Goal: Transaction & Acquisition: Purchase product/service

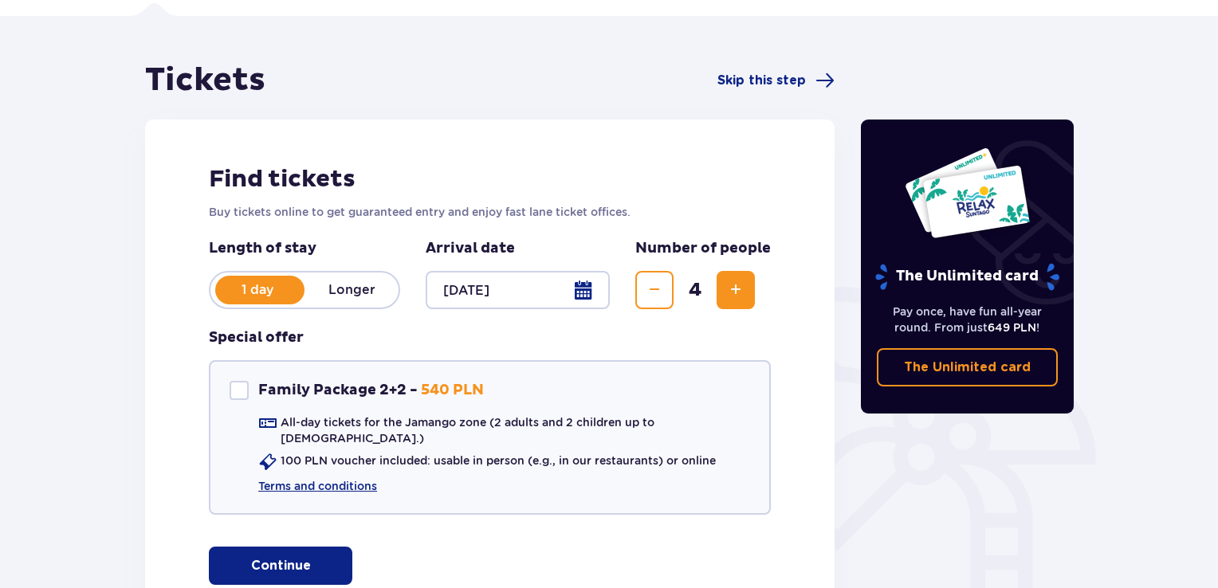
scroll to position [233, 0]
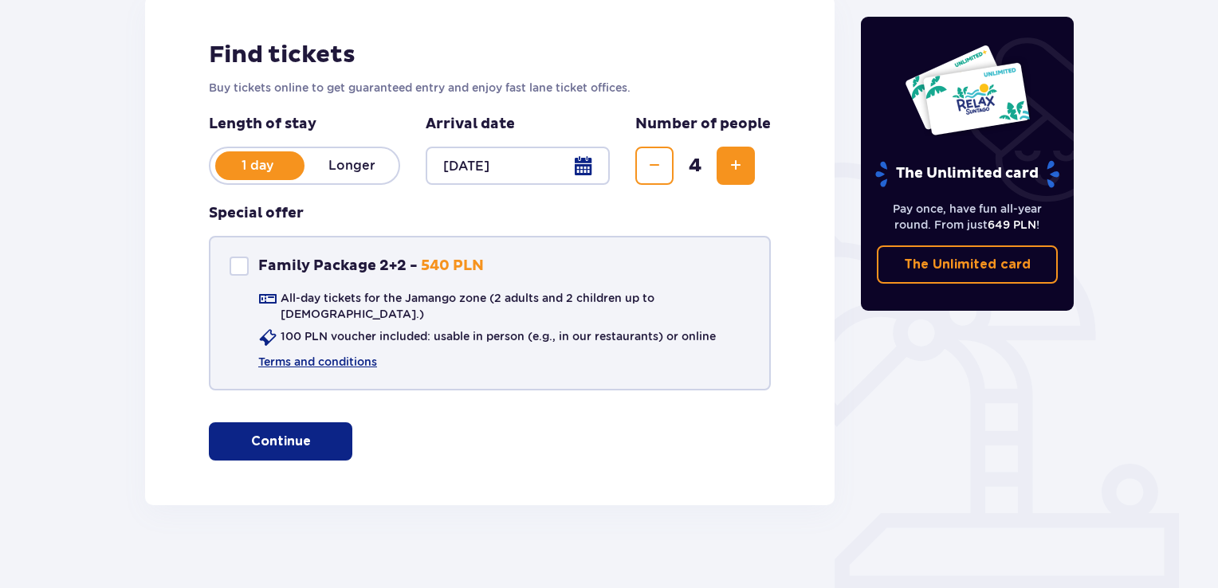
click at [228, 262] on div "Family Package 2+2 Family Package 2+2 - 540 PLN All-day tickets for the Jamango…" at bounding box center [490, 313] width 562 height 155
click at [239, 272] on div "Family Package 2+2" at bounding box center [239, 266] width 19 height 19
checkbox input "true"
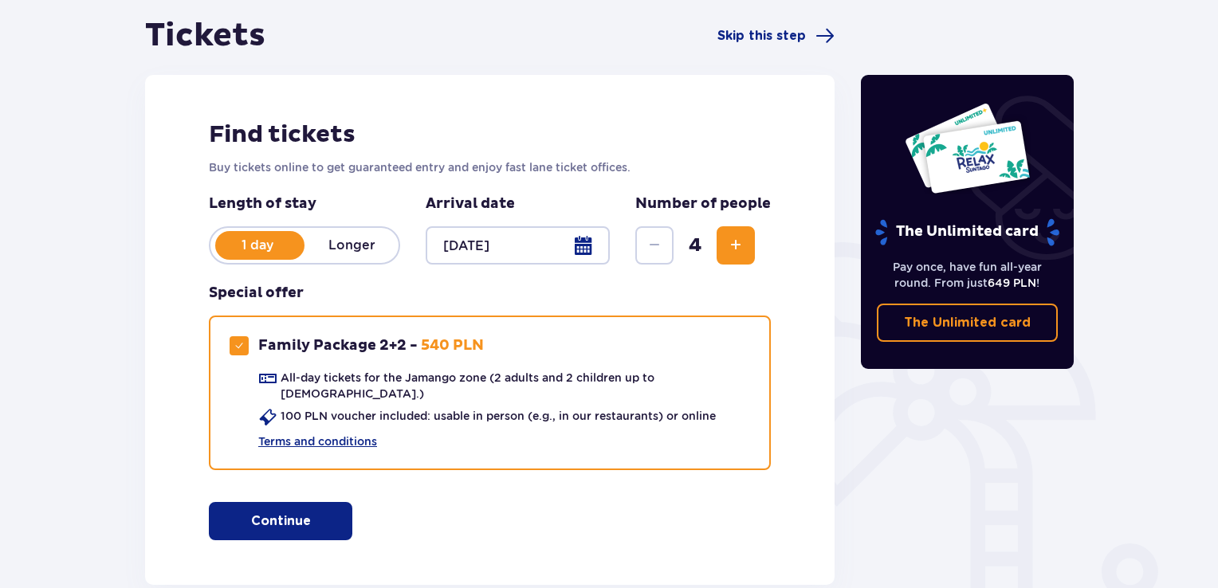
click at [258, 502] on button "Continue" at bounding box center [280, 521] width 143 height 38
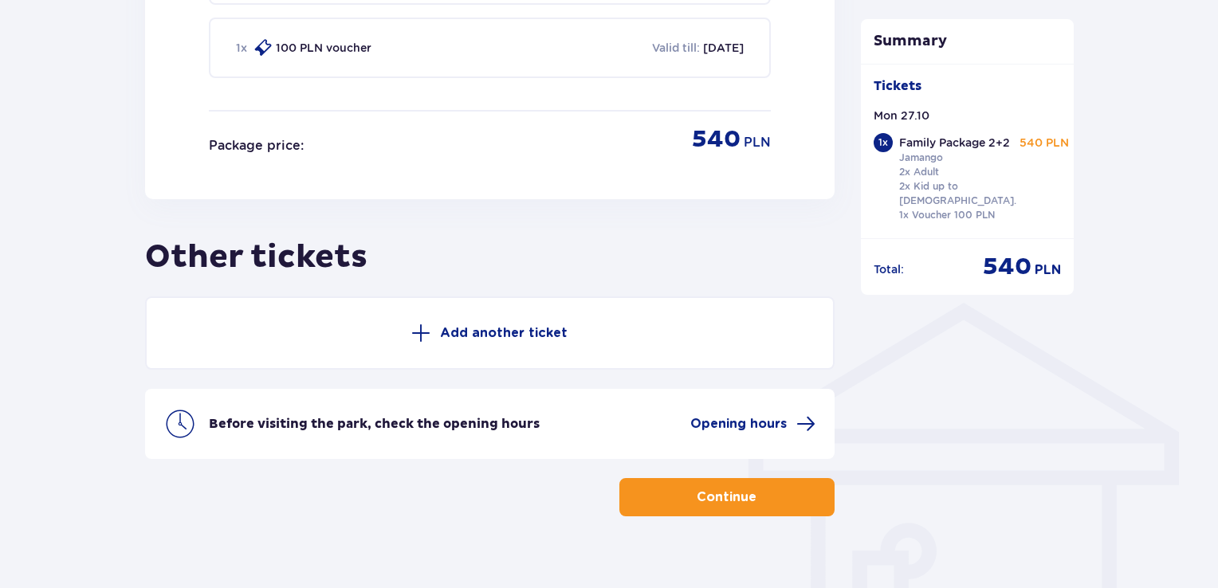
scroll to position [1000, 0]
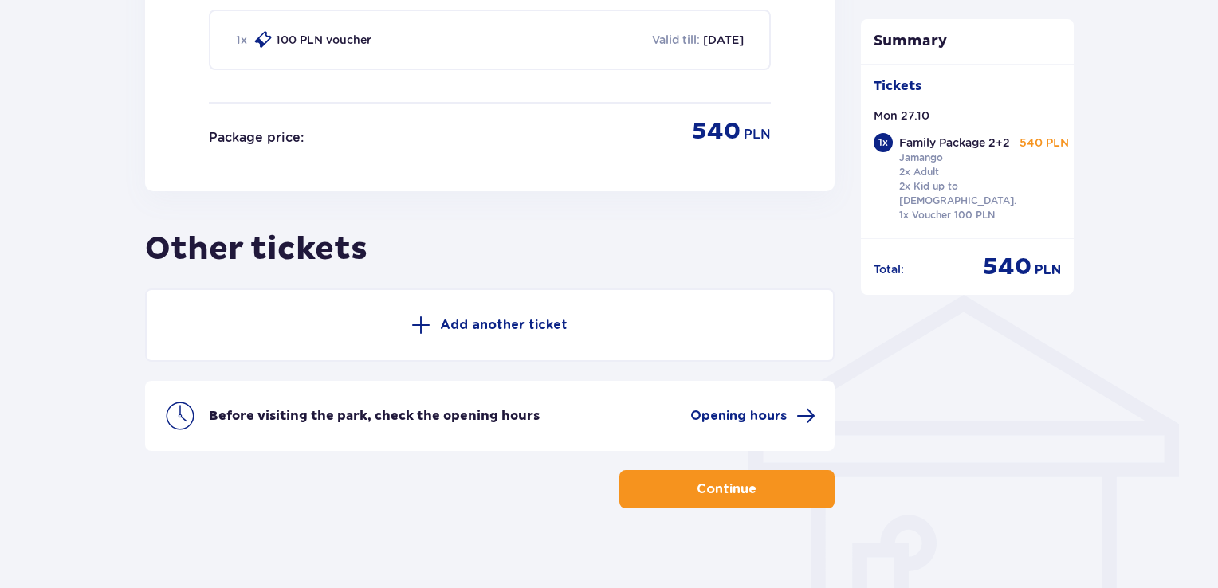
click at [766, 480] on span "button" at bounding box center [759, 489] width 19 height 19
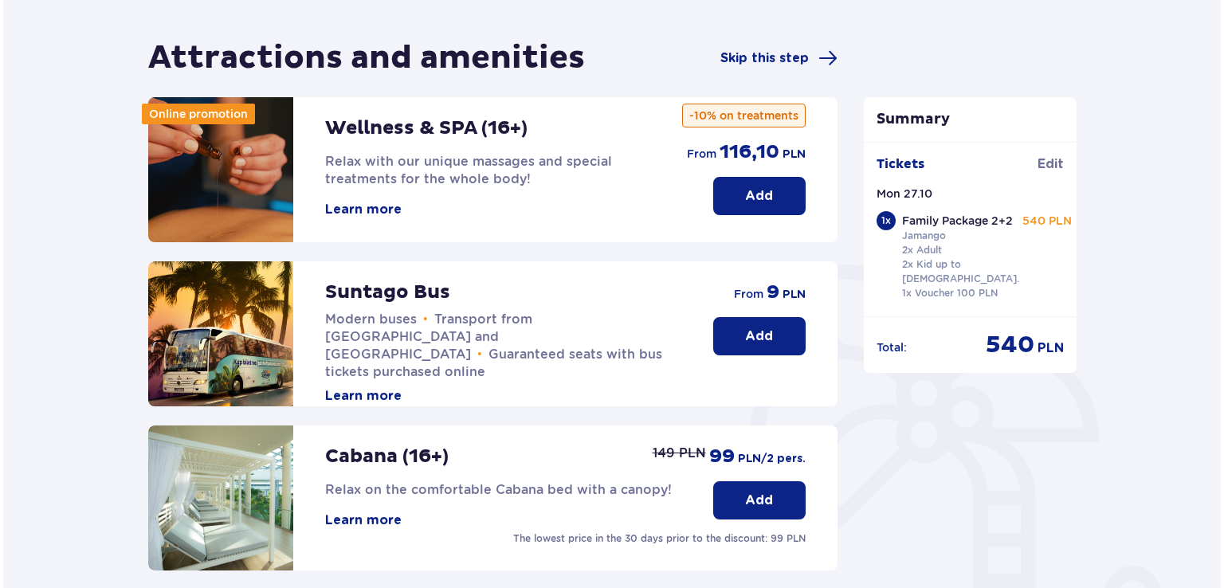
scroll to position [319, 0]
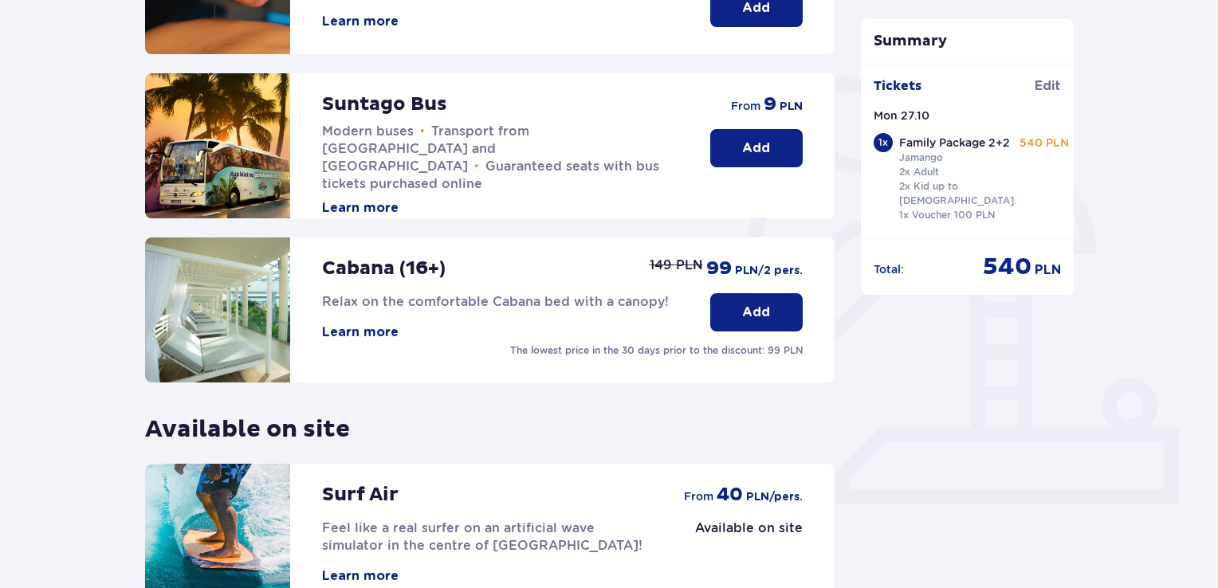
click at [385, 199] on button "Learn more" at bounding box center [360, 208] width 77 height 18
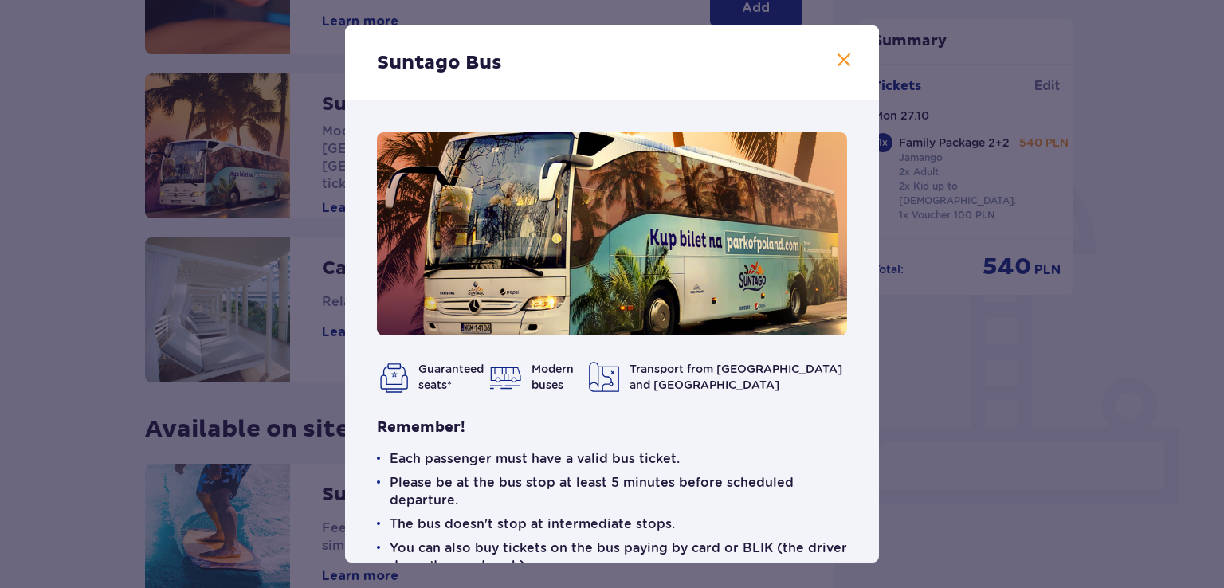
click at [847, 67] on span at bounding box center [844, 60] width 19 height 19
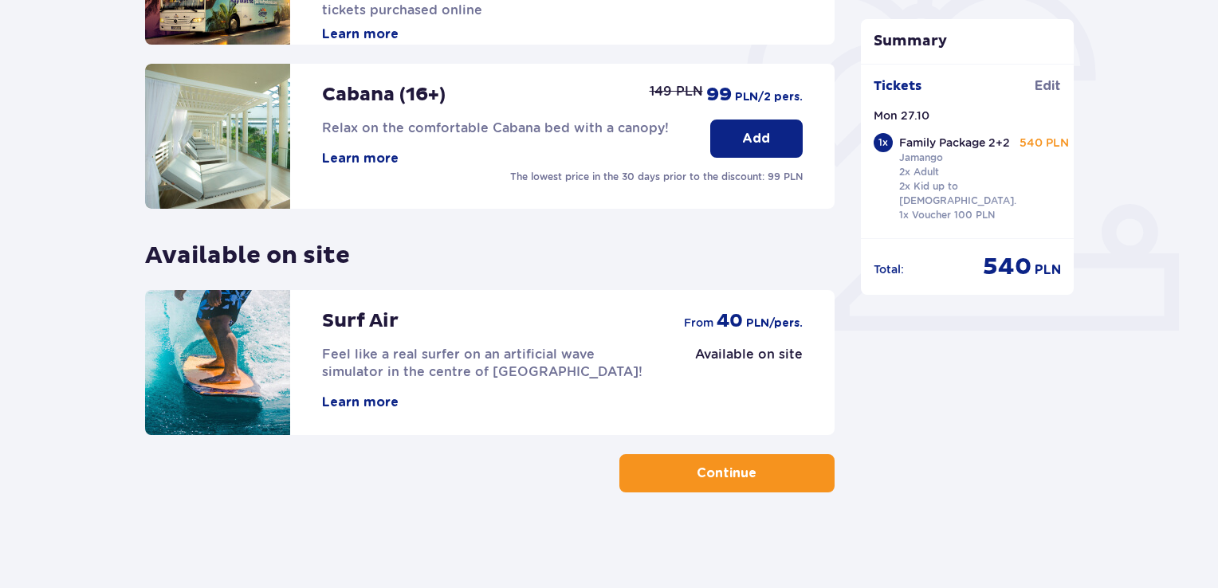
scroll to position [254, 0]
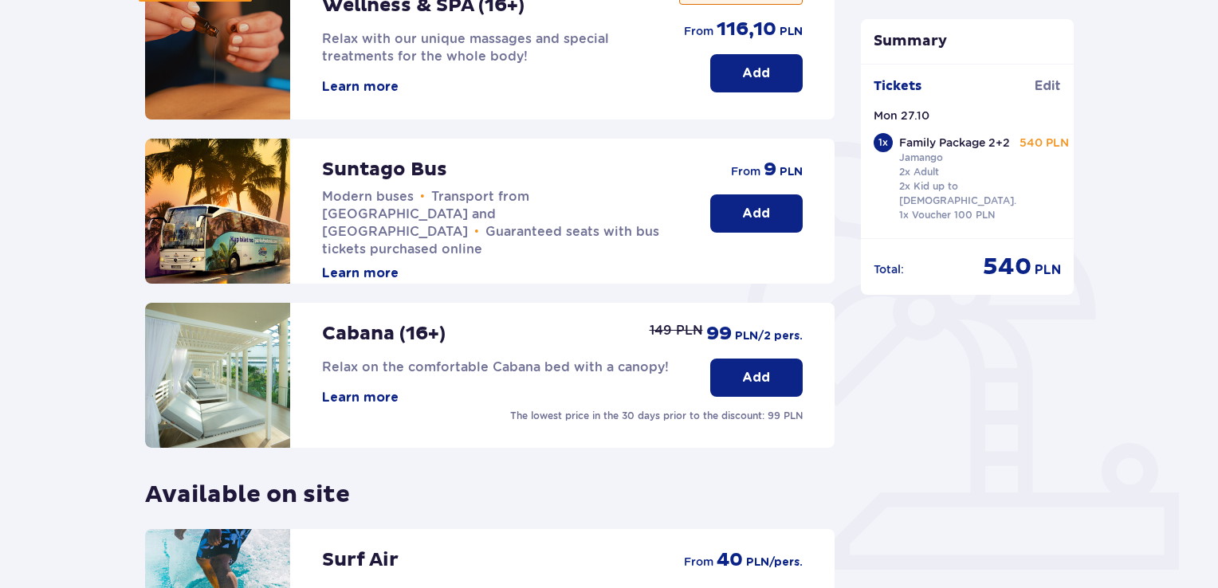
click at [720, 220] on button "Add" at bounding box center [756, 214] width 92 height 38
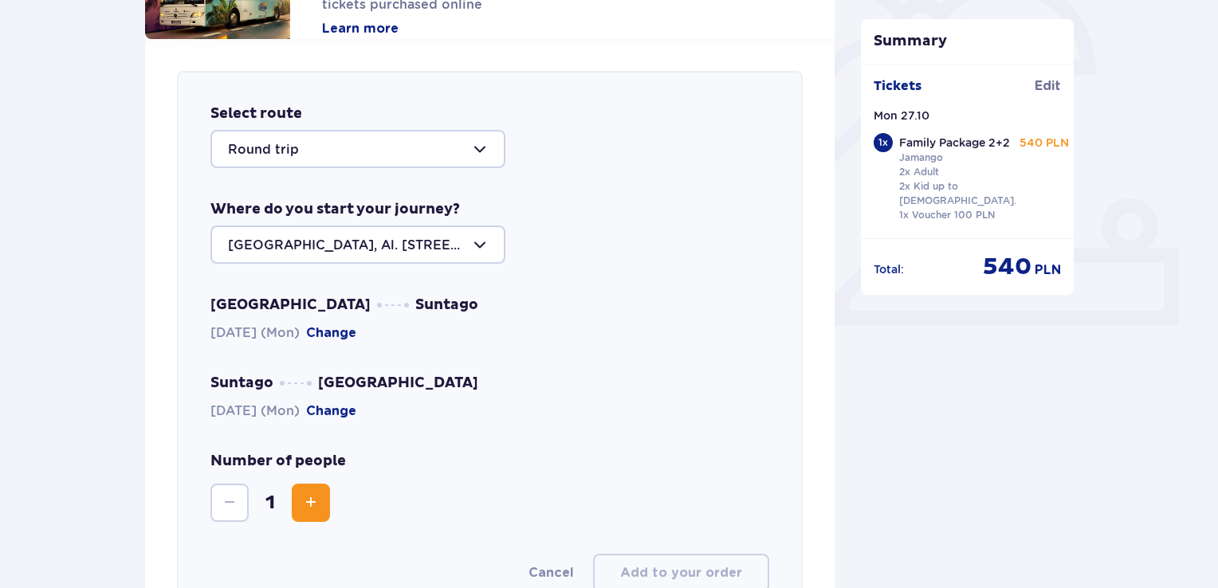
scroll to position [470, 0]
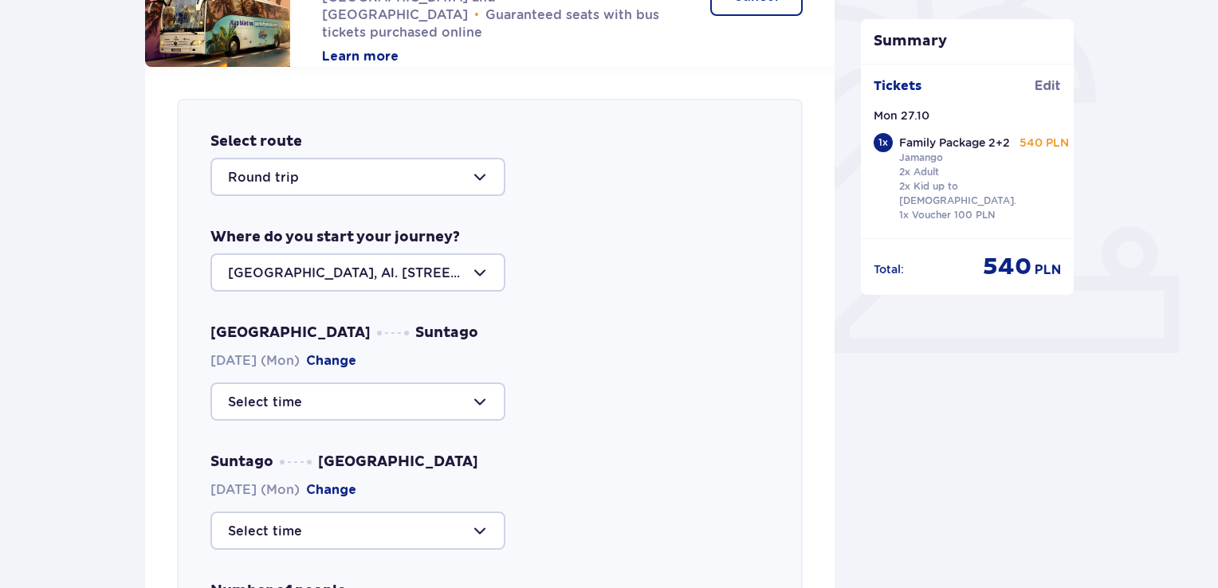
click at [391, 172] on div at bounding box center [357, 177] width 295 height 38
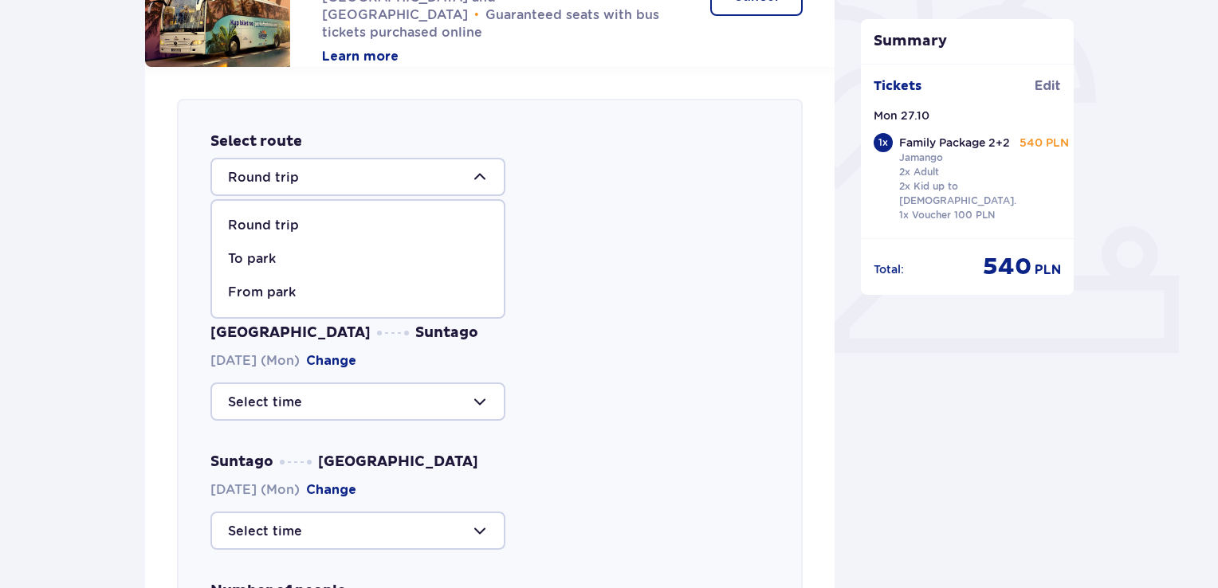
click at [273, 221] on p "Round trip" at bounding box center [263, 226] width 71 height 18
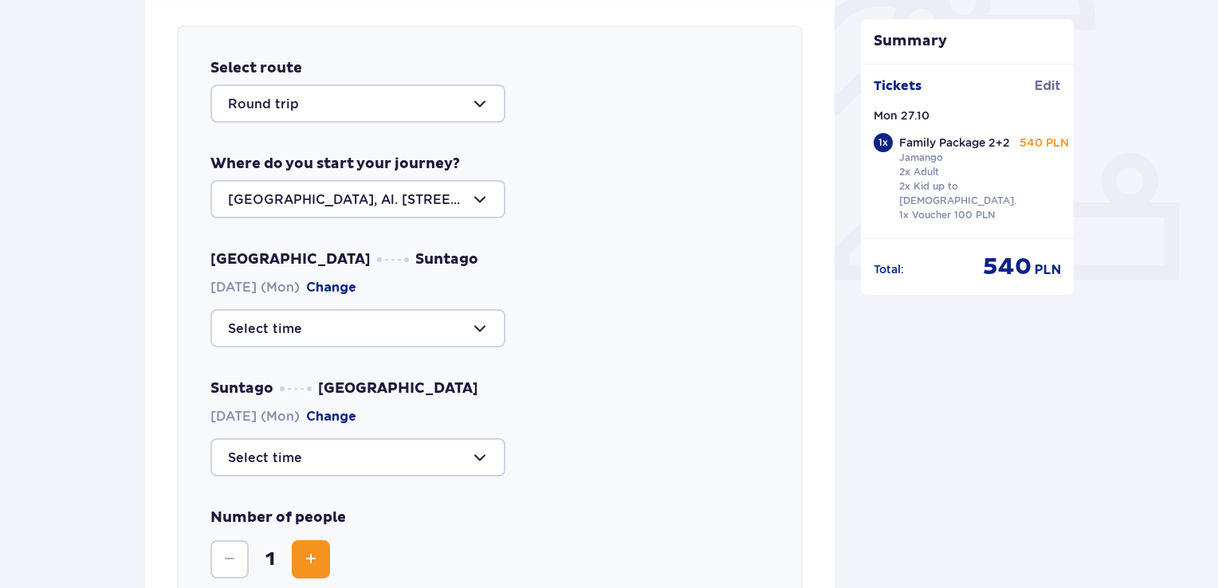
scroll to position [630, 0]
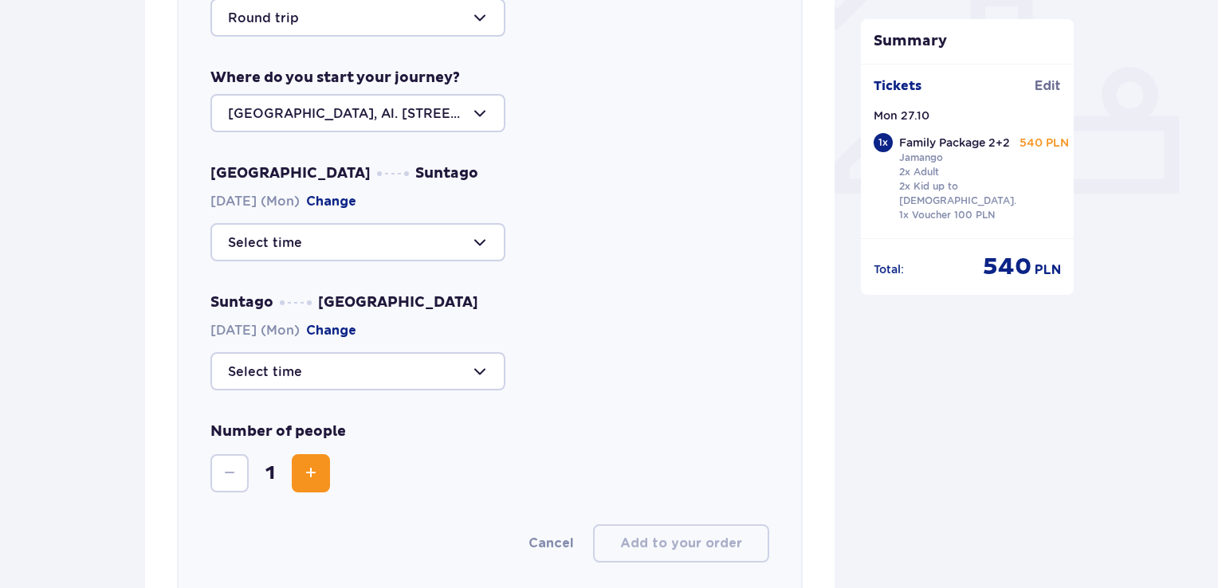
click at [466, 239] on div at bounding box center [357, 242] width 295 height 38
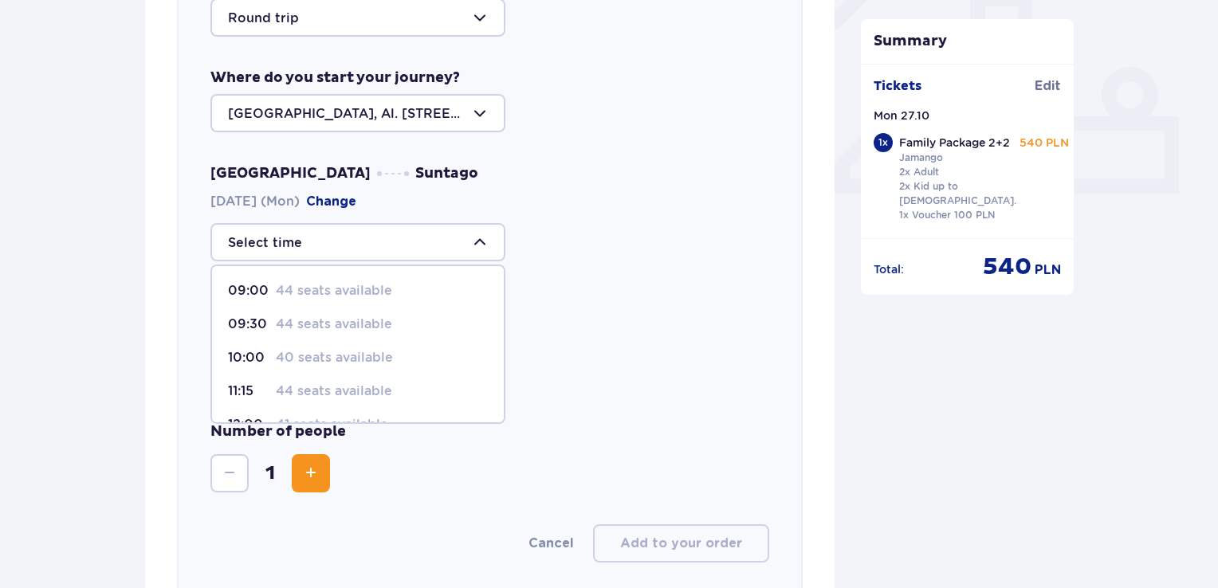
click at [466, 239] on div at bounding box center [357, 242] width 295 height 38
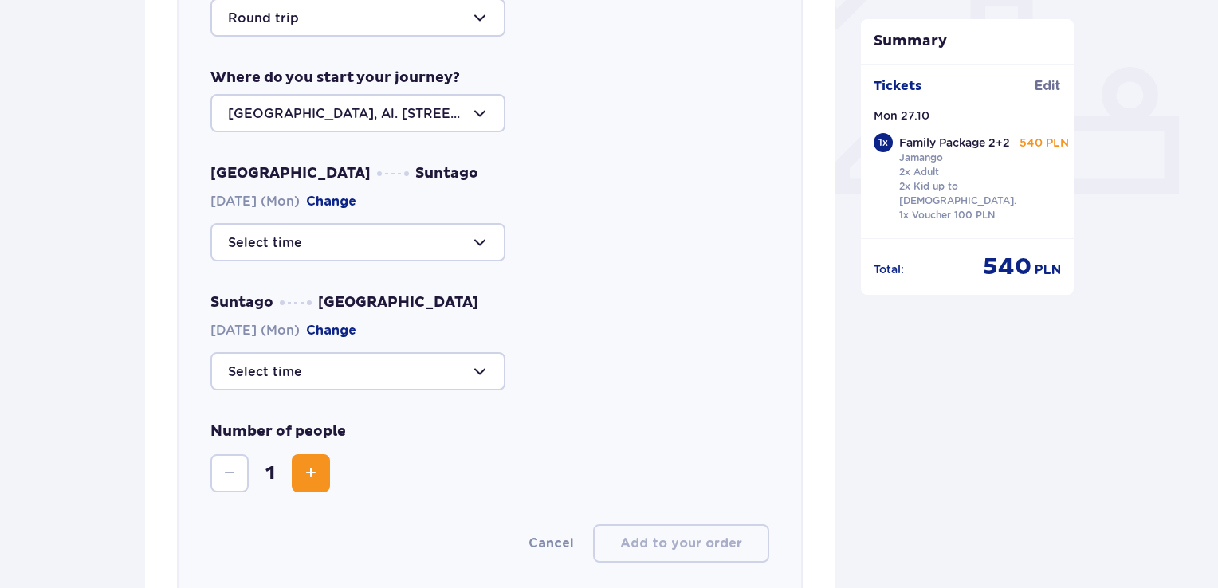
click at [466, 239] on div at bounding box center [357, 242] width 295 height 38
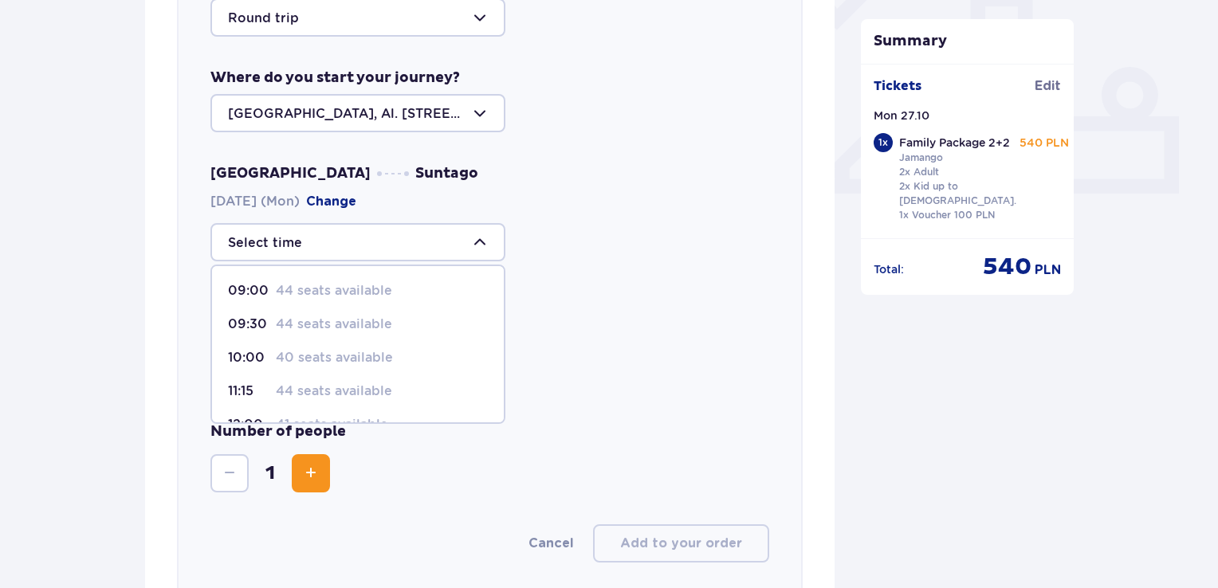
click at [271, 331] on div "09:30 44 seats available" at bounding box center [358, 325] width 260 height 18
type input "09:30"
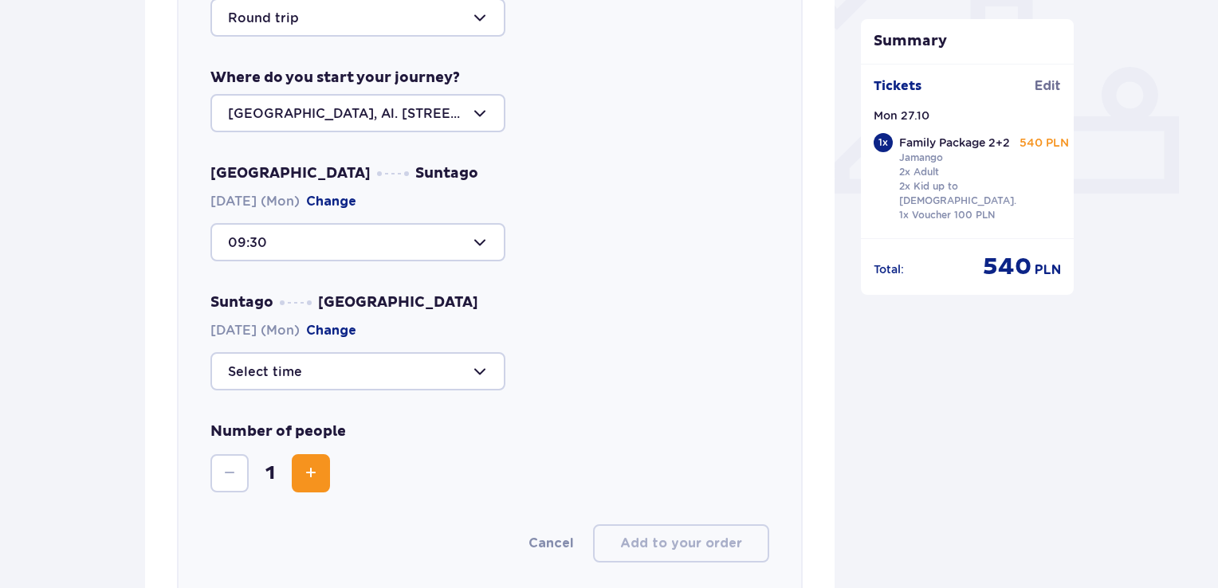
click at [464, 364] on div at bounding box center [357, 371] width 295 height 38
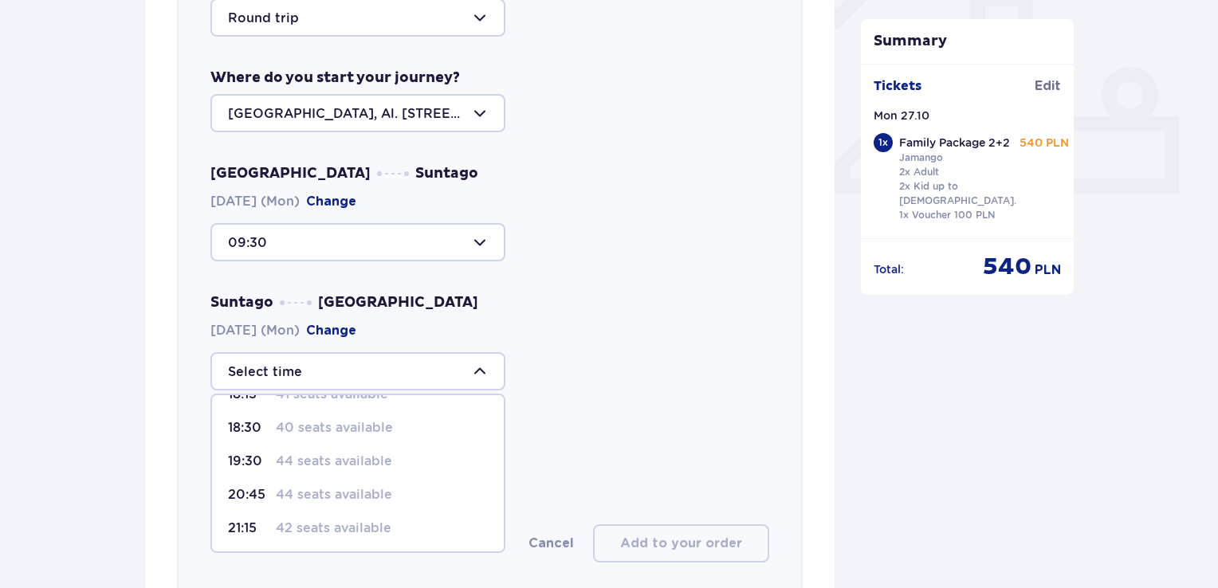
click at [315, 496] on p "44 seats available" at bounding box center [334, 495] width 116 height 18
type input "20:45"
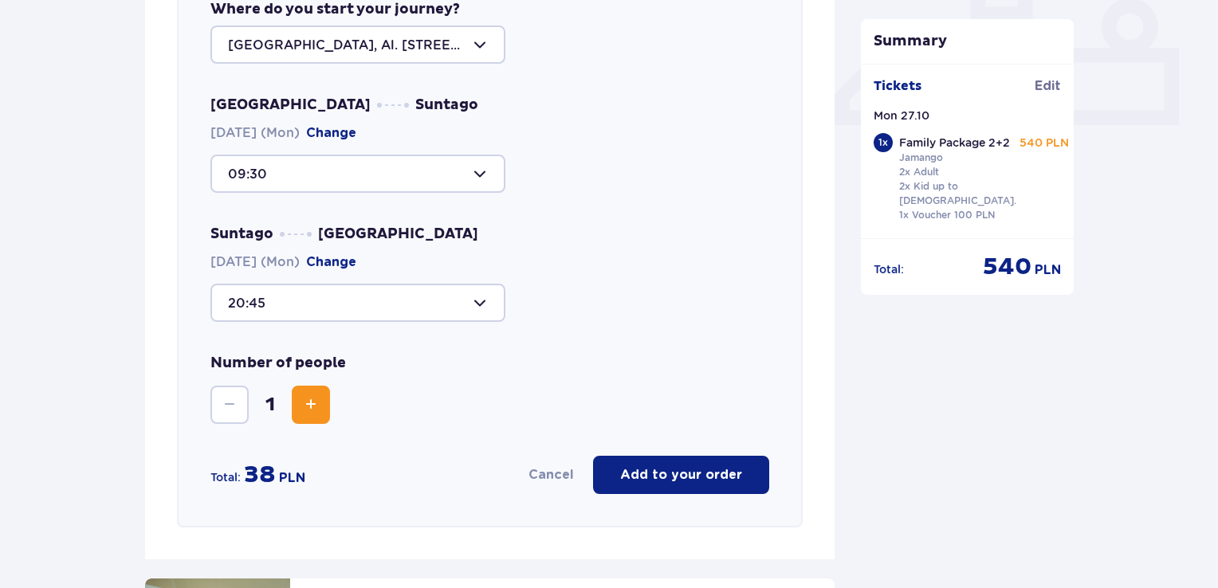
scroll to position [869, 0]
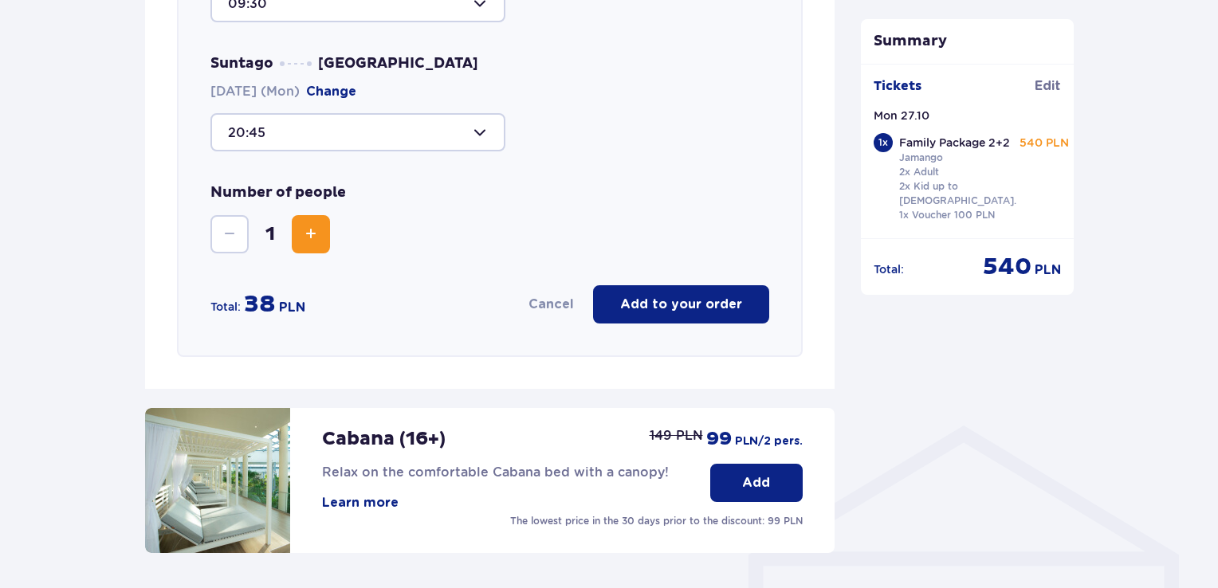
click at [325, 245] on button "Increase" at bounding box center [311, 234] width 38 height 38
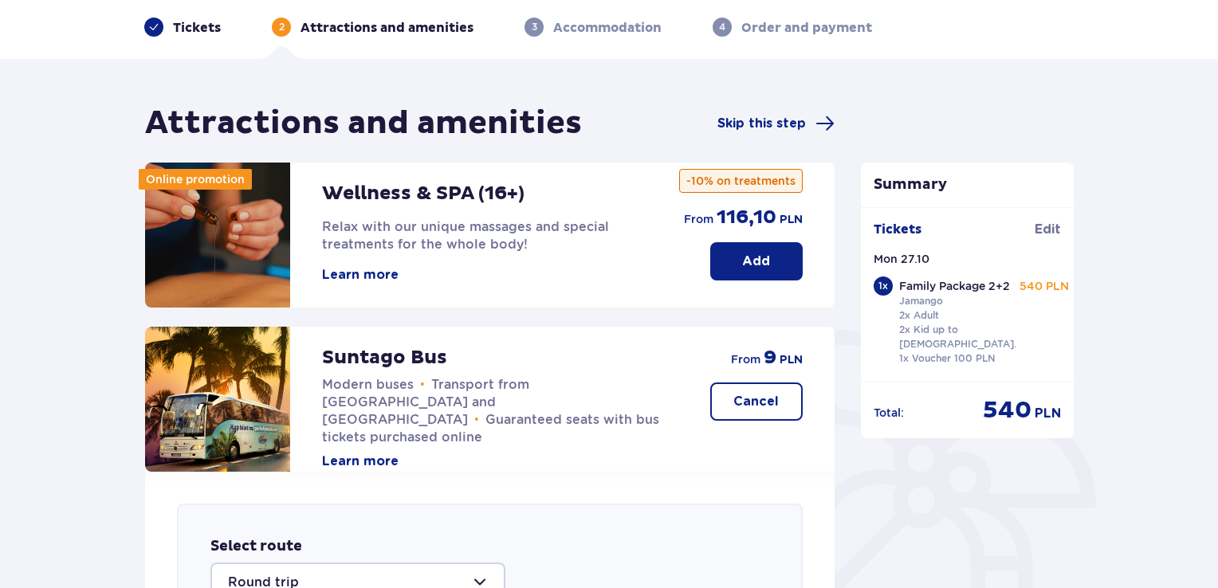
scroll to position [0, 0]
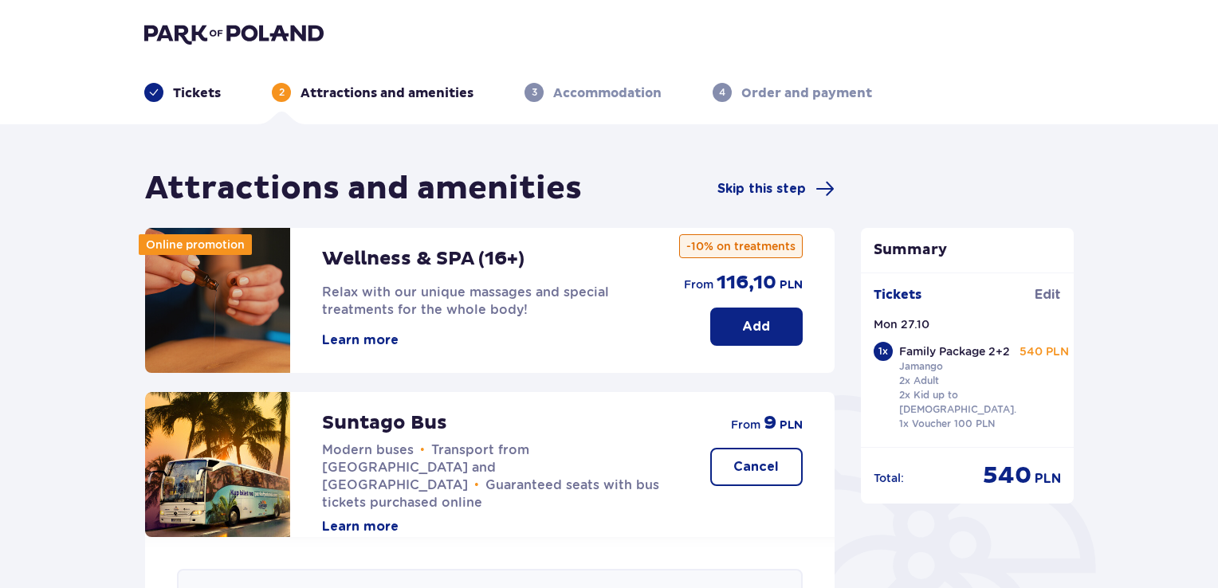
click at [173, 20] on header "Tickets 2 Attractions and amenities 3 Accommodation 4 Order and payment" at bounding box center [609, 62] width 1218 height 124
click at [174, 39] on img at bounding box center [233, 33] width 179 height 22
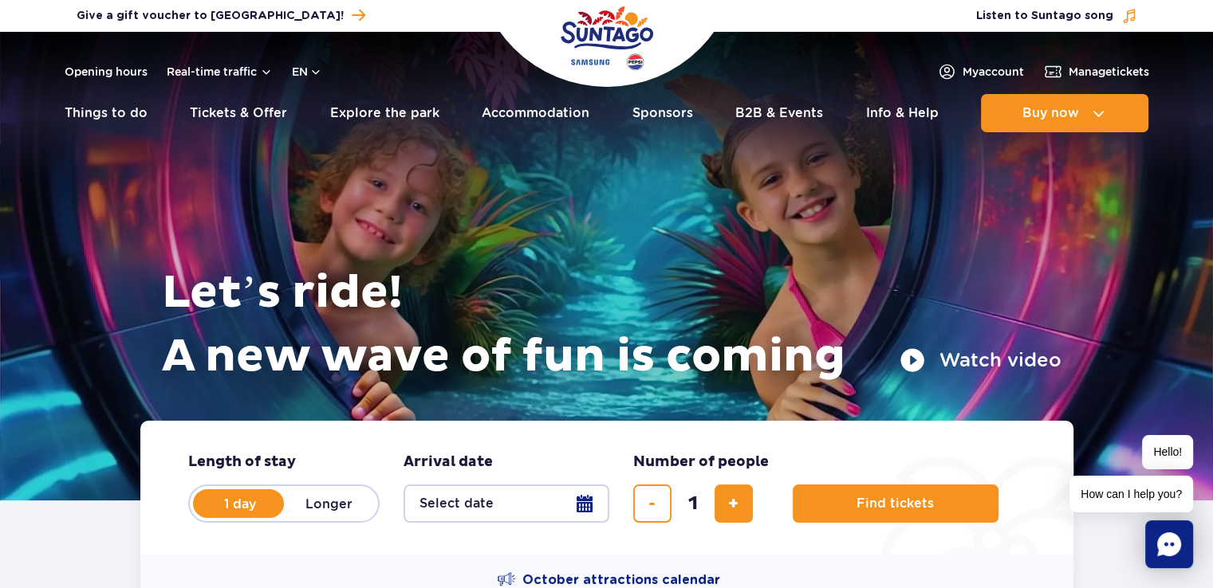
click at [147, 70] on div "Opening hours Real-time traffic en PL EN UA" at bounding box center [193, 71] width 257 height 19
click at [117, 74] on link "Opening hours" at bounding box center [106, 72] width 83 height 16
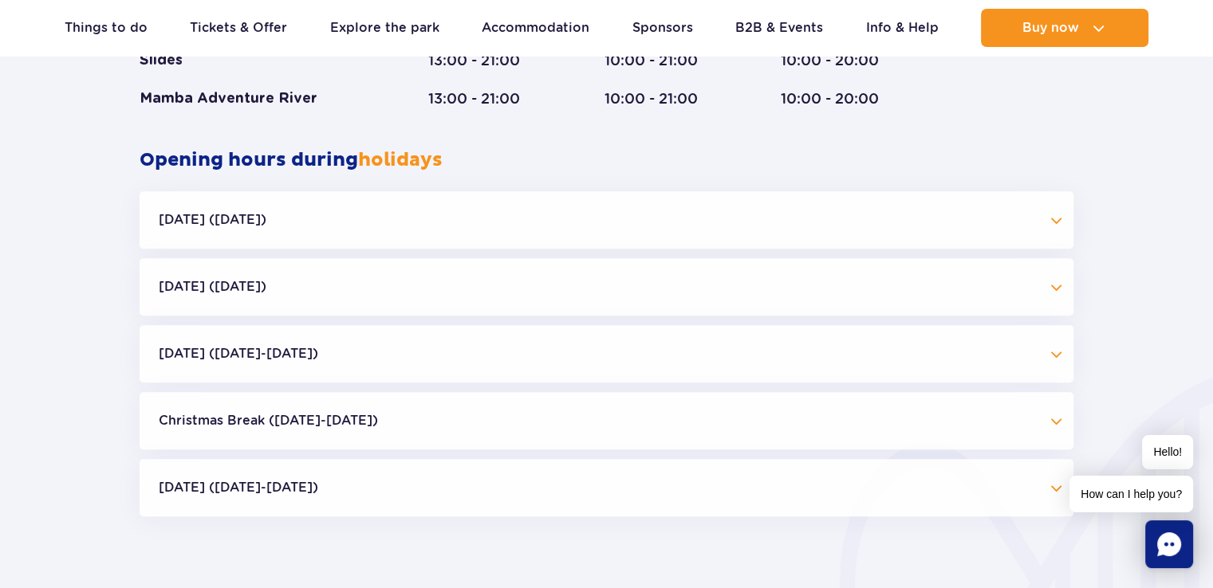
scroll to position [1466, 0]
click at [735, 218] on button "Halloween (31.10.25)" at bounding box center [606, 219] width 933 height 57
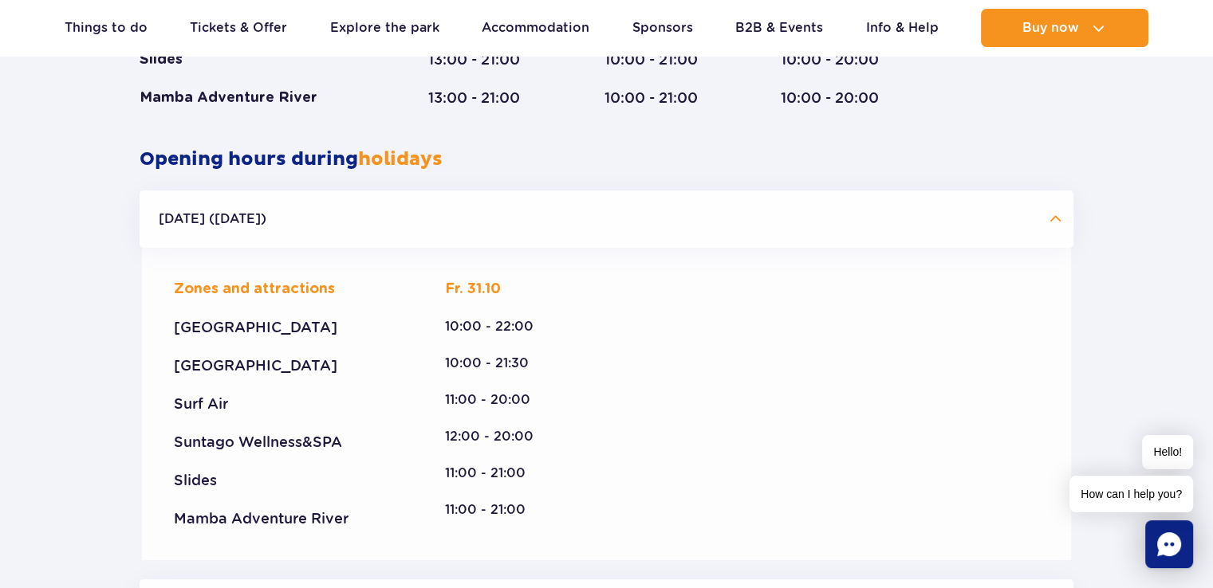
click at [735, 218] on button "Halloween (31.10.25)" at bounding box center [606, 219] width 933 height 57
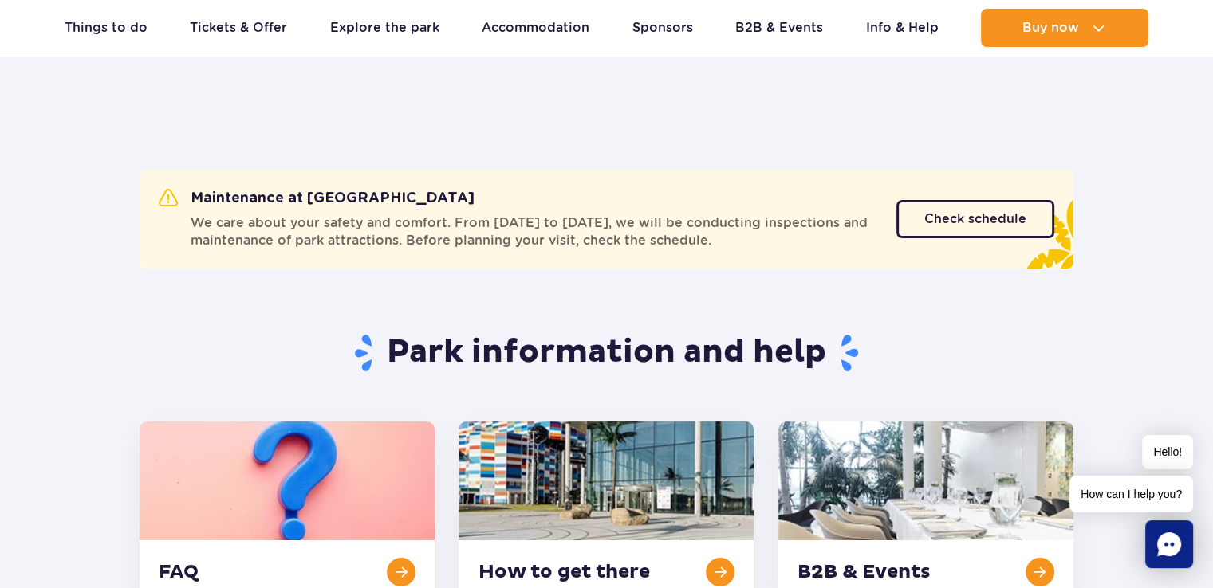
scroll to position [0, 0]
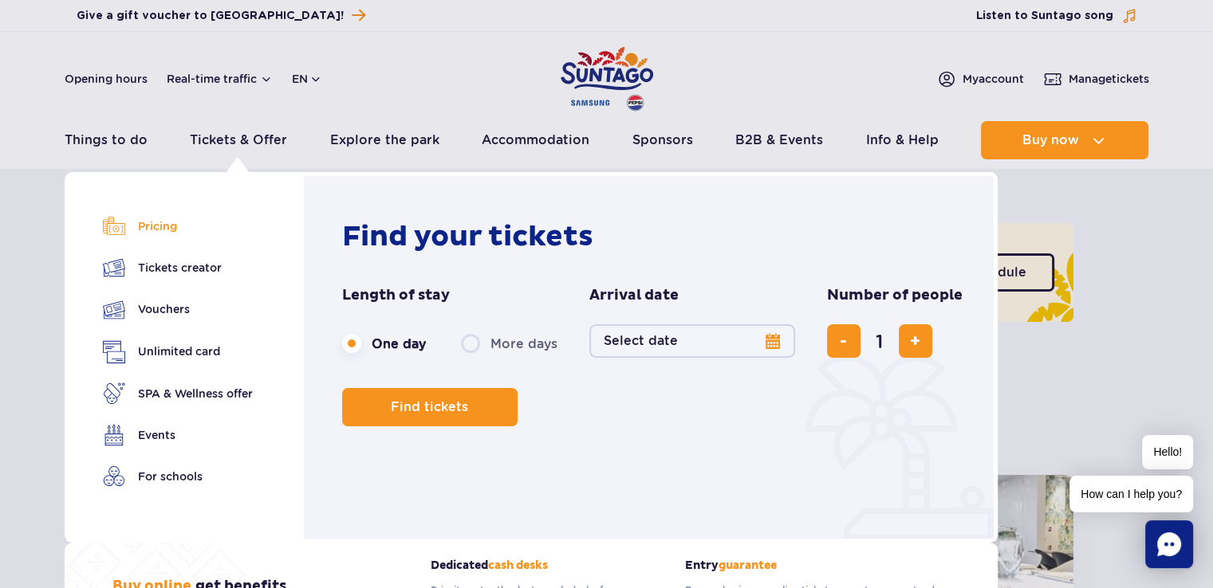
click at [163, 237] on link "Pricing" at bounding box center [178, 226] width 150 height 22
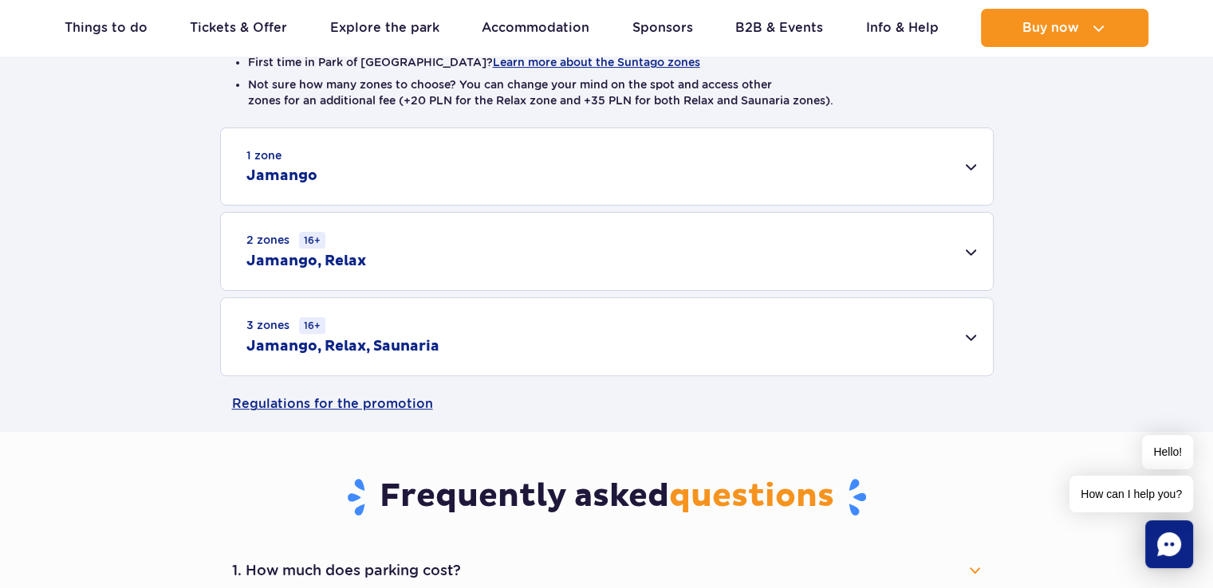
scroll to position [478, 0]
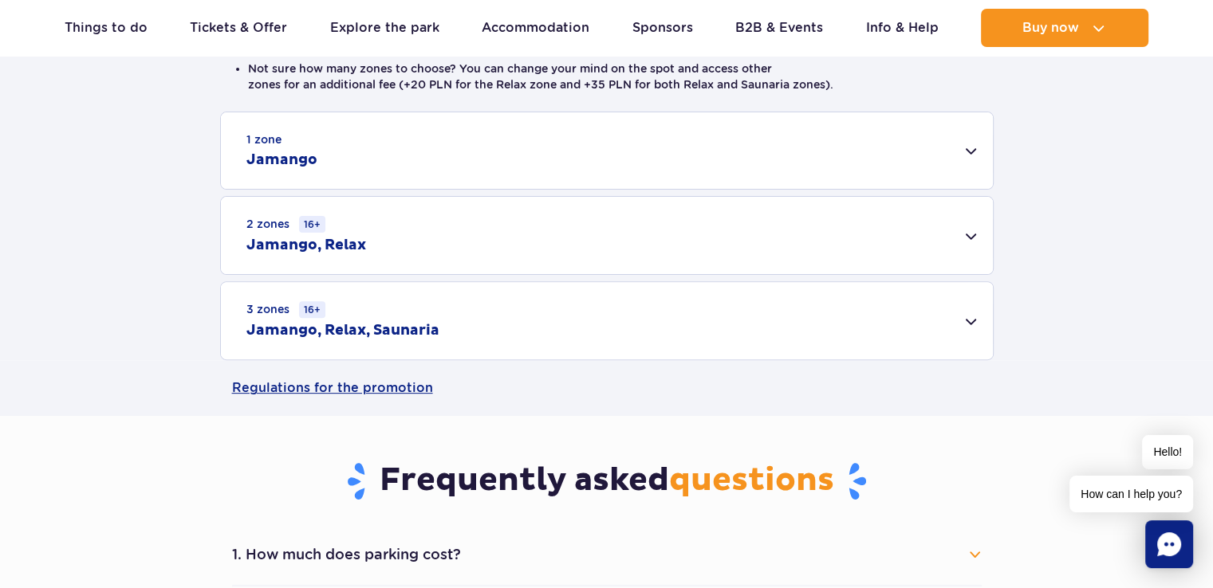
click at [959, 151] on div "1 zone Jamango" at bounding box center [607, 150] width 772 height 77
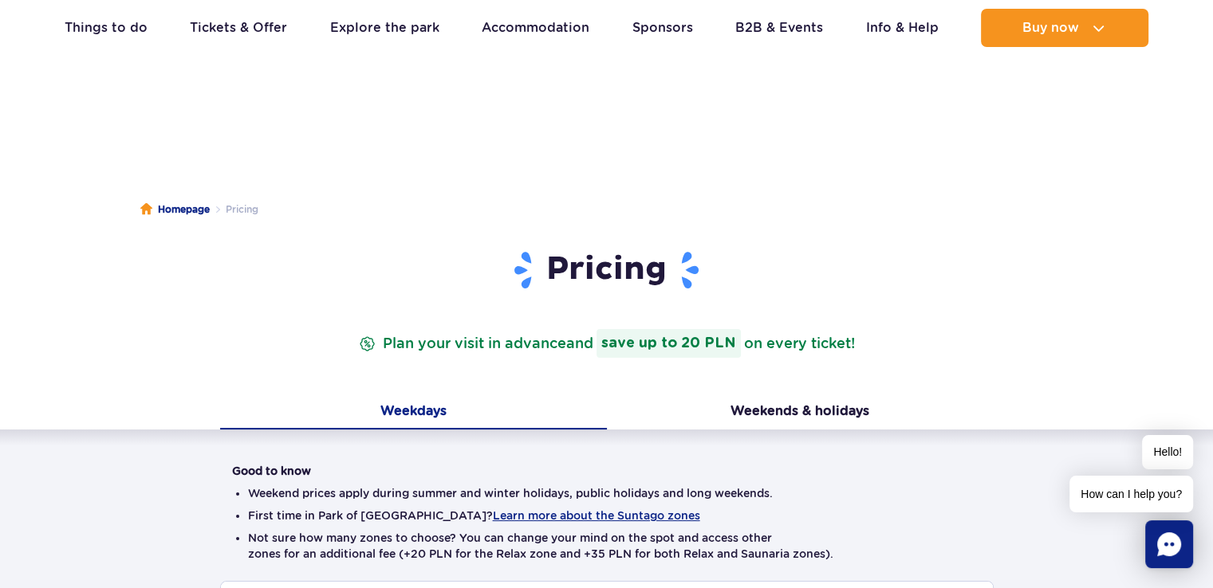
scroll to position [0, 0]
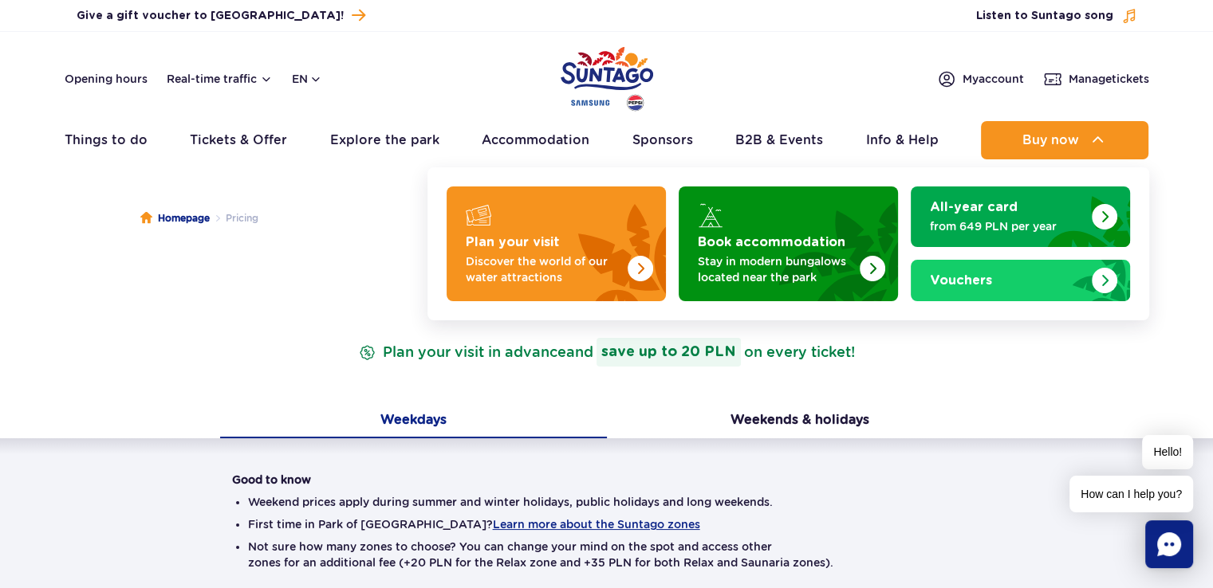
click at [1010, 116] on header "Opening hours Real-time traffic en PL EN UA My account Manage tickets Real-time…" at bounding box center [606, 100] width 1213 height 136
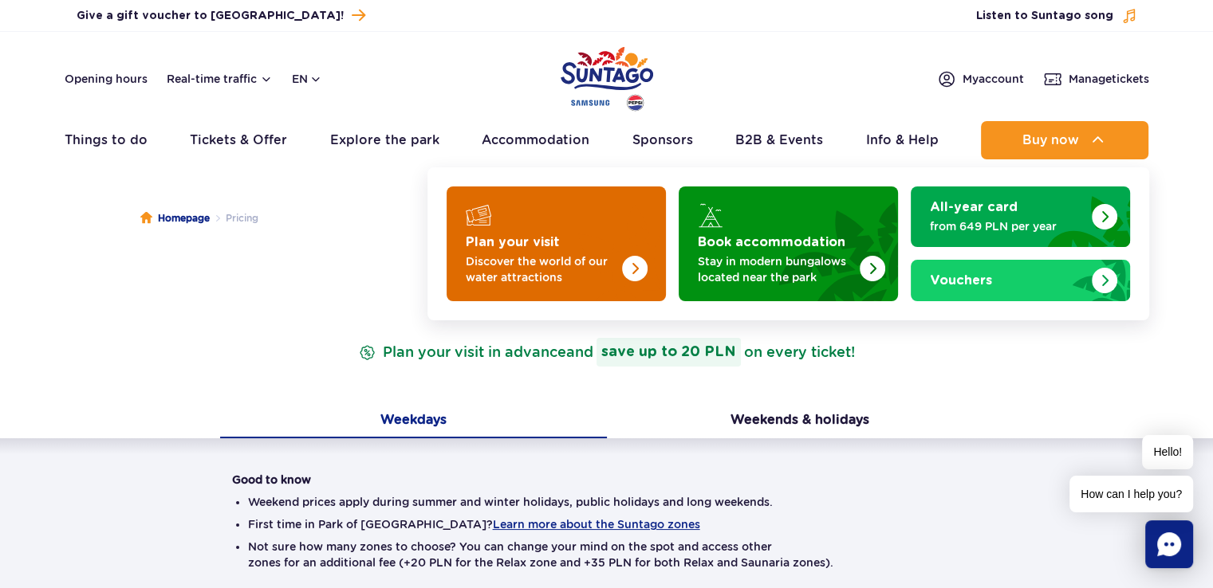
click at [478, 262] on p "Discover the world of our water attractions" at bounding box center [543, 270] width 155 height 32
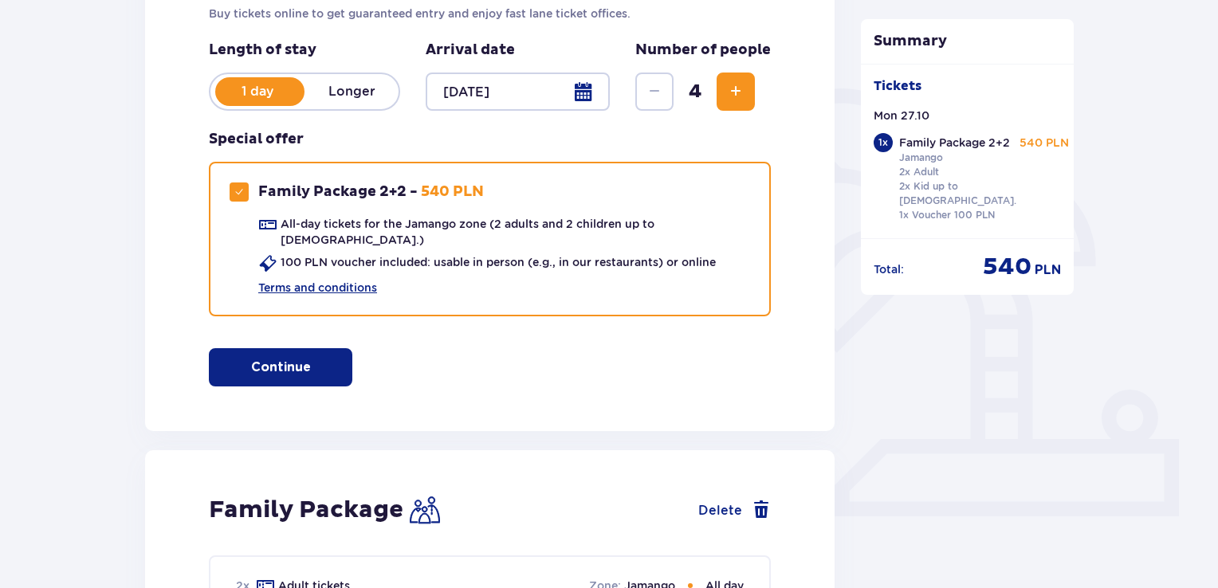
scroll to position [239, 0]
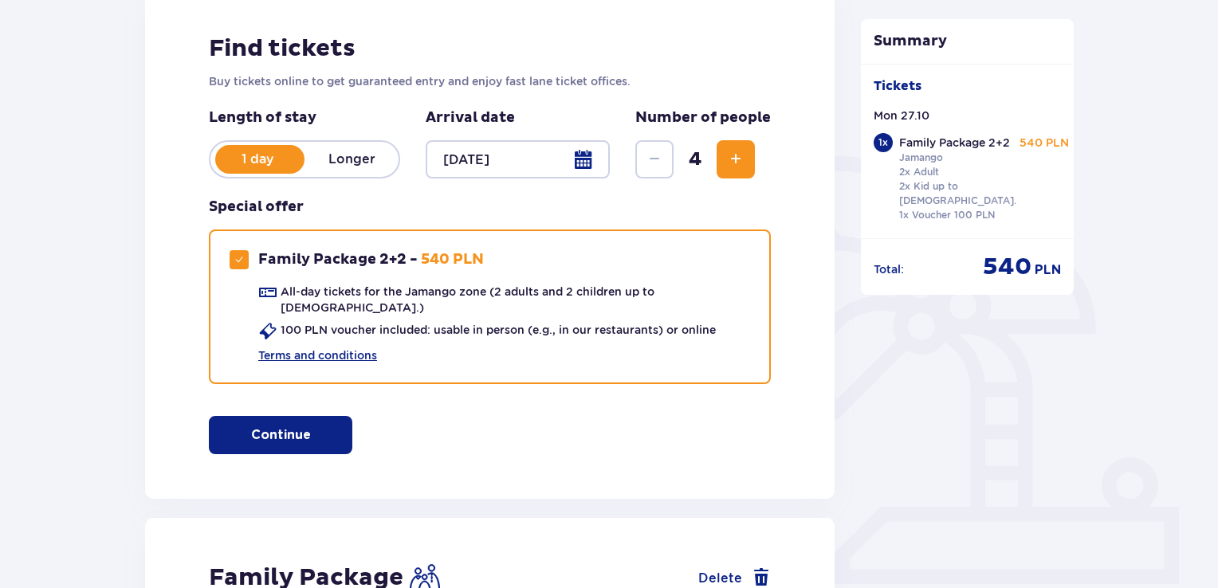
click at [855, 424] on div "Summary Tickets Mon 27.10 1 x Family Package 2+2 Jamango 2x Adult 2x Kid up to …" at bounding box center [967, 599] width 239 height 1339
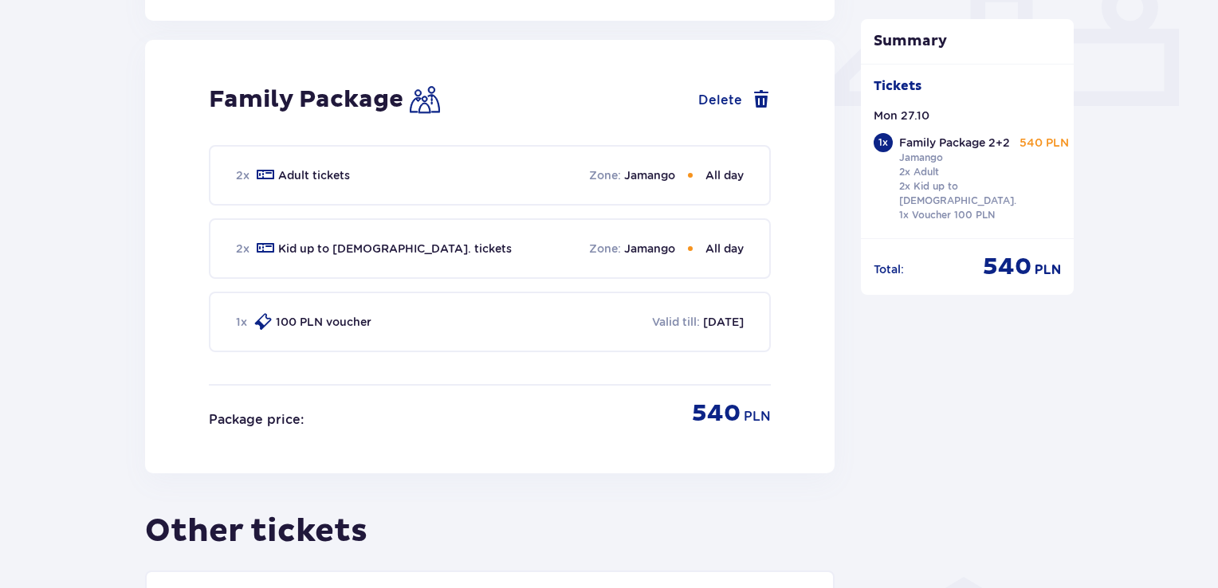
scroll to position [957, 0]
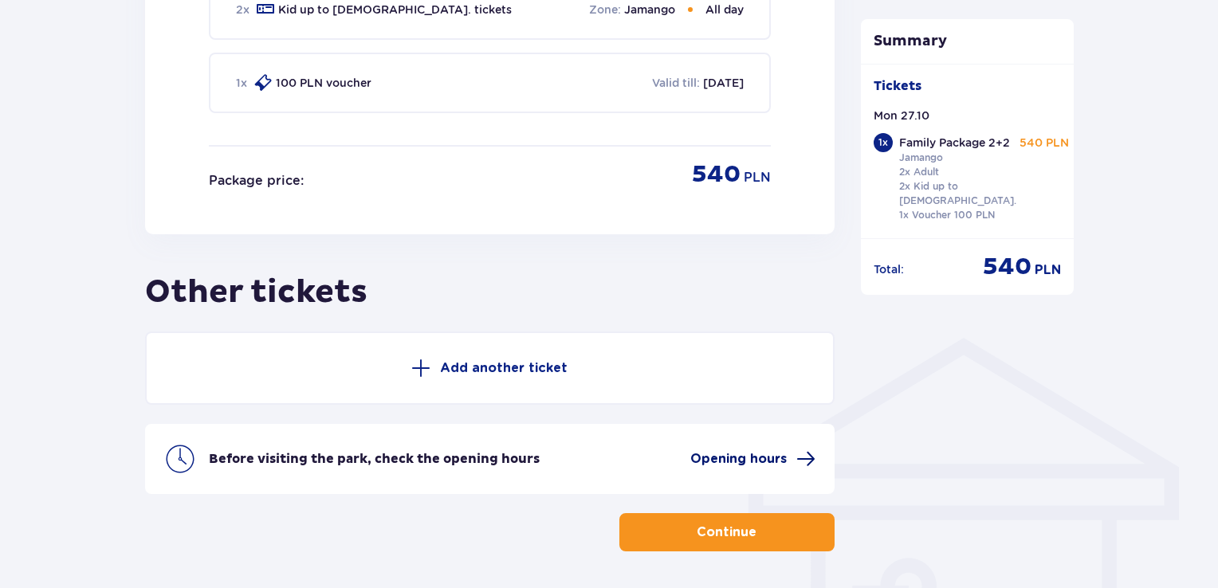
click at [744, 451] on span "Opening hours" at bounding box center [738, 459] width 96 height 18
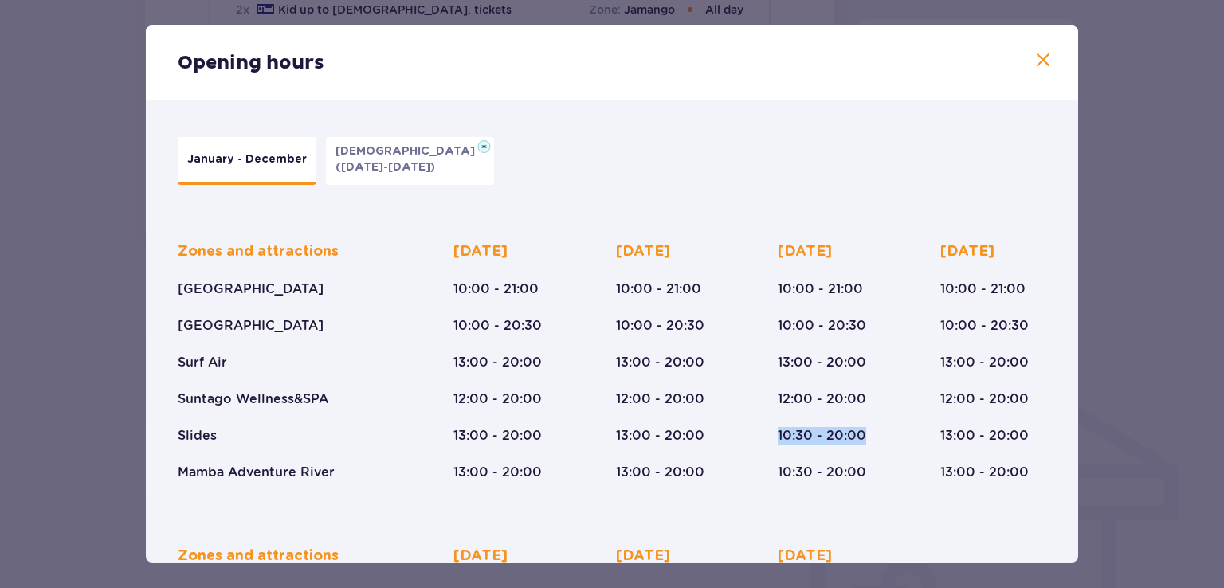
drag, startPoint x: 756, startPoint y: 439, endPoint x: 889, endPoint y: 451, distance: 133.7
click at [889, 451] on div "Zones and attractions [GEOGRAPHIC_DATA] [GEOGRAPHIC_DATA] Surf Air Suntago Well…" at bounding box center [612, 349] width 869 height 265
click at [1161, 390] on div "Opening hours January - December [DATE] ([DATE]-[DATE]) Zones and attractions […" at bounding box center [612, 294] width 1224 height 588
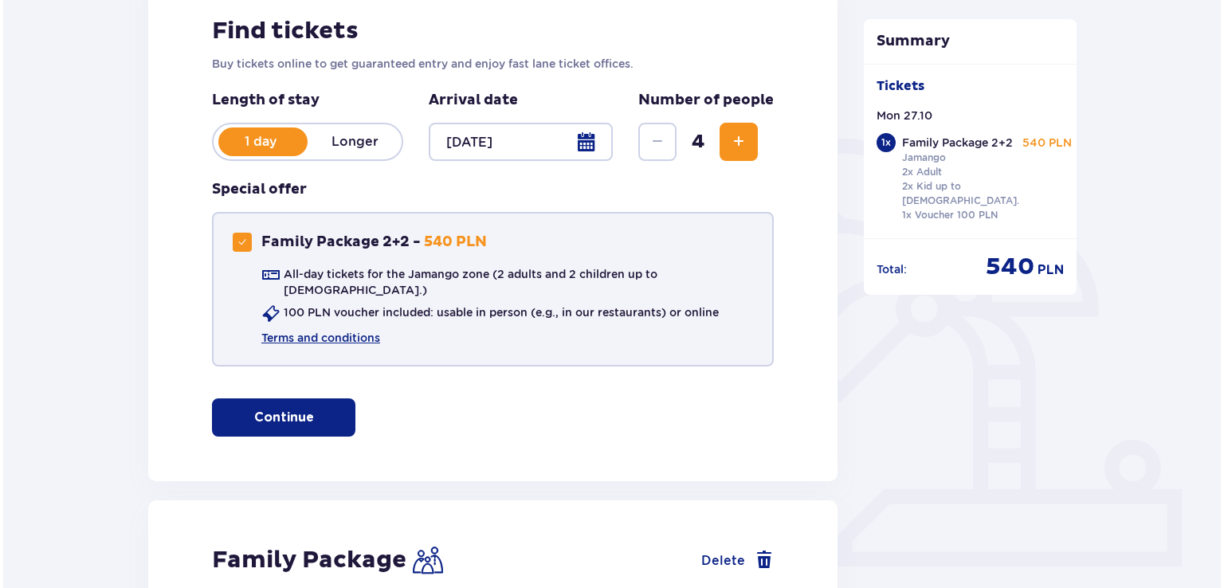
scroll to position [239, 0]
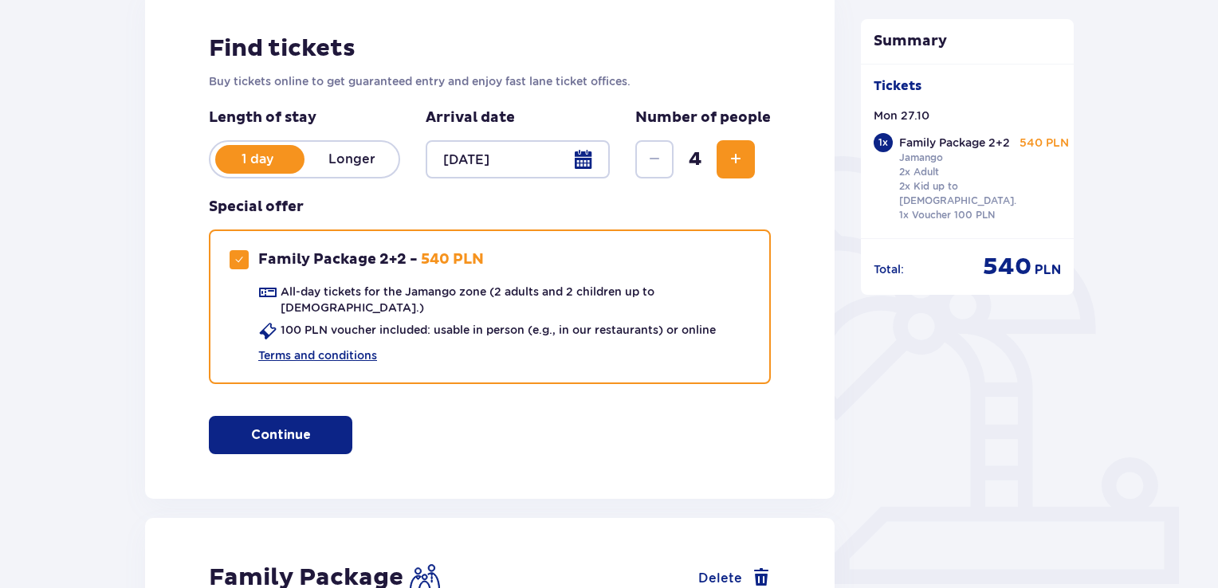
click at [560, 163] on div at bounding box center [518, 159] width 184 height 38
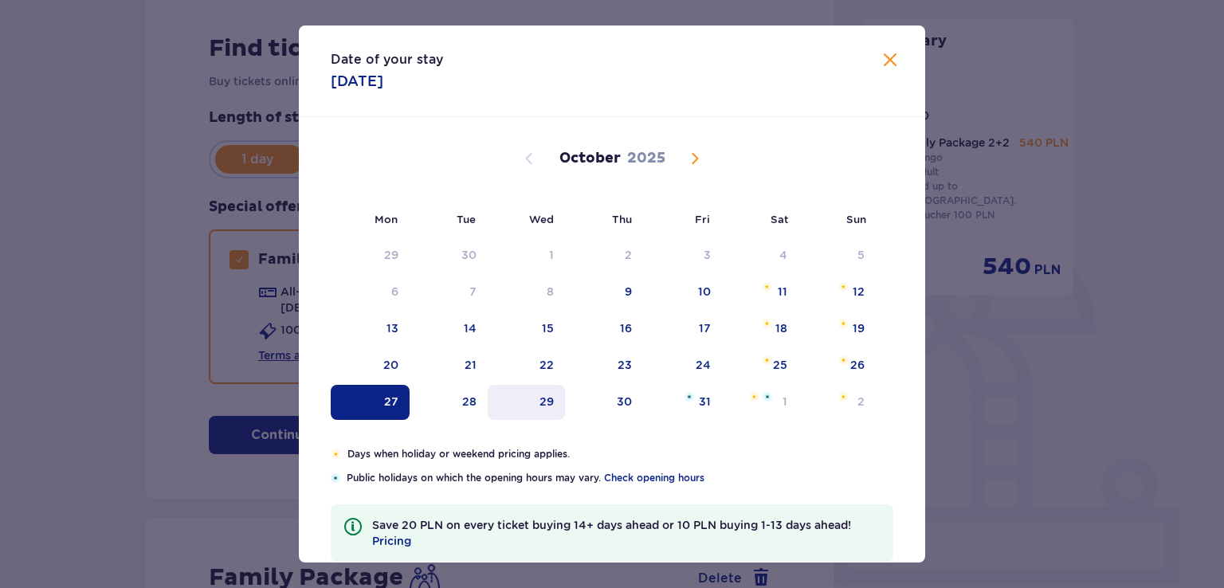
click at [536, 403] on div "29" at bounding box center [526, 402] width 77 height 35
type input "[DATE]"
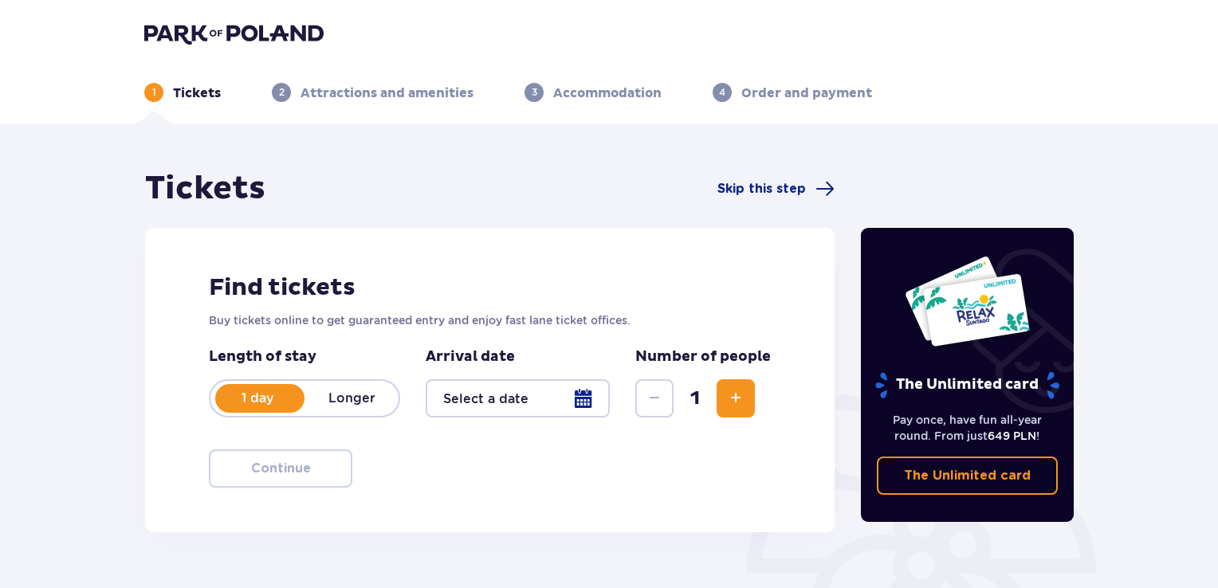
click at [590, 393] on div at bounding box center [518, 398] width 184 height 38
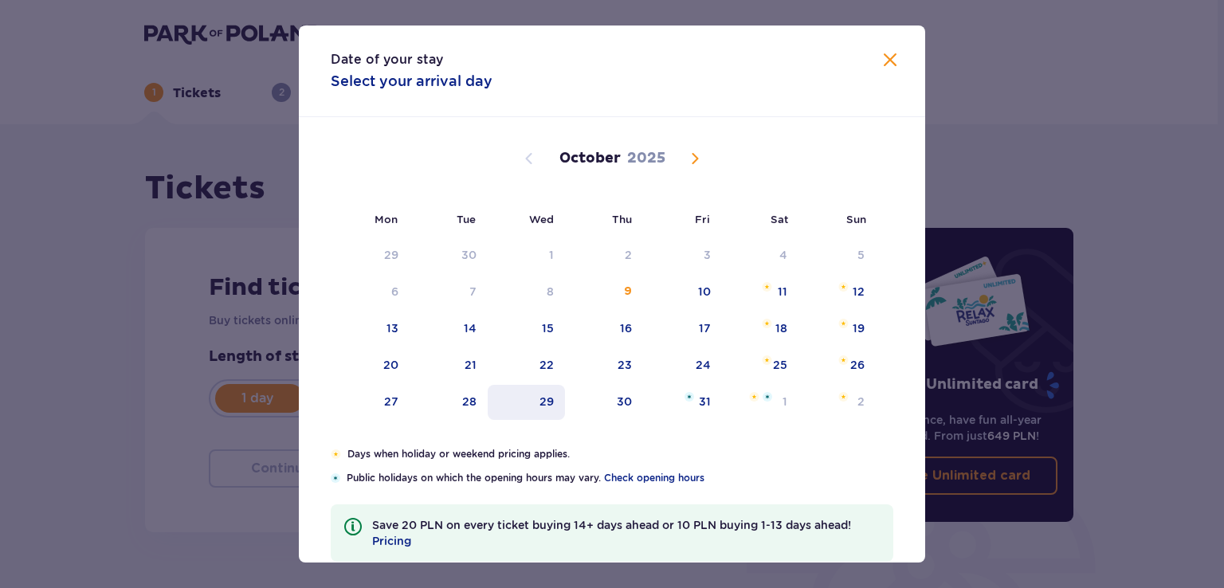
click at [552, 396] on div "29" at bounding box center [547, 402] width 14 height 16
type input "[DATE]"
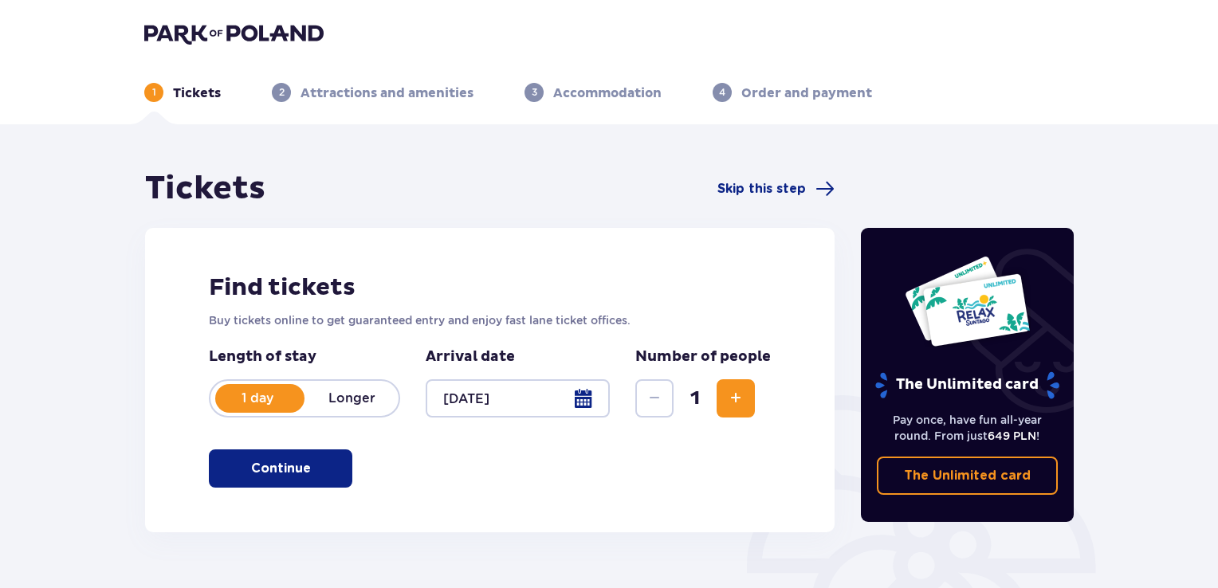
click at [729, 401] on span "Increase" at bounding box center [735, 398] width 19 height 19
click at [727, 401] on span "Increase" at bounding box center [735, 398] width 19 height 19
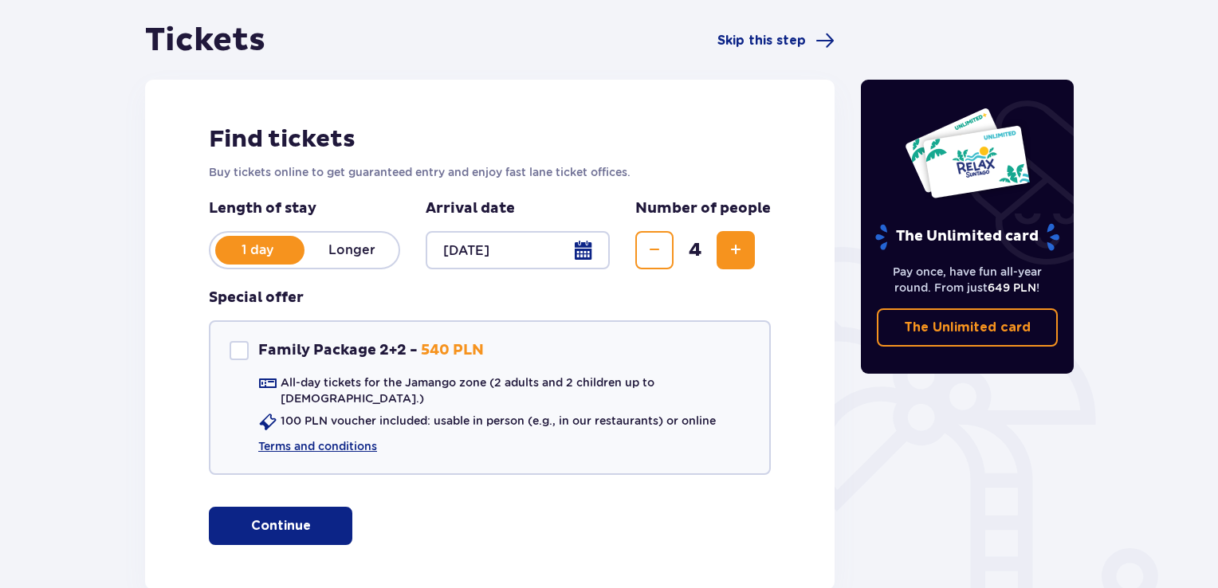
scroll to position [233, 0]
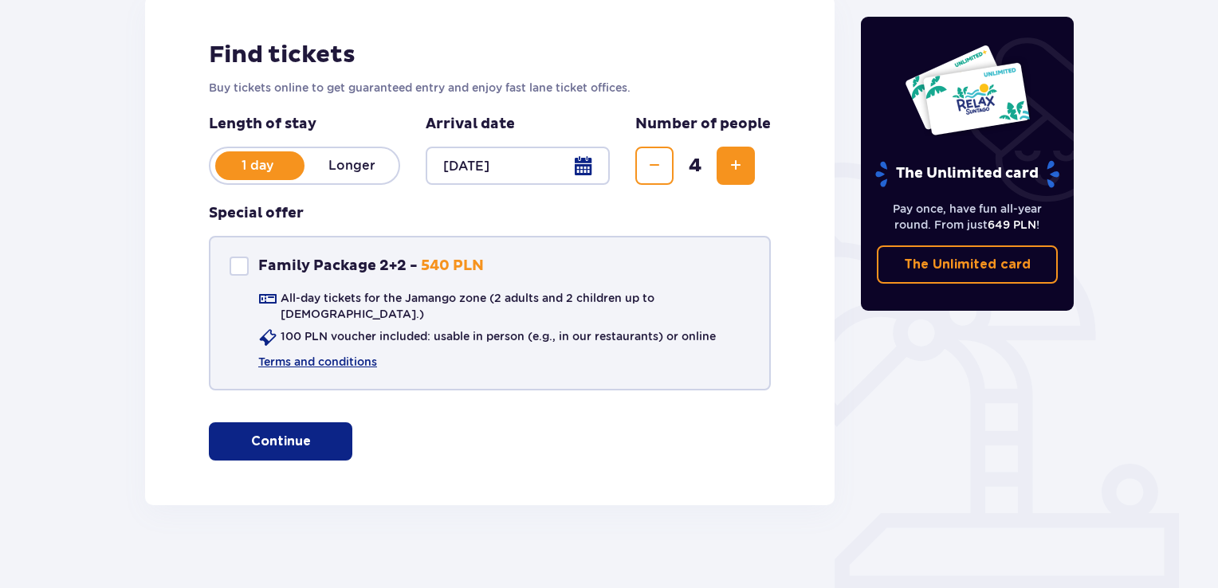
click at [234, 265] on div "Family Package 2+2" at bounding box center [239, 266] width 19 height 19
checkbox input "true"
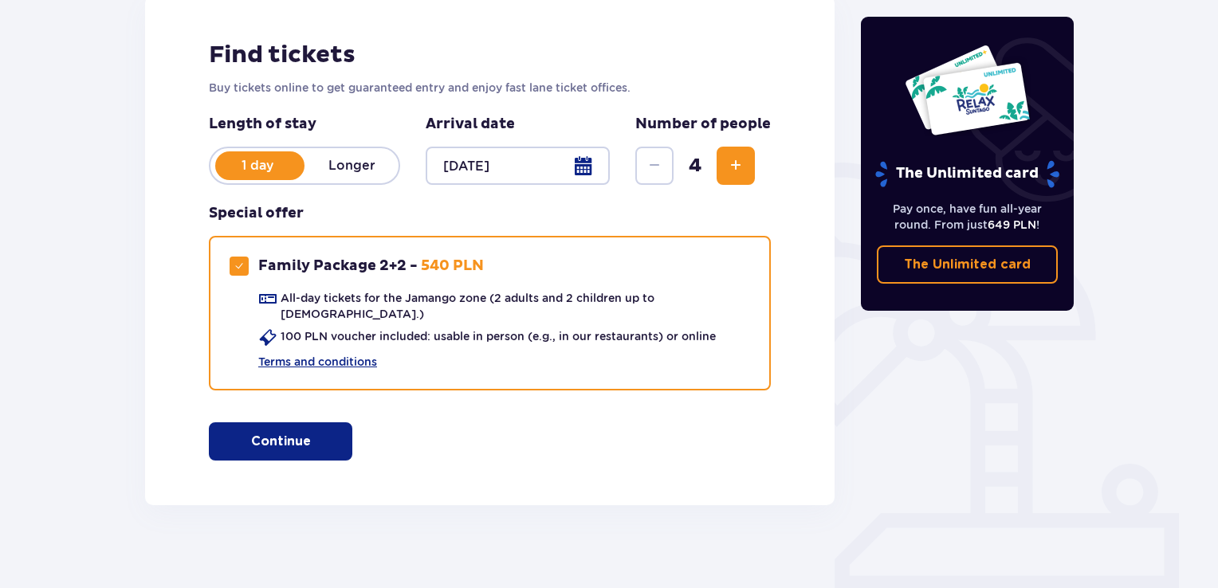
click at [265, 423] on button "Continue" at bounding box center [280, 442] width 143 height 38
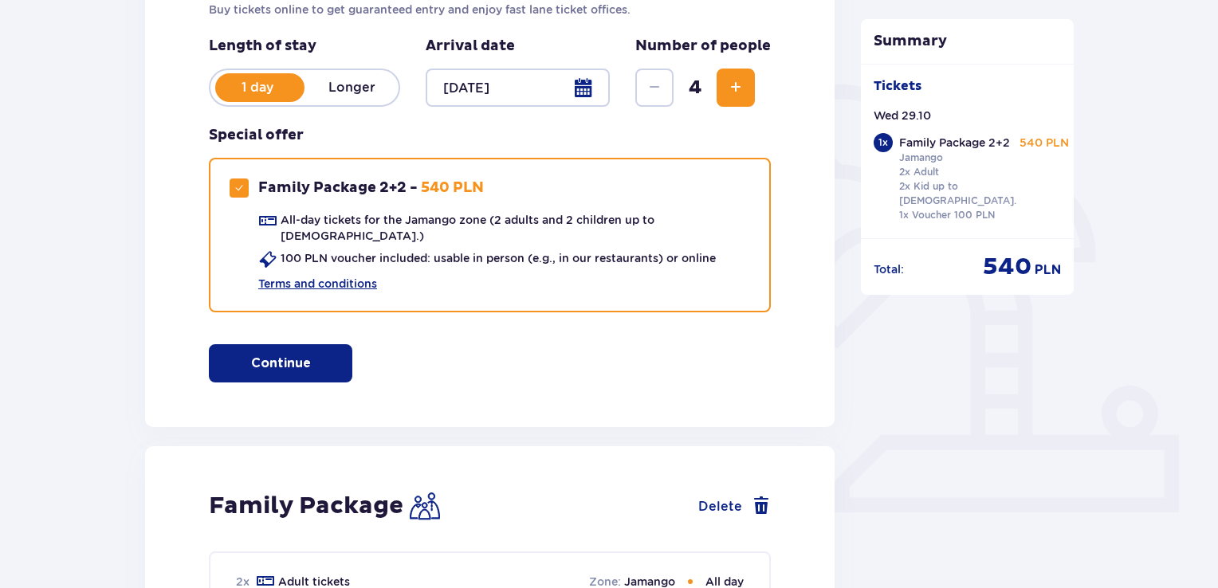
scroll to position [167, 0]
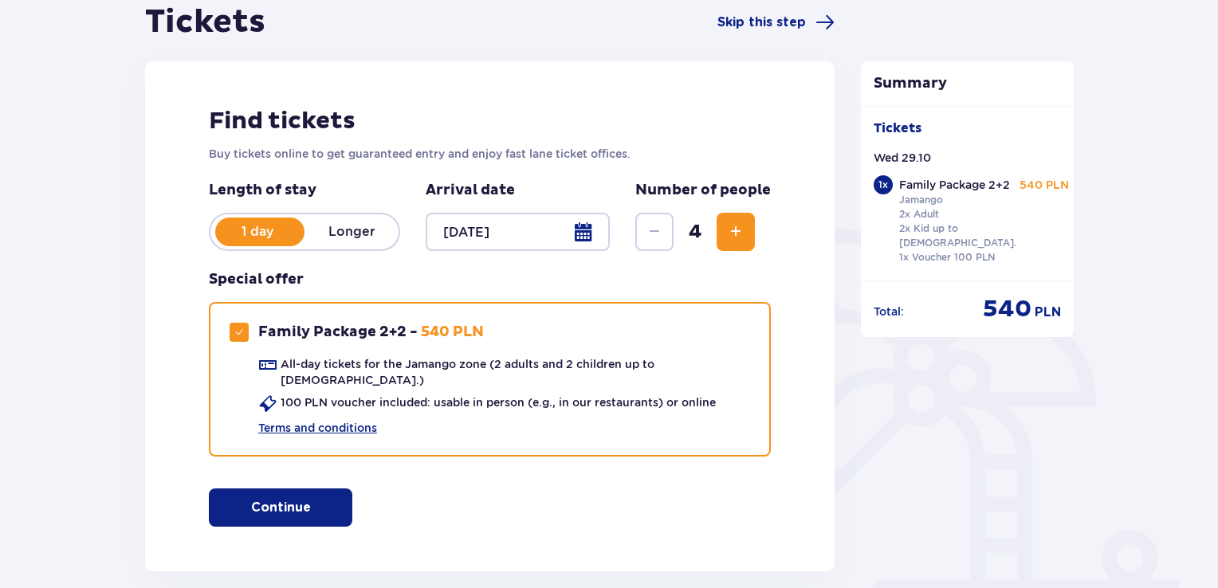
click at [549, 226] on div at bounding box center [518, 232] width 184 height 38
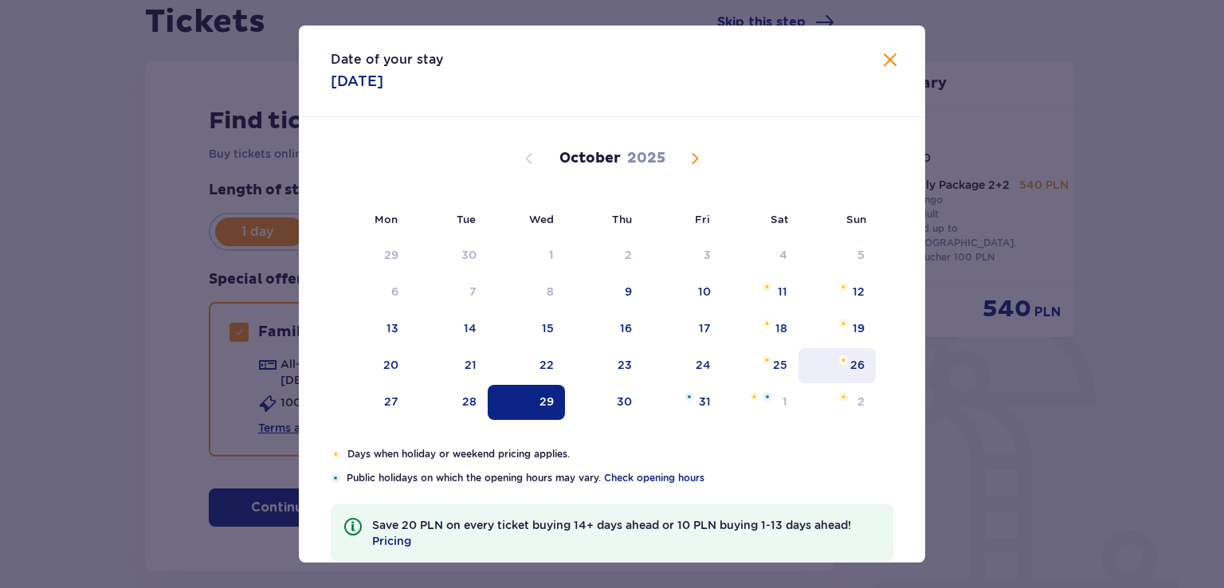
click at [861, 361] on div "26" at bounding box center [858, 365] width 14 height 16
type input "[DATE]"
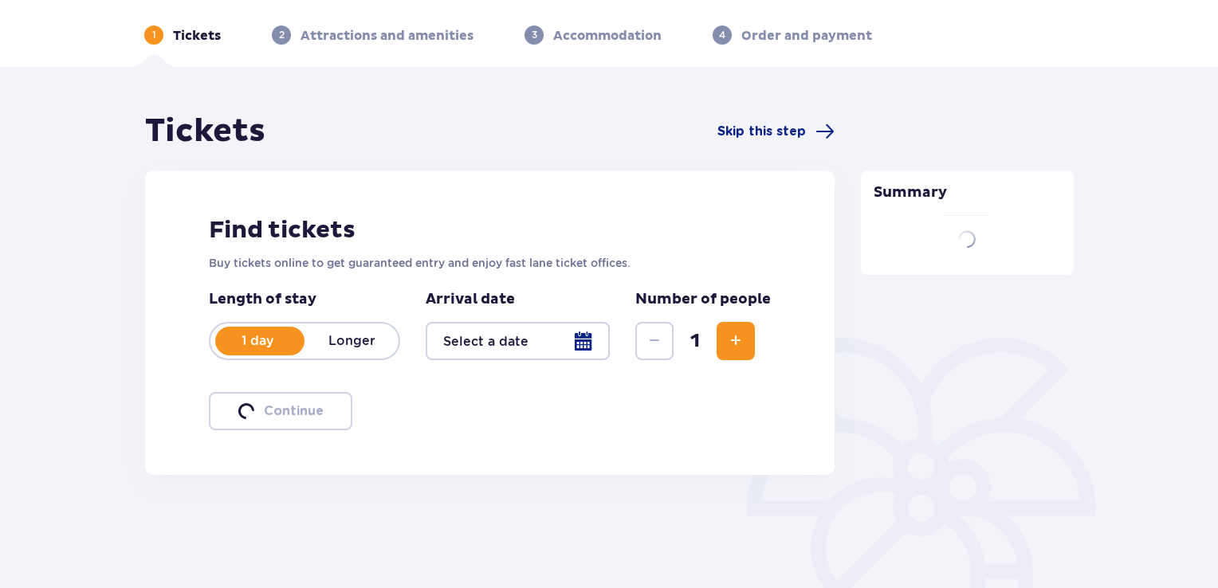
scroll to position [167, 0]
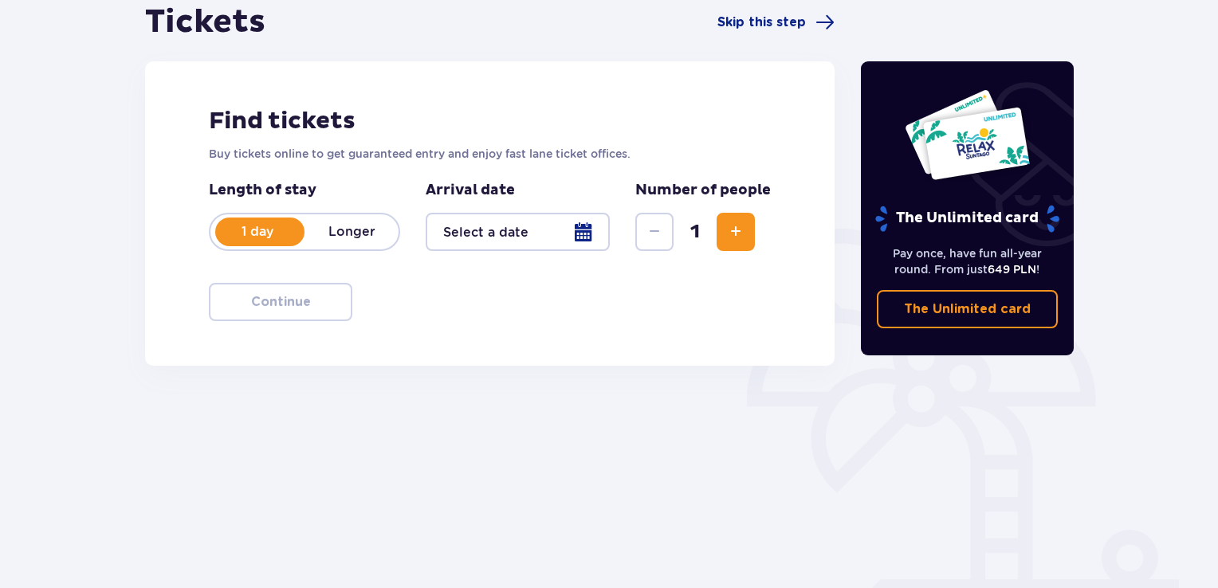
click at [586, 235] on div at bounding box center [518, 232] width 184 height 38
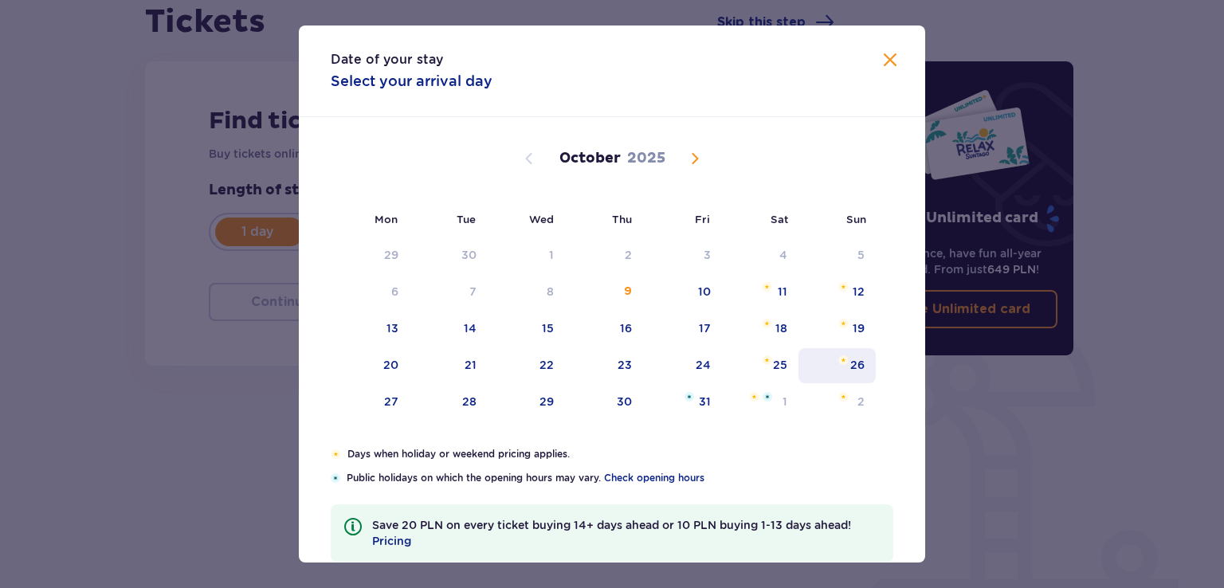
click at [845, 359] on img "Sunday, October 26, 2025" at bounding box center [844, 361] width 10 height 10
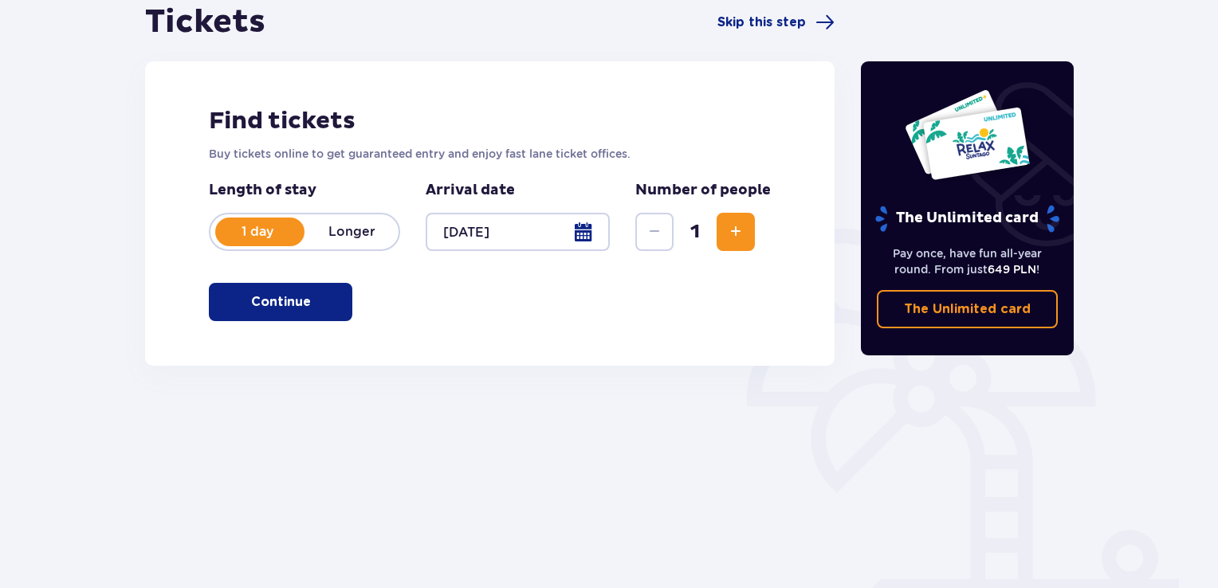
click at [736, 240] on span "Increase" at bounding box center [735, 231] width 19 height 19
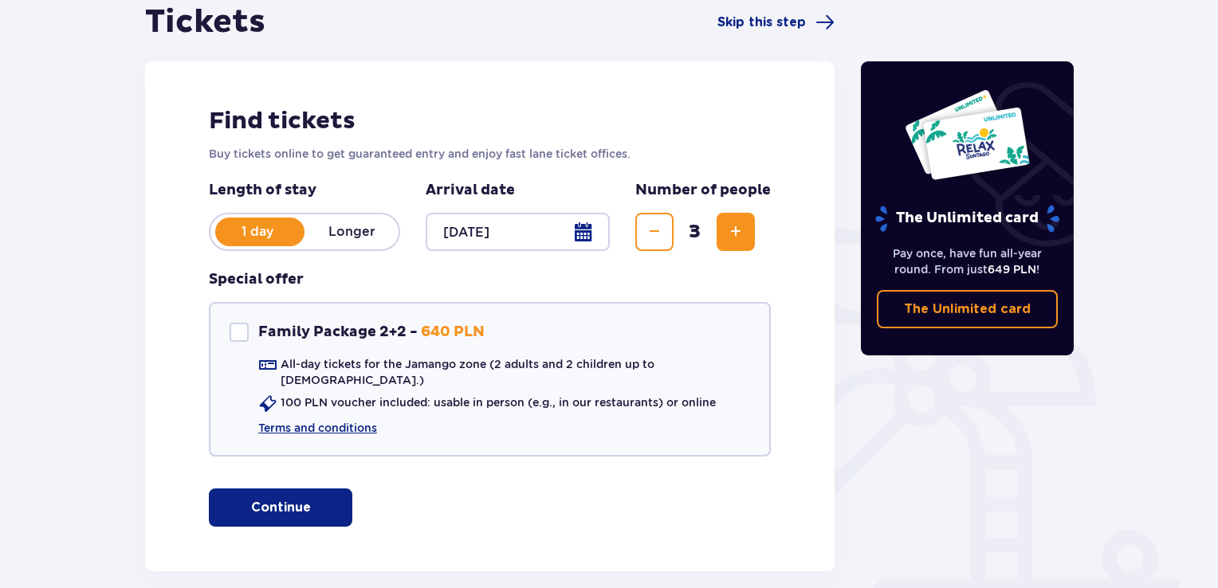
click at [736, 240] on span "Increase" at bounding box center [735, 231] width 19 height 19
click at [539, 223] on div at bounding box center [518, 232] width 184 height 38
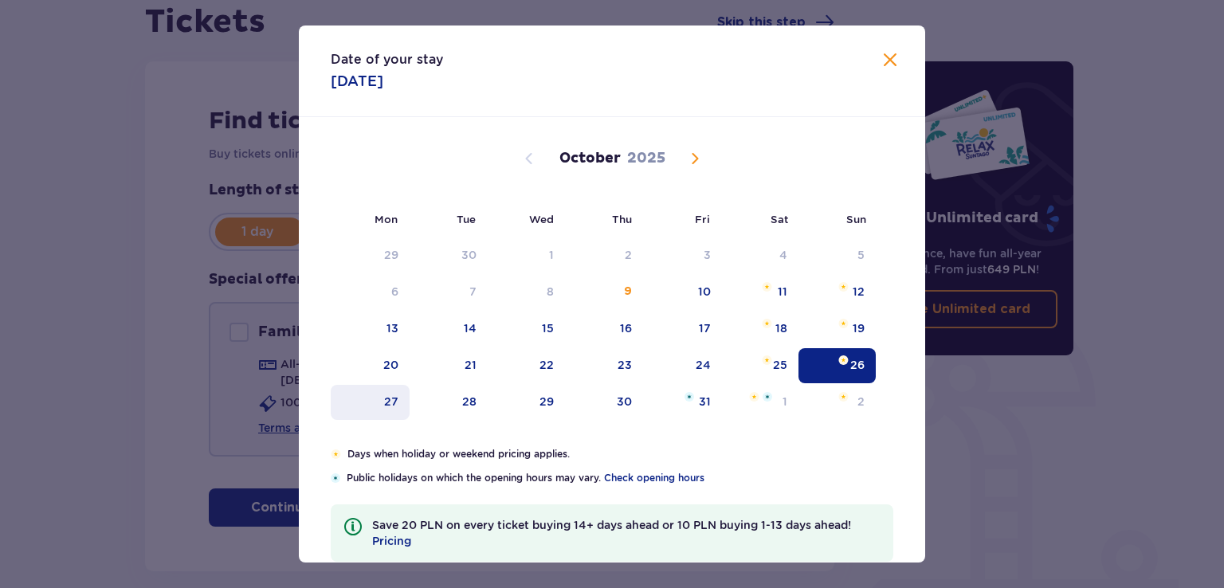
click at [374, 408] on div "27" at bounding box center [370, 402] width 79 height 35
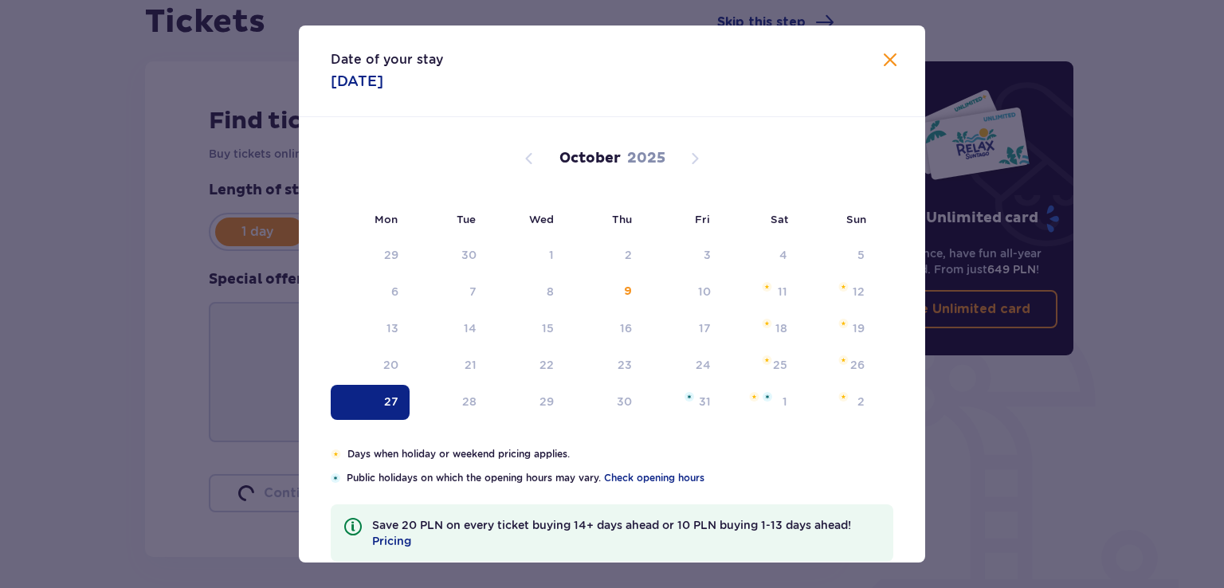
type input "[DATE]"
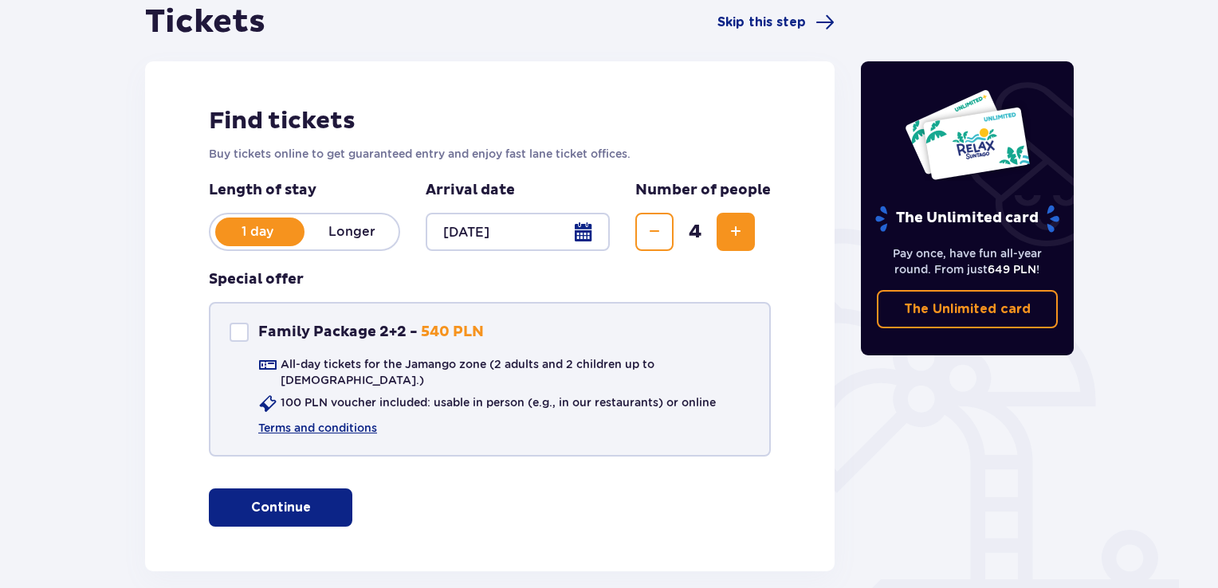
click at [222, 332] on div "Family Package 2+2 Family Package 2+2 - 540 PLN All-day tickets for the Jamango…" at bounding box center [490, 379] width 562 height 155
click at [245, 332] on div "Family Package 2+2" at bounding box center [239, 332] width 19 height 19
checkbox input "true"
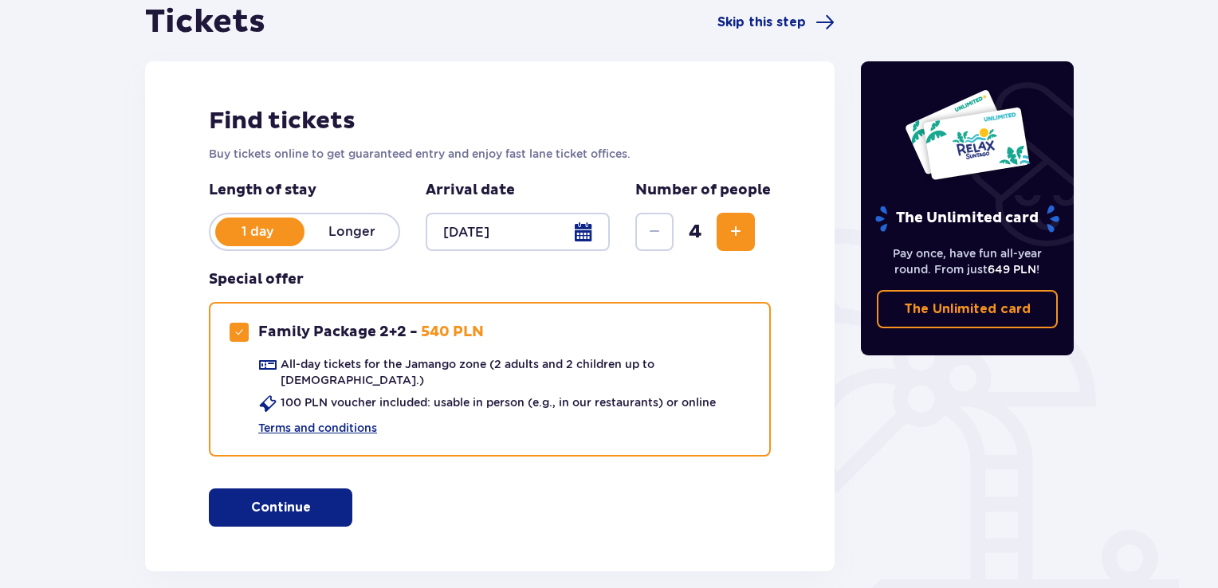
click at [261, 501] on p "Continue" at bounding box center [281, 508] width 60 height 18
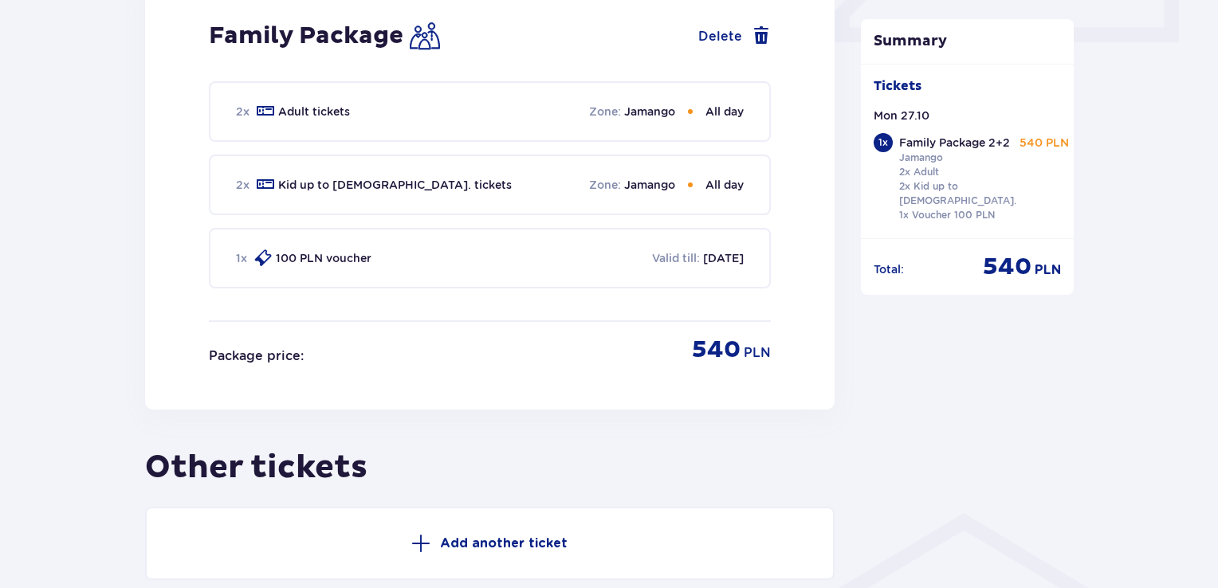
scroll to position [920, 0]
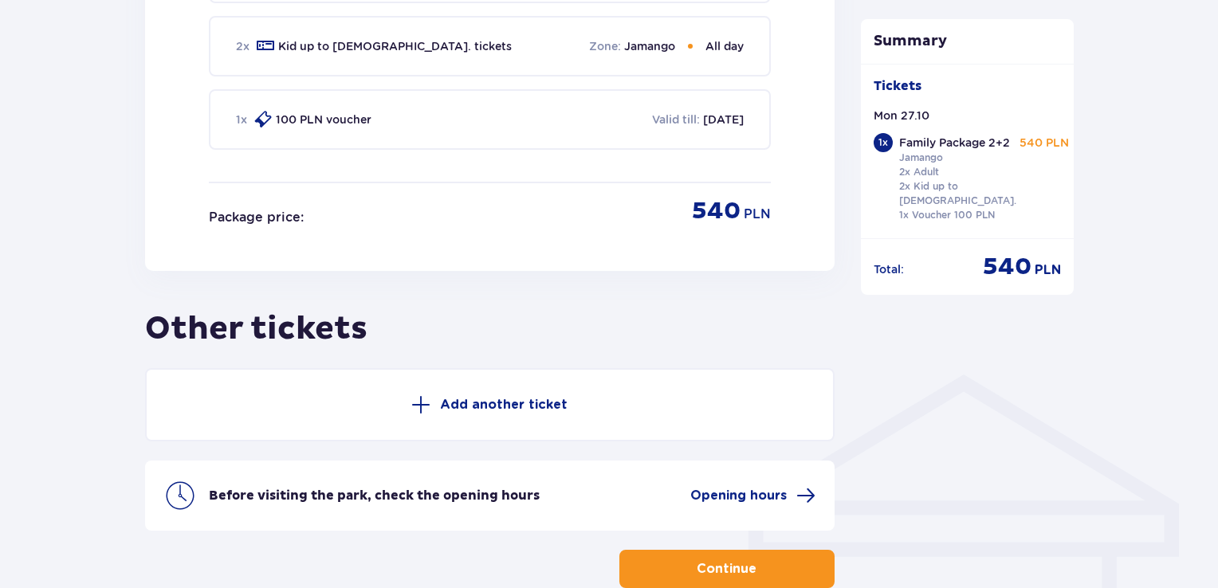
click at [733, 467] on div "Before visiting the park, check the opening hours Opening hours" at bounding box center [490, 496] width 690 height 70
click at [738, 487] on span "Opening hours" at bounding box center [738, 496] width 96 height 18
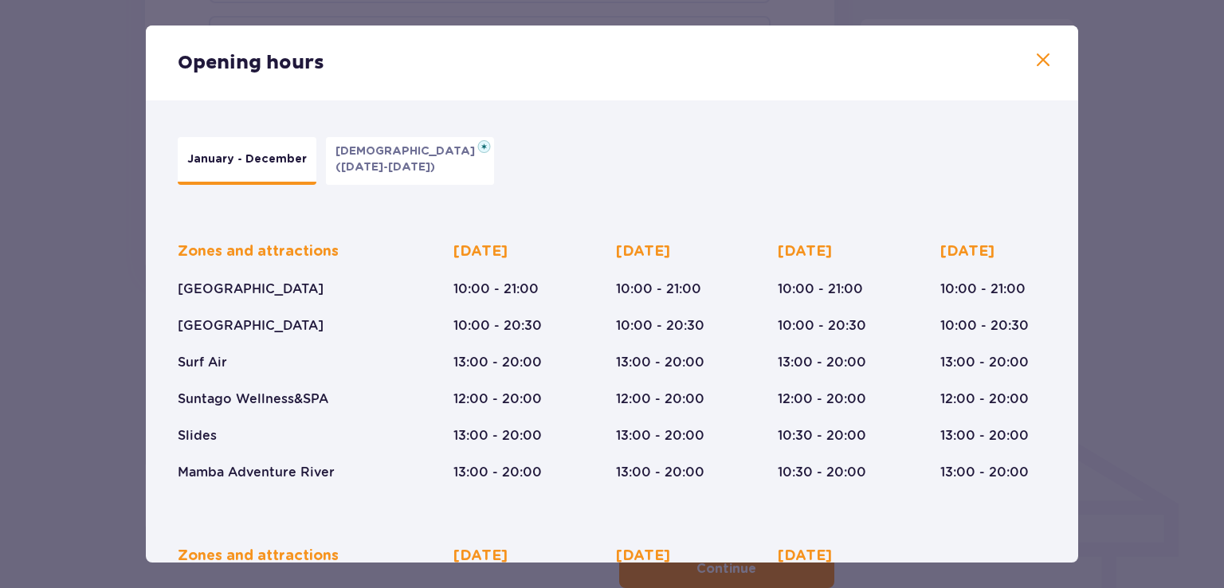
click at [0, 312] on div "Opening hours January - December [DATE] ([DATE]-[DATE]) Zones and attractions […" at bounding box center [612, 294] width 1224 height 588
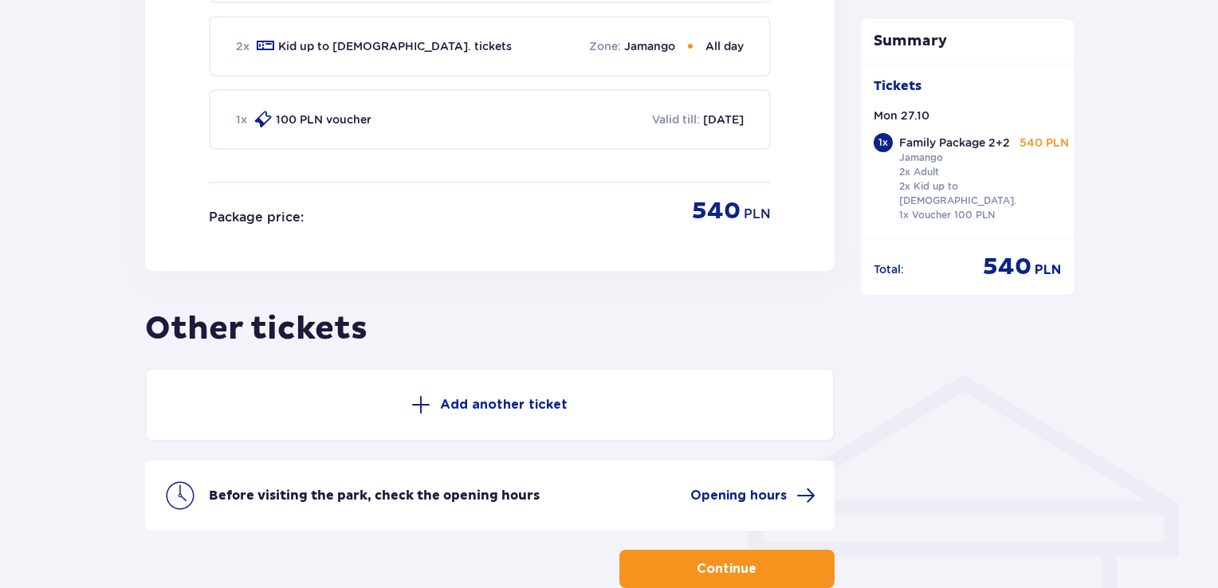
click at [697, 560] on p "Continue" at bounding box center [727, 569] width 60 height 18
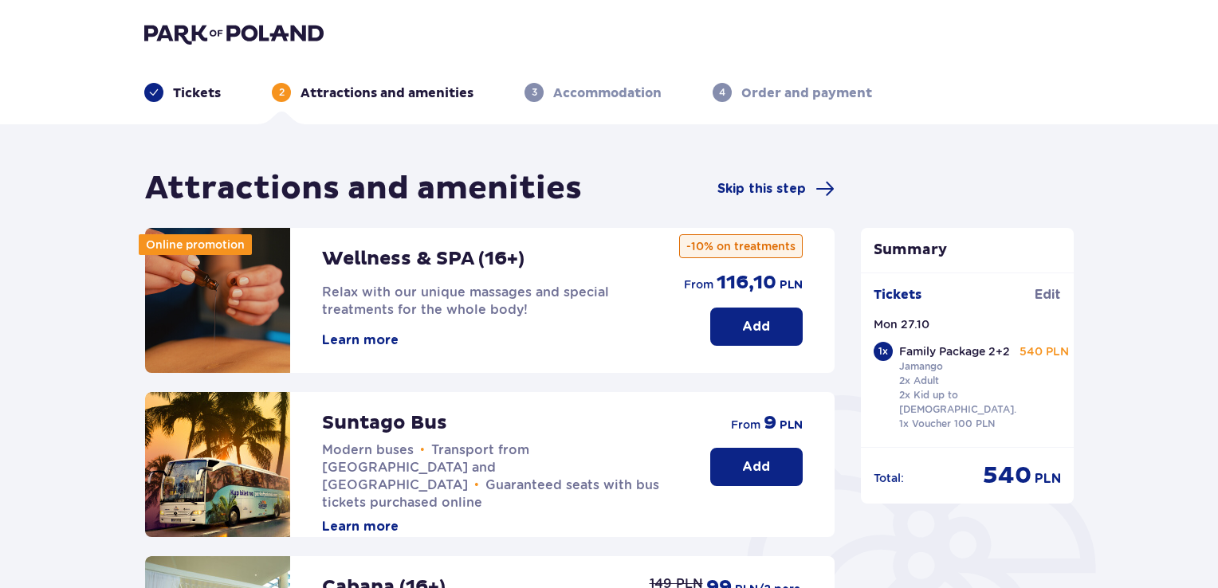
click at [738, 466] on button "Add" at bounding box center [756, 467] width 92 height 38
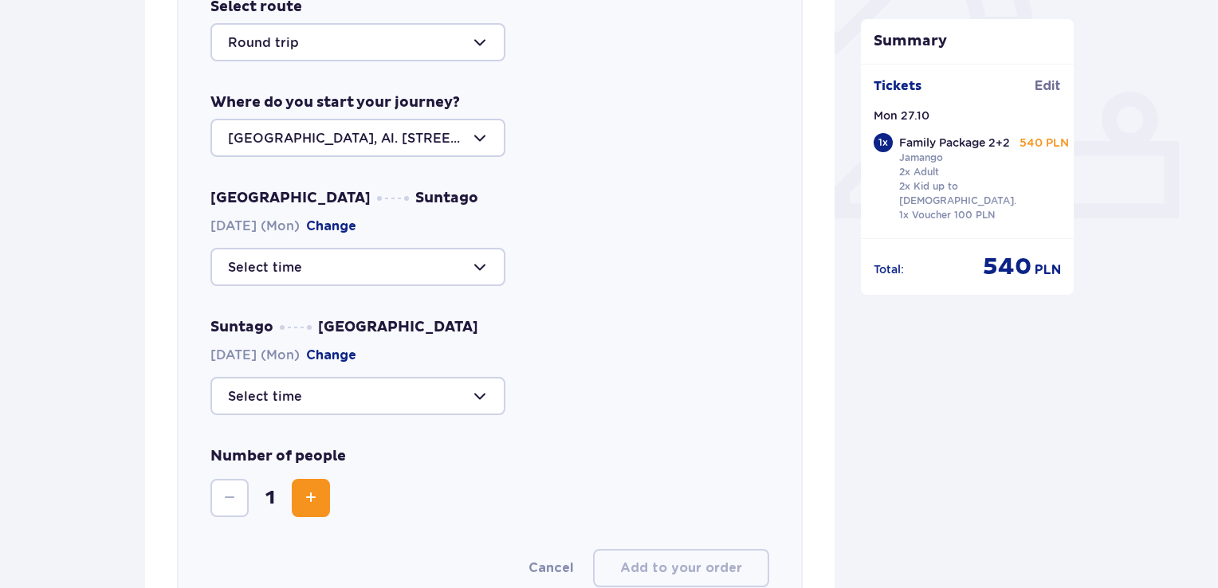
scroll to position [630, 0]
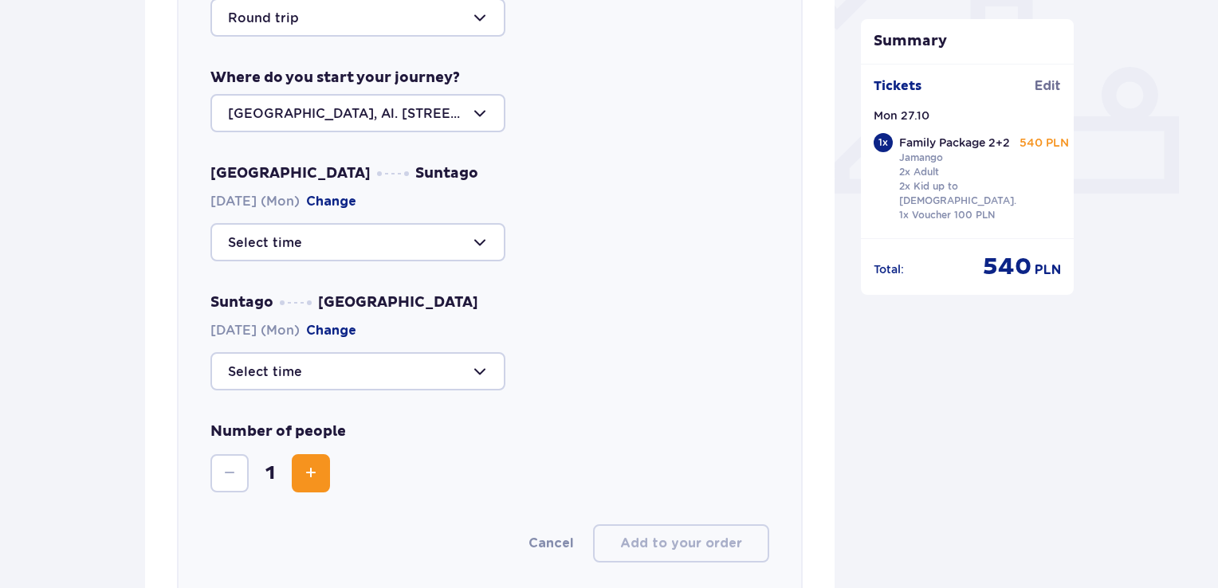
click at [481, 254] on div at bounding box center [357, 242] width 295 height 38
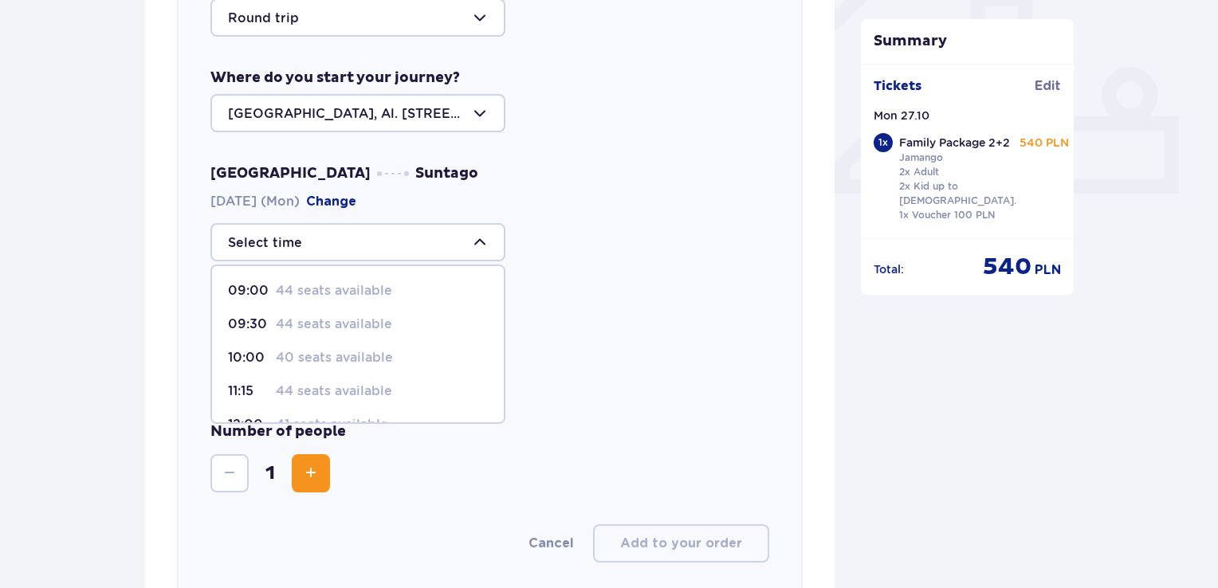
click at [364, 323] on p "44 seats available" at bounding box center [334, 325] width 116 height 18
type input "09:30"
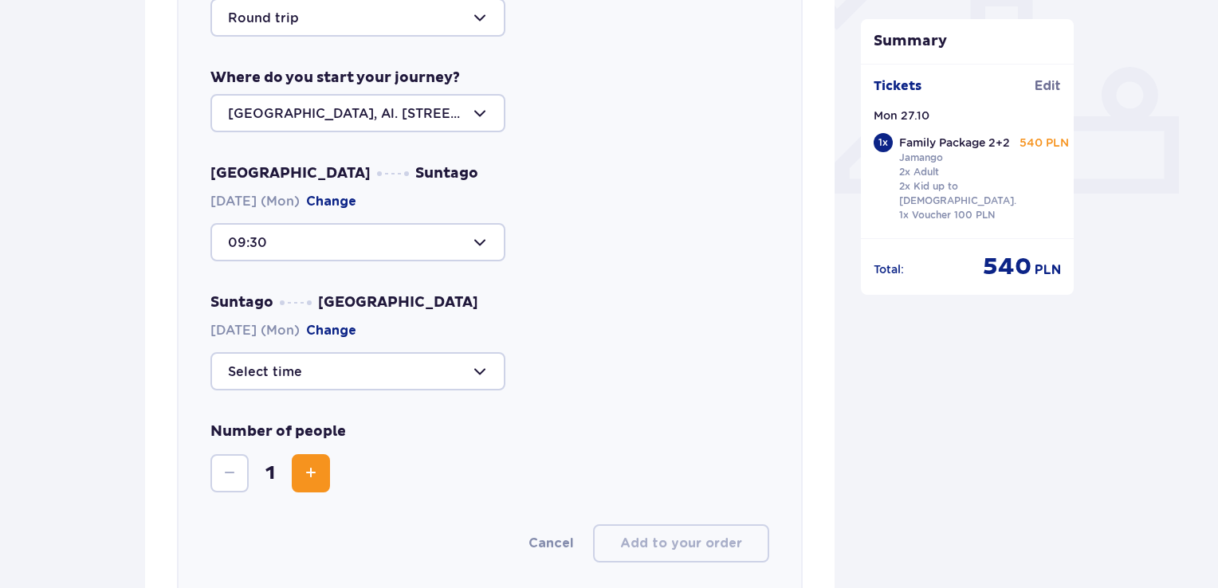
click at [451, 379] on div at bounding box center [357, 371] width 295 height 38
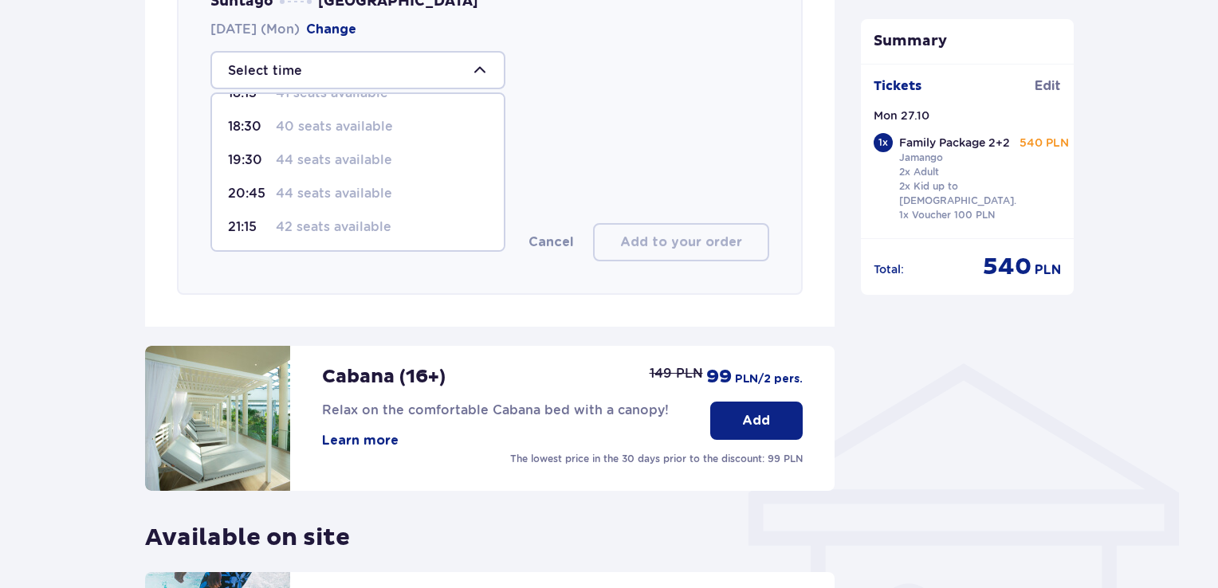
scroll to position [1028, 0]
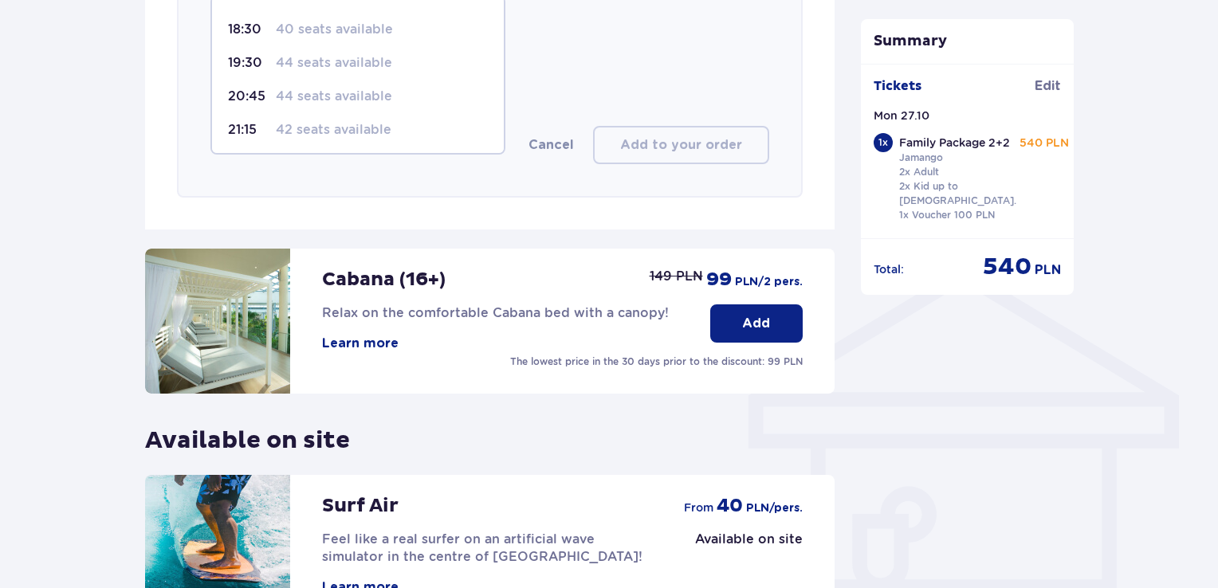
click at [336, 103] on p "44 seats available" at bounding box center [334, 97] width 116 height 18
type input "20:45"
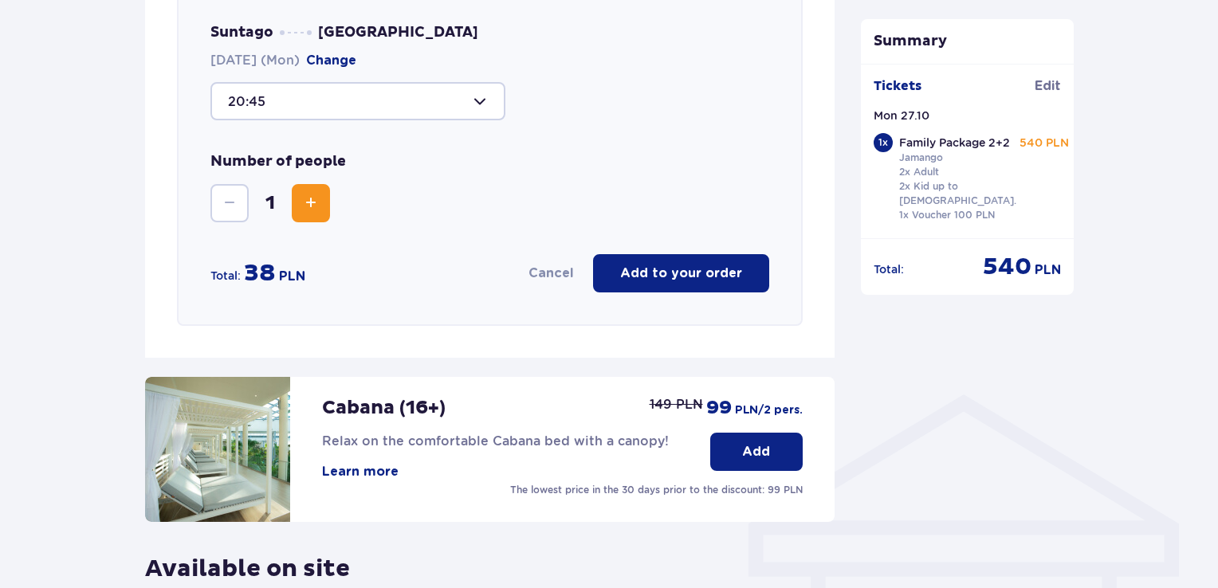
scroll to position [789, 0]
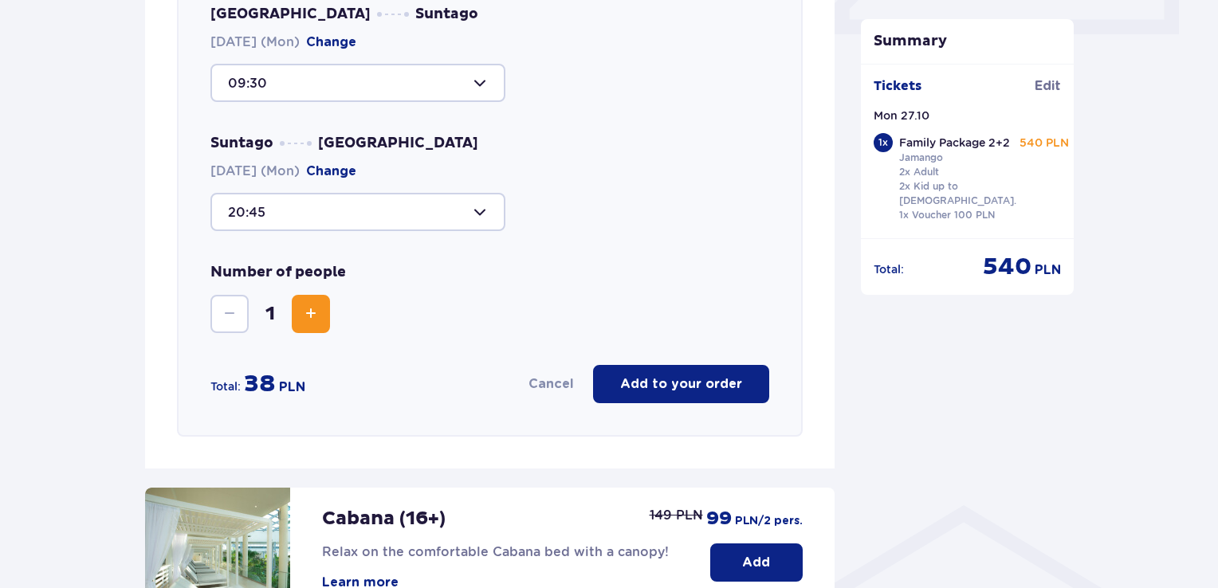
click at [305, 313] on span "Increase" at bounding box center [310, 314] width 19 height 19
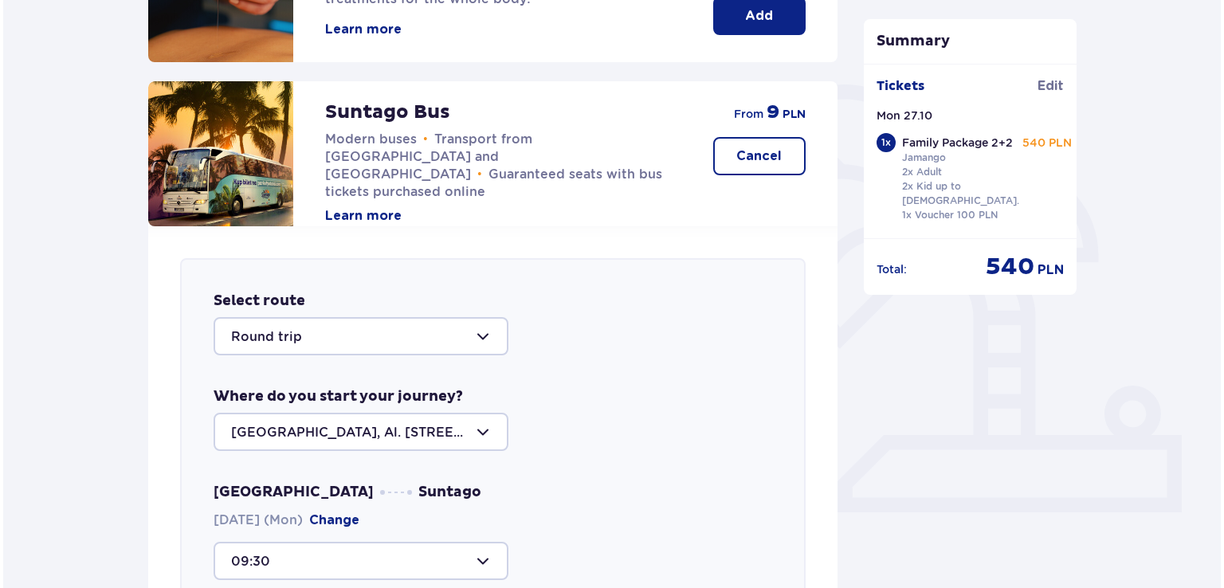
scroll to position [72, 0]
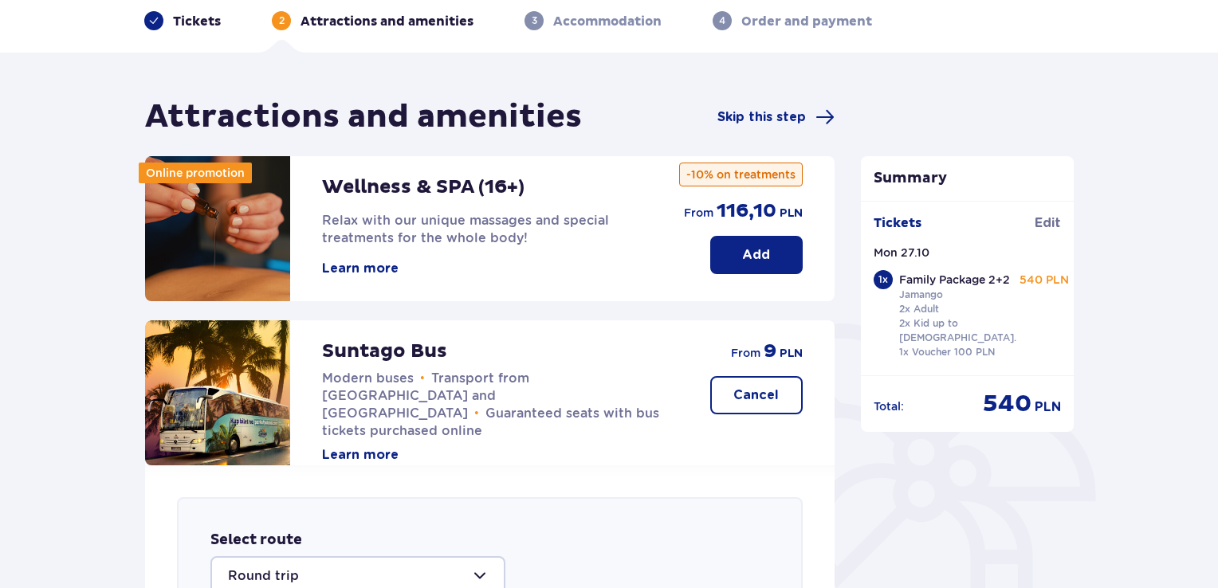
click at [341, 446] on button "Learn more" at bounding box center [360, 455] width 77 height 18
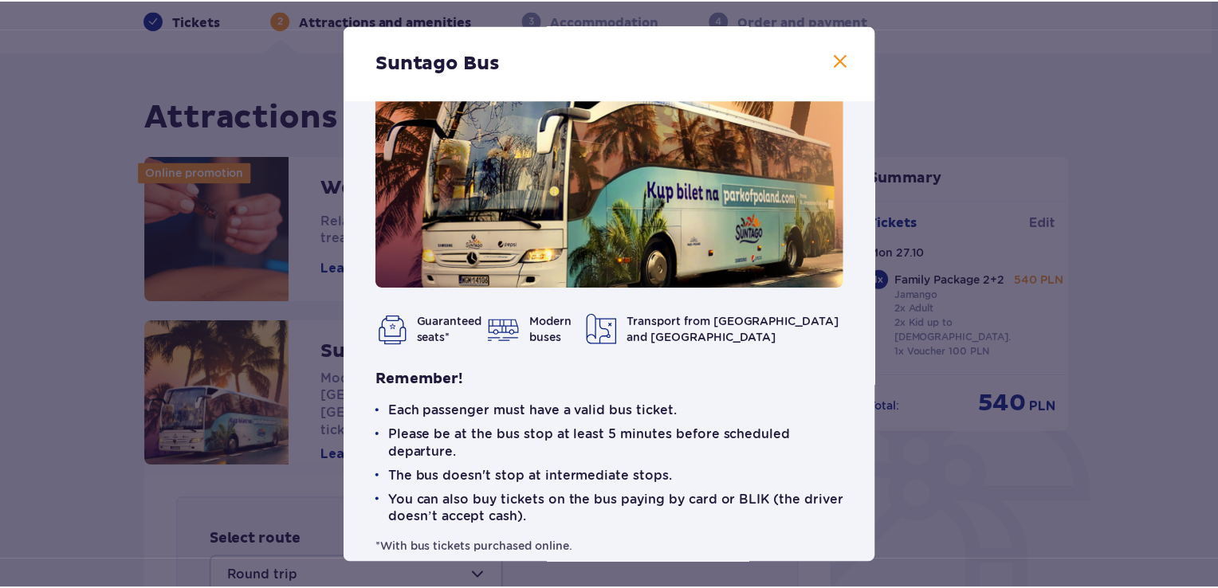
scroll to position [70, 0]
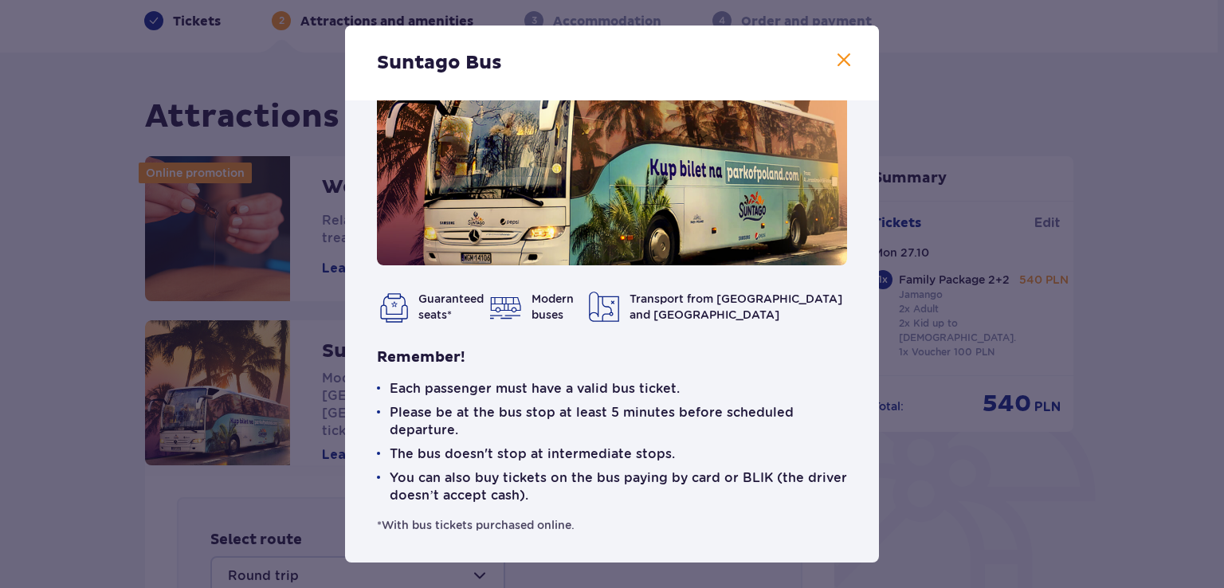
click at [8, 349] on div "Suntago Bus Guaranteed seats* Modern buses Transport from [GEOGRAPHIC_DATA] and…" at bounding box center [612, 294] width 1224 height 588
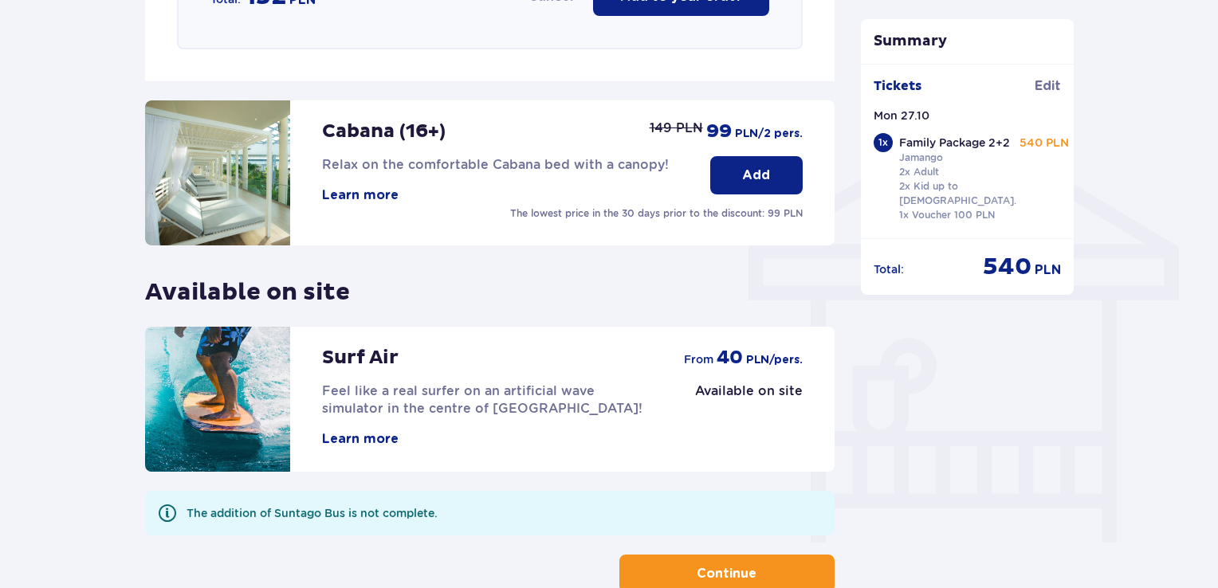
scroll to position [1276, 0]
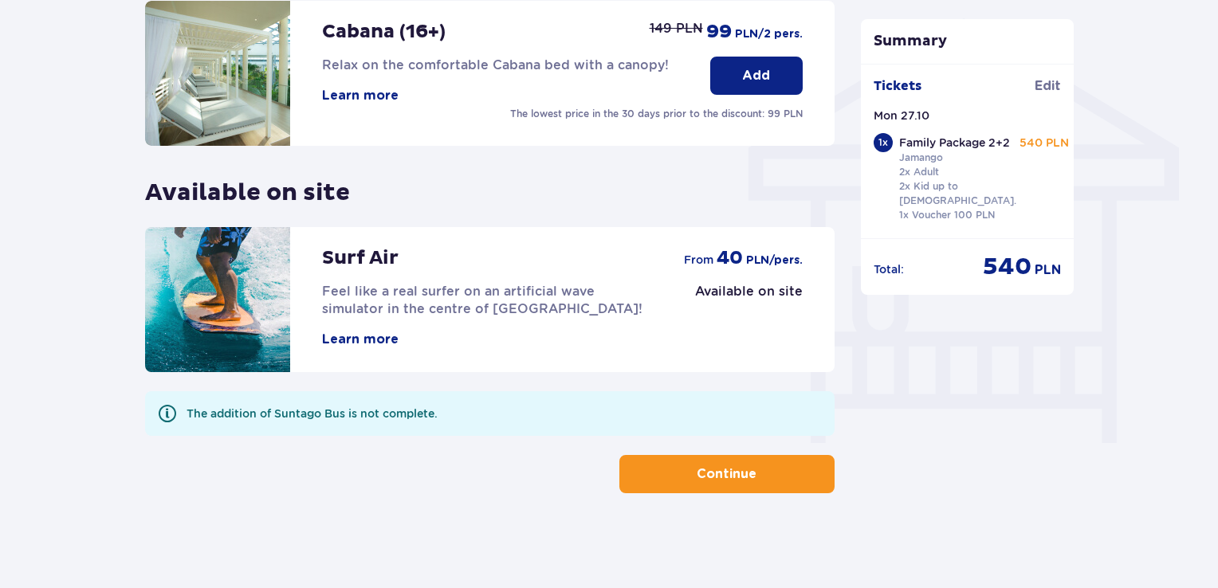
click at [719, 462] on button "Continue" at bounding box center [726, 474] width 215 height 38
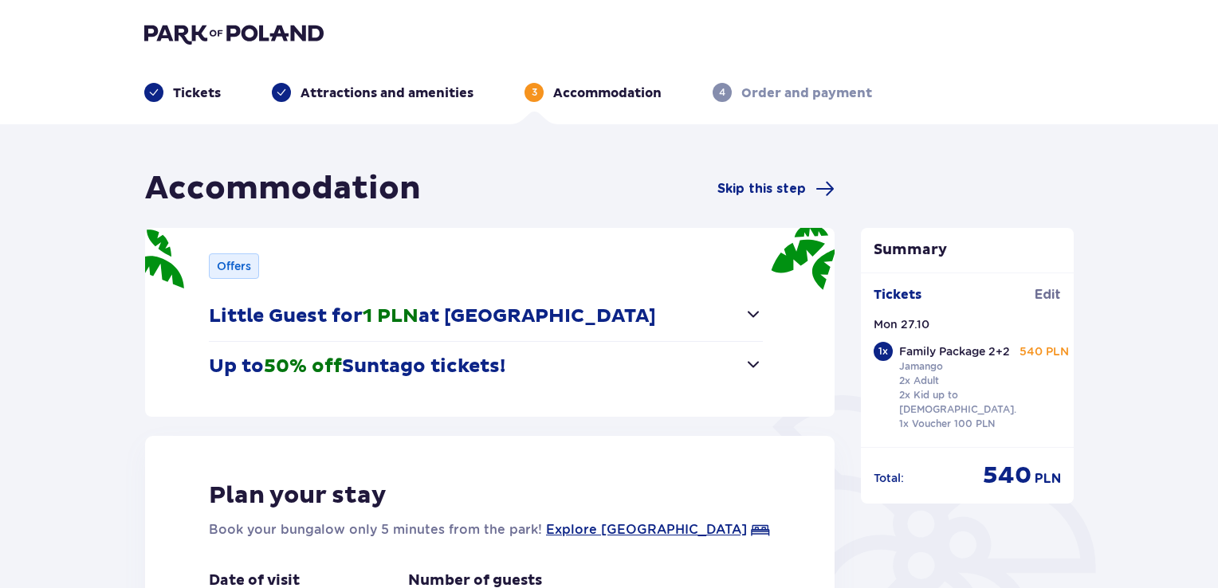
click at [481, 320] on p "Little Guest for 1 PLN at [GEOGRAPHIC_DATA]" at bounding box center [432, 317] width 447 height 24
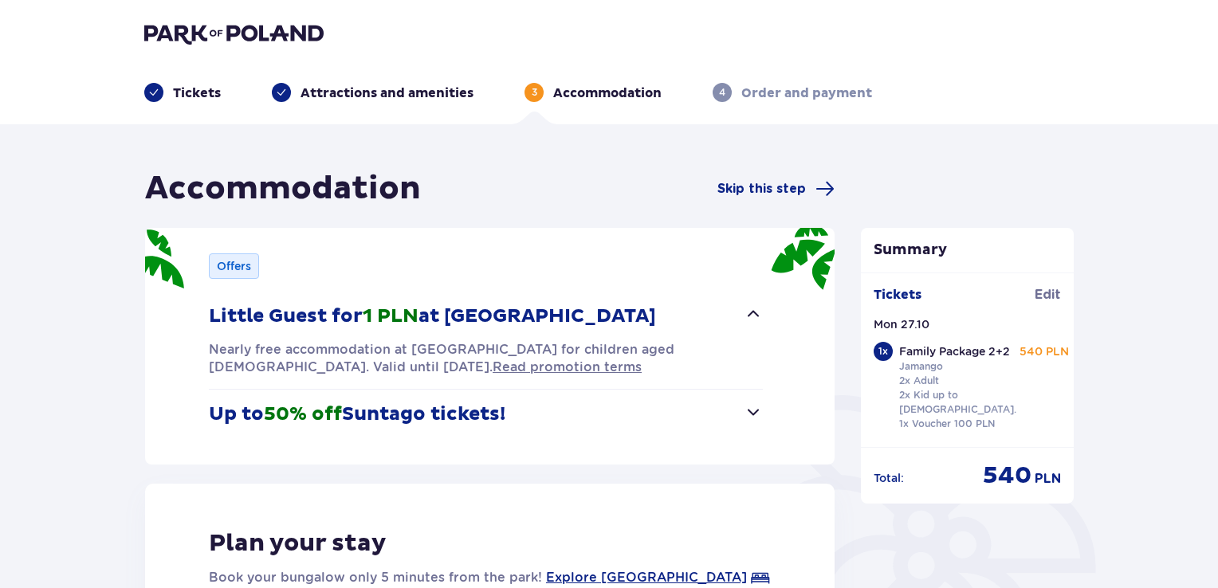
click at [479, 307] on p "Little Guest for 1 PLN at [GEOGRAPHIC_DATA]" at bounding box center [432, 317] width 447 height 24
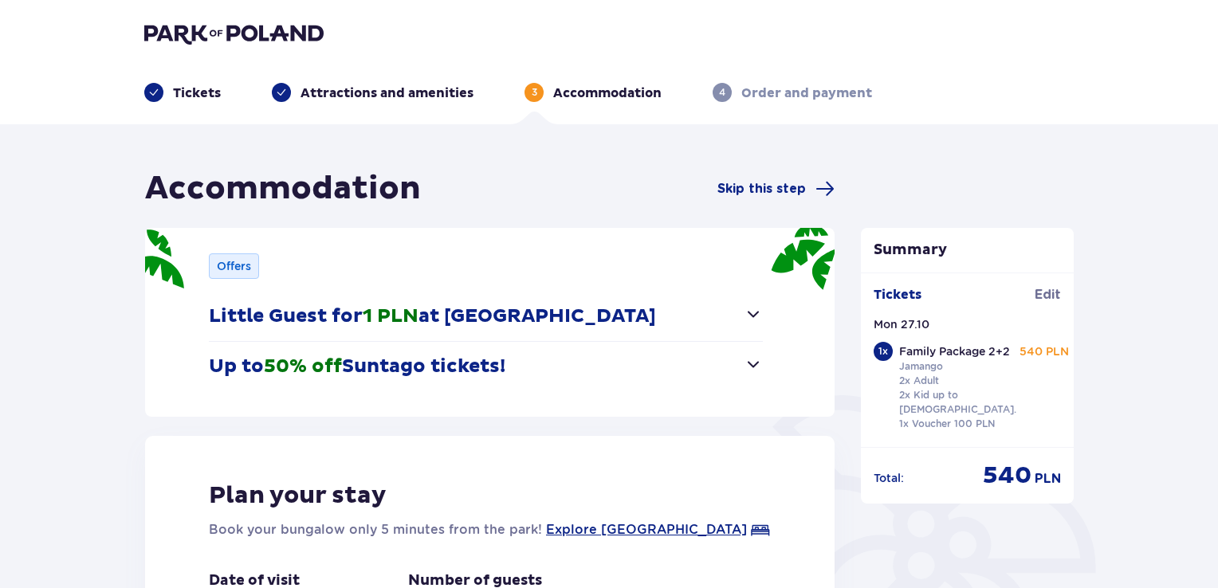
click at [454, 355] on p "Up to 50% off Suntago tickets!" at bounding box center [357, 367] width 297 height 24
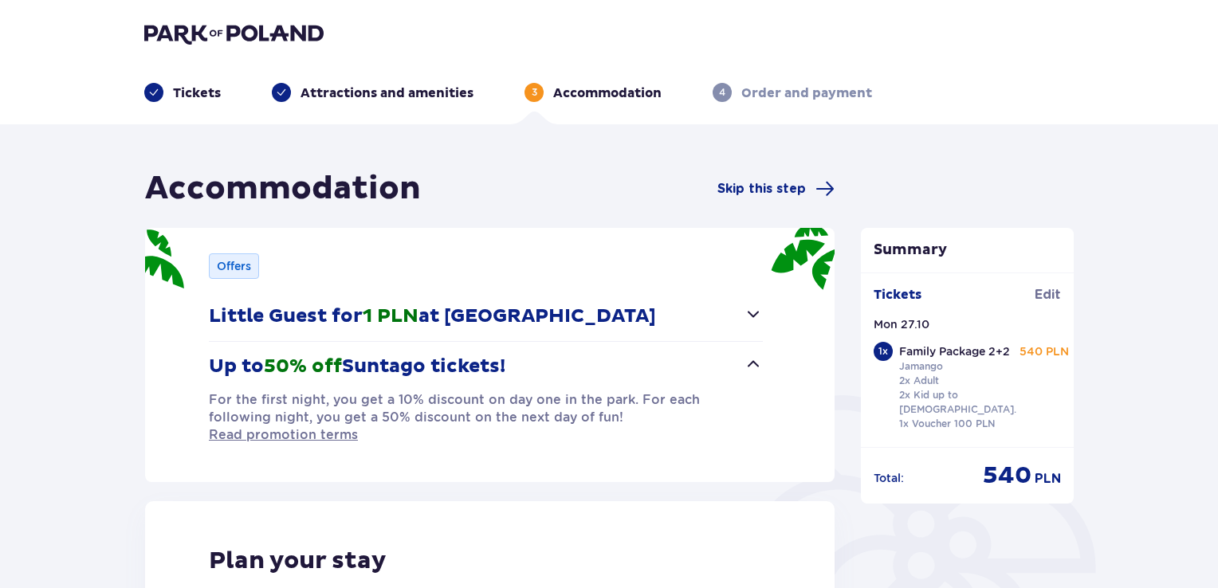
click at [453, 355] on p "Up to 50% off Suntago tickets!" at bounding box center [357, 367] width 297 height 24
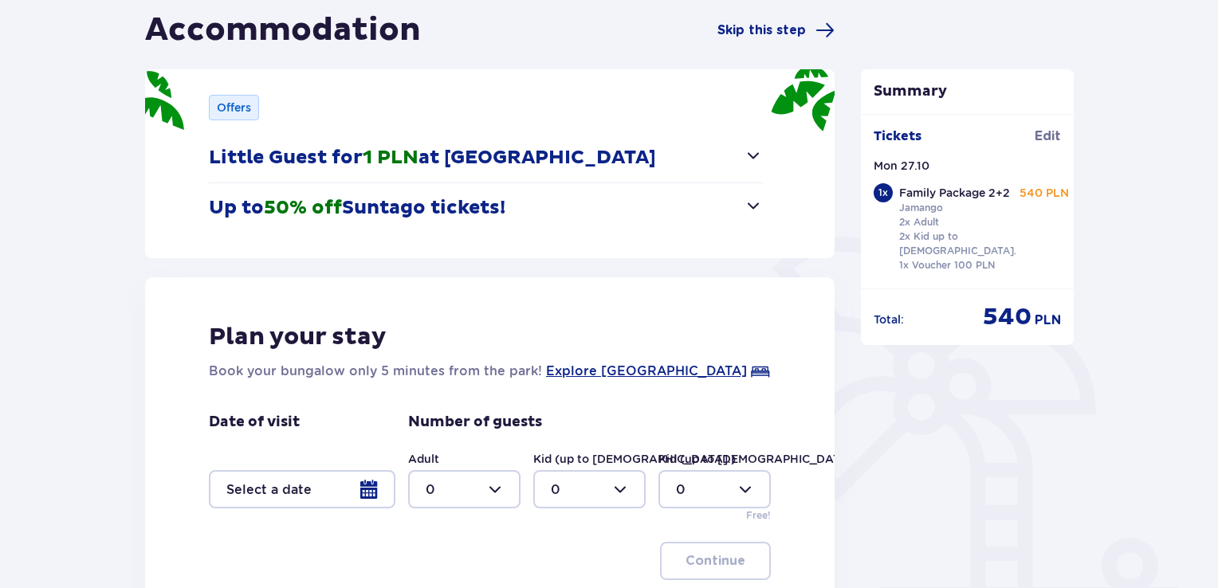
scroll to position [319, 0]
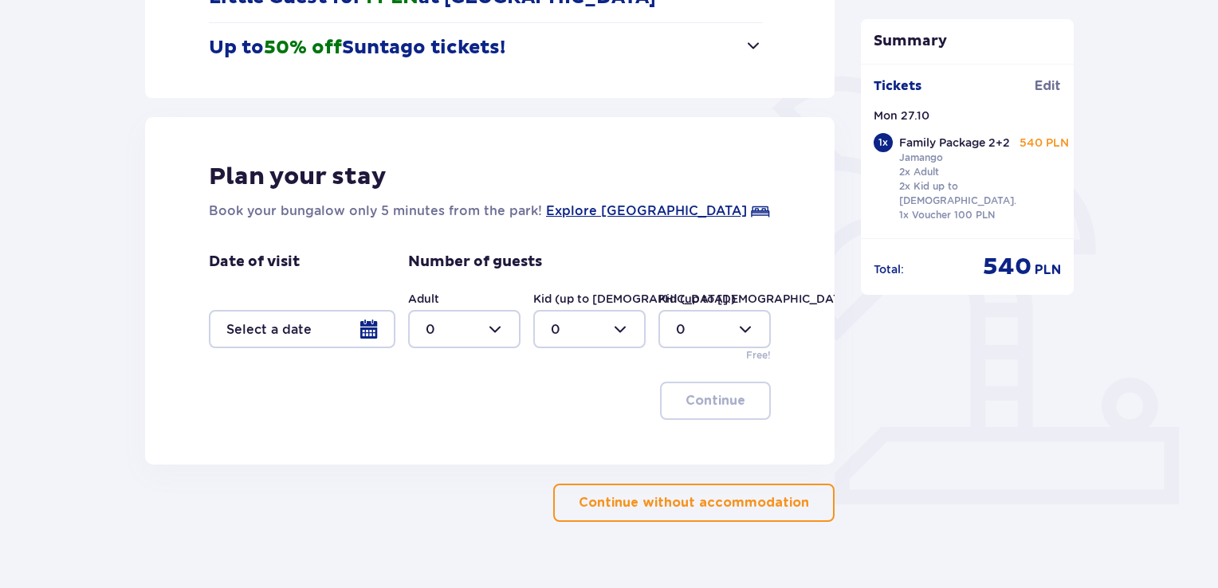
click at [704, 518] on button "Continue without accommodation" at bounding box center [693, 503] width 281 height 38
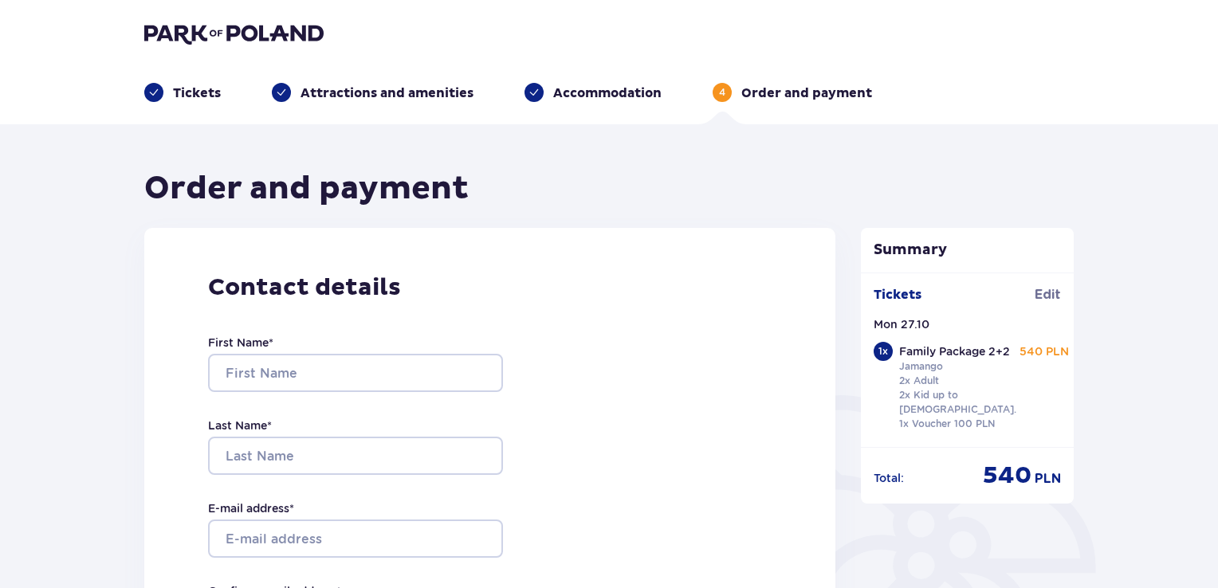
click at [450, 85] on p "Attractions and amenities" at bounding box center [387, 94] width 173 height 18
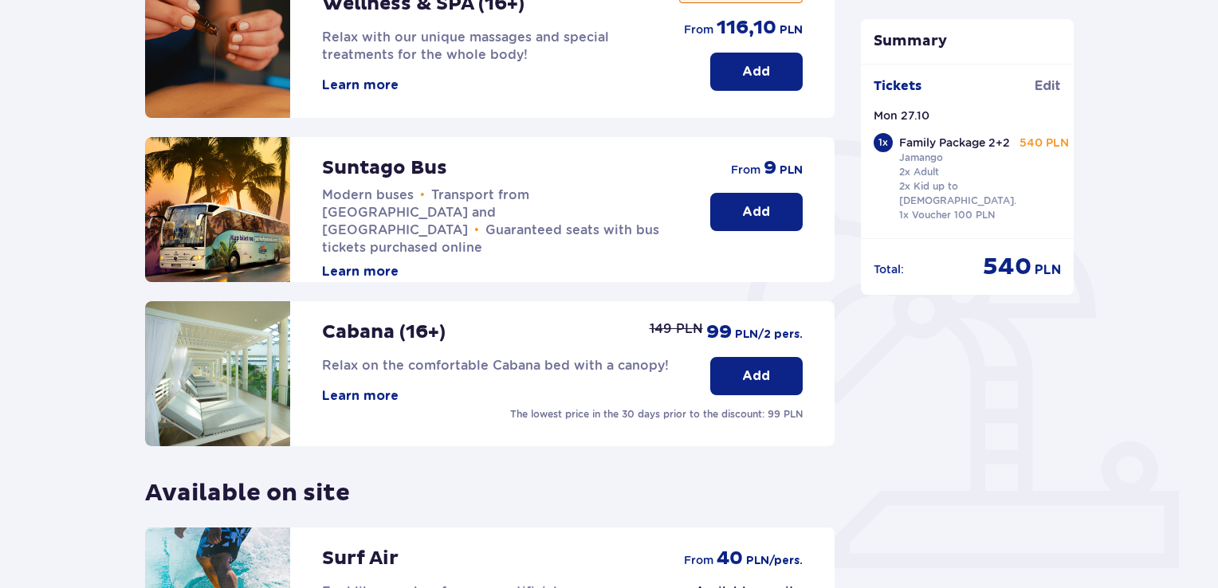
scroll to position [399, 0]
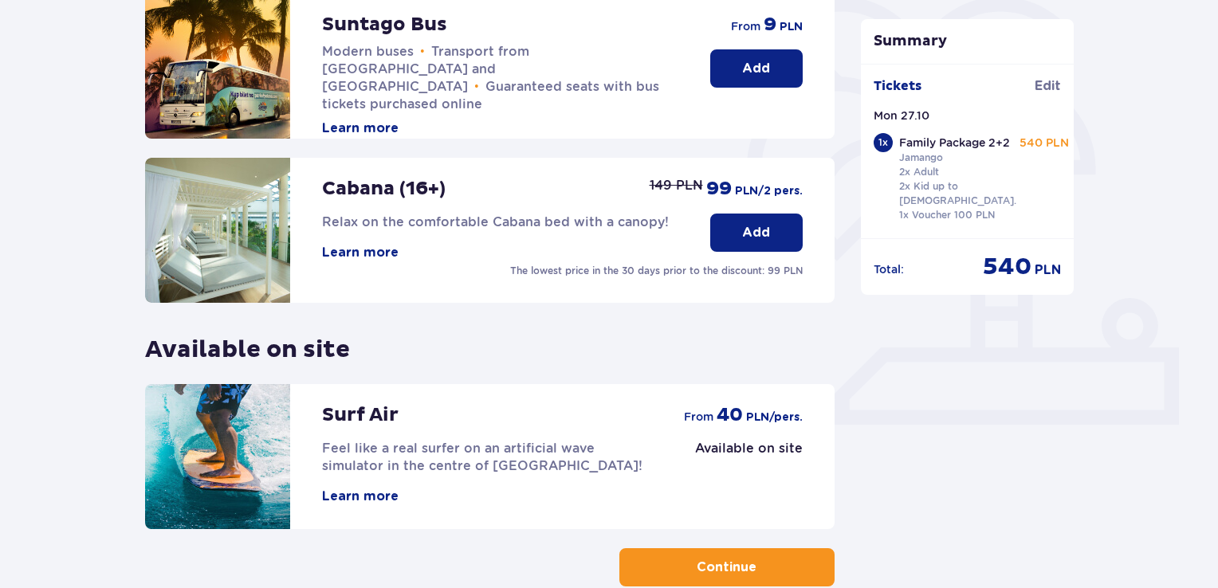
click at [721, 57] on button "Add" at bounding box center [756, 68] width 92 height 38
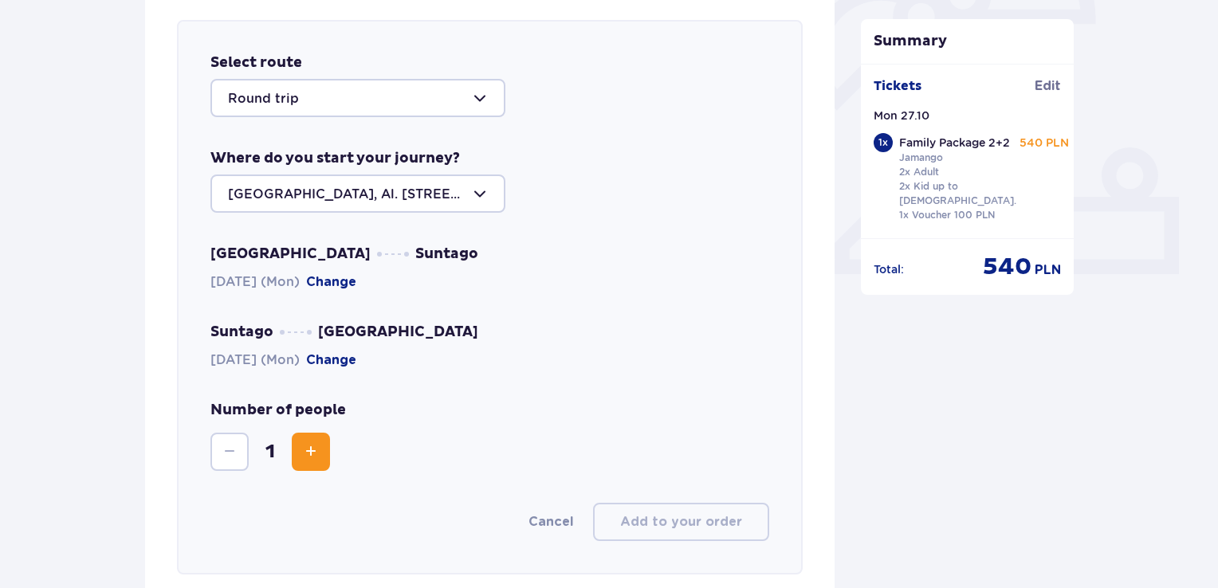
scroll to position [550, 0]
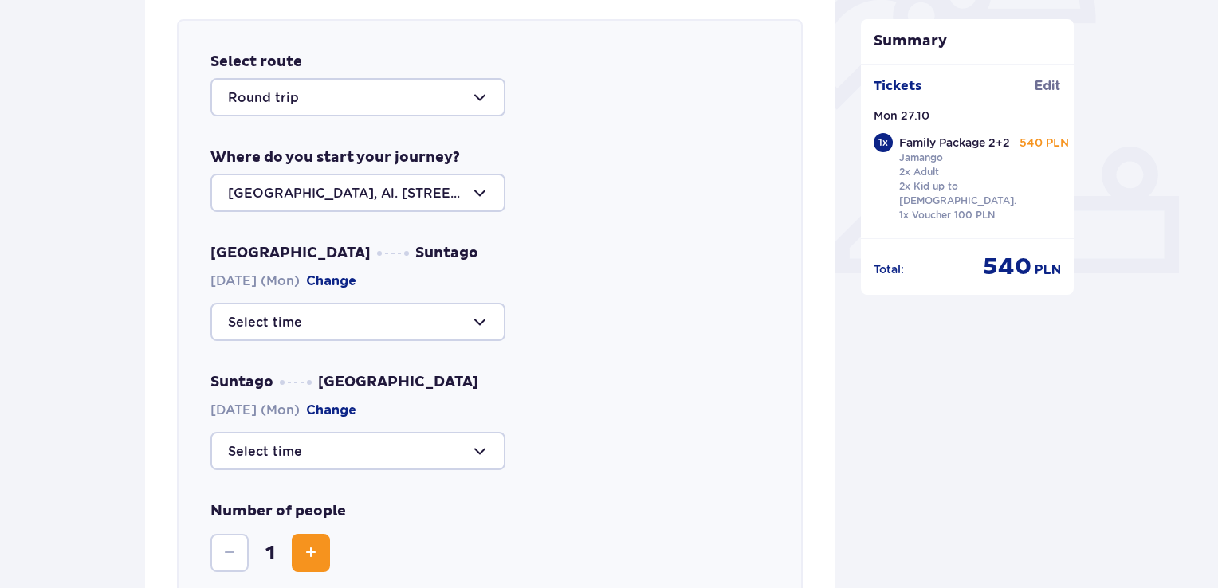
click at [463, 101] on div at bounding box center [357, 97] width 295 height 38
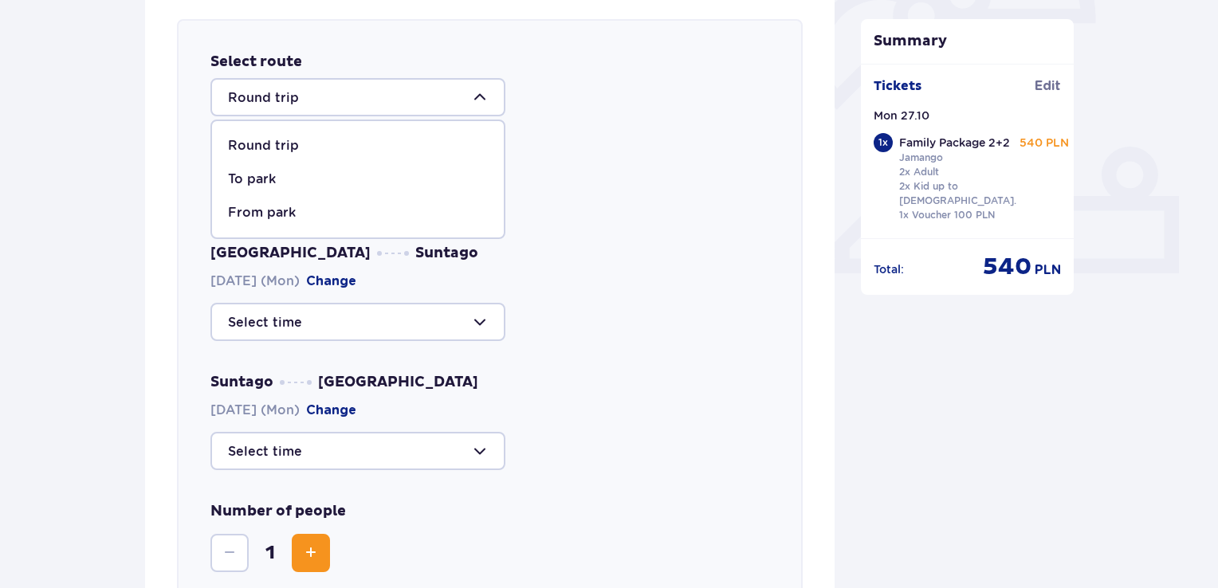
click at [465, 100] on div at bounding box center [357, 97] width 295 height 38
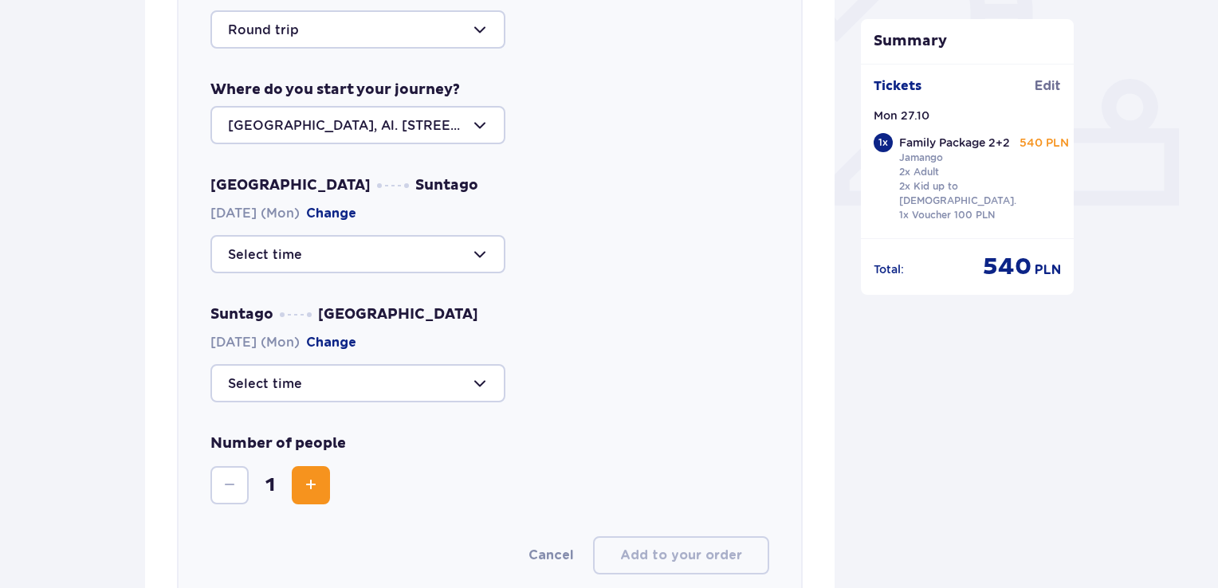
scroll to position [709, 0]
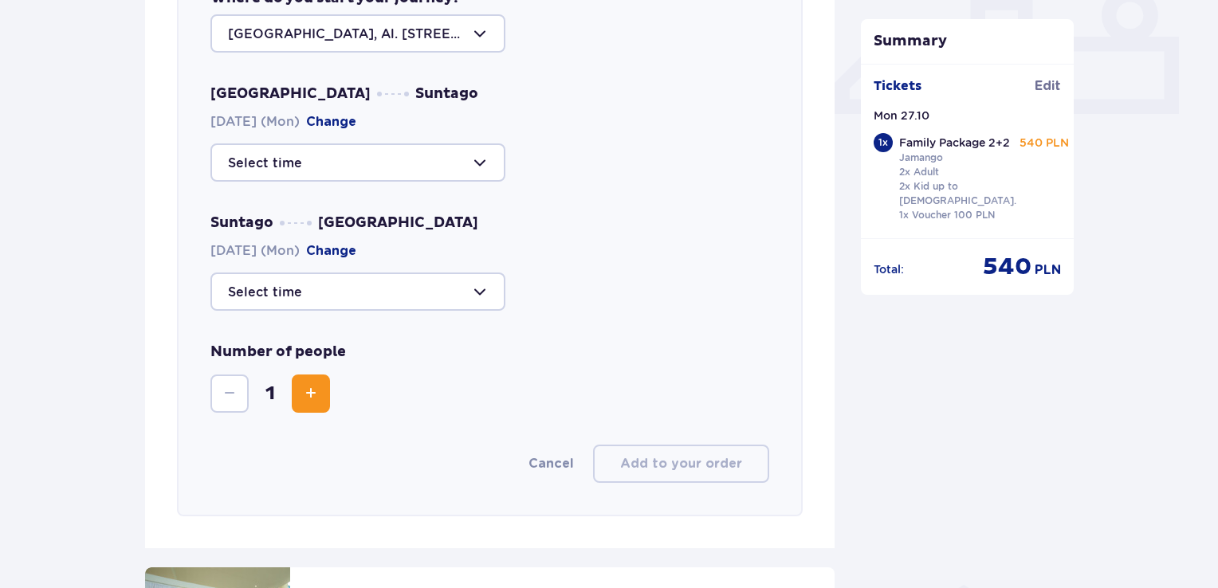
click at [302, 391] on span "Increase" at bounding box center [310, 393] width 19 height 19
click at [450, 179] on div at bounding box center [357, 162] width 295 height 38
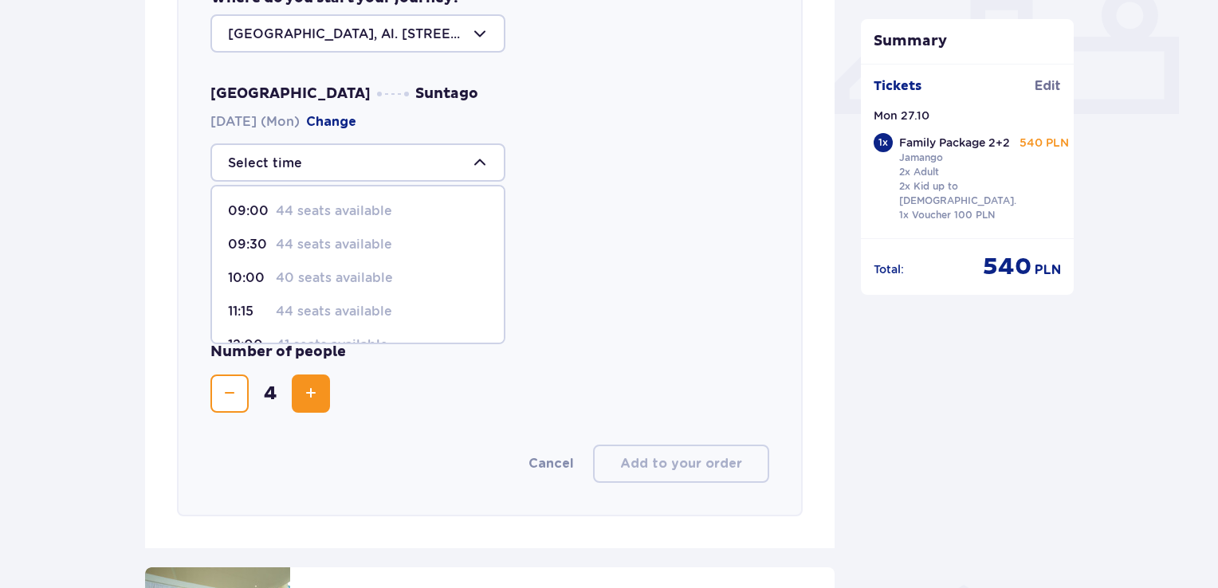
click at [336, 233] on span "09:30 44 seats available" at bounding box center [358, 244] width 292 height 33
type input "09:30"
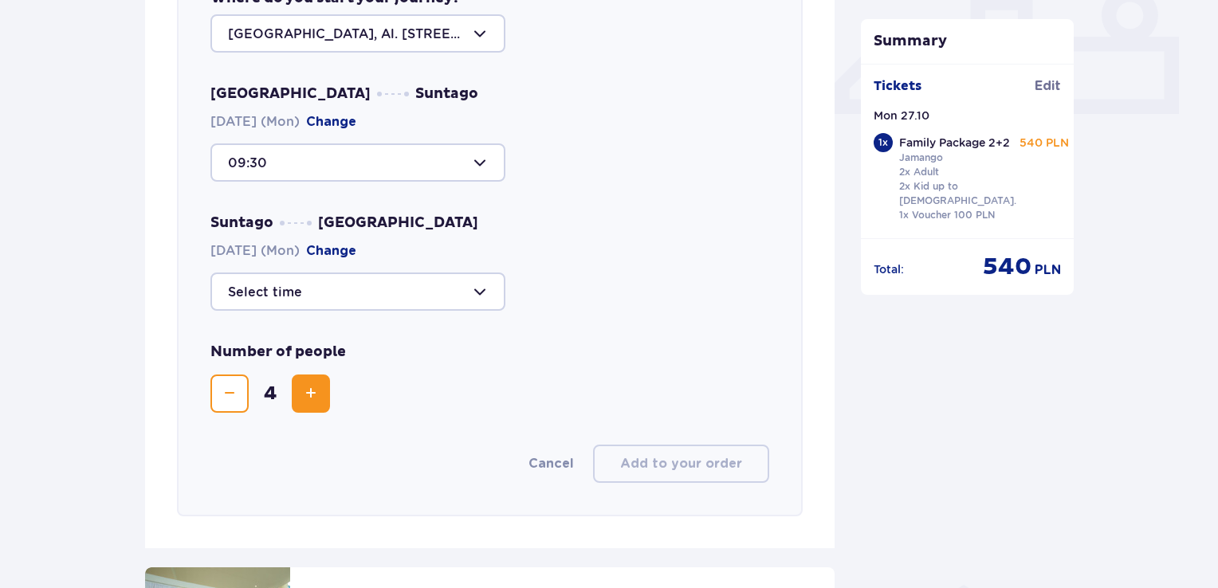
click at [352, 279] on div at bounding box center [357, 292] width 295 height 38
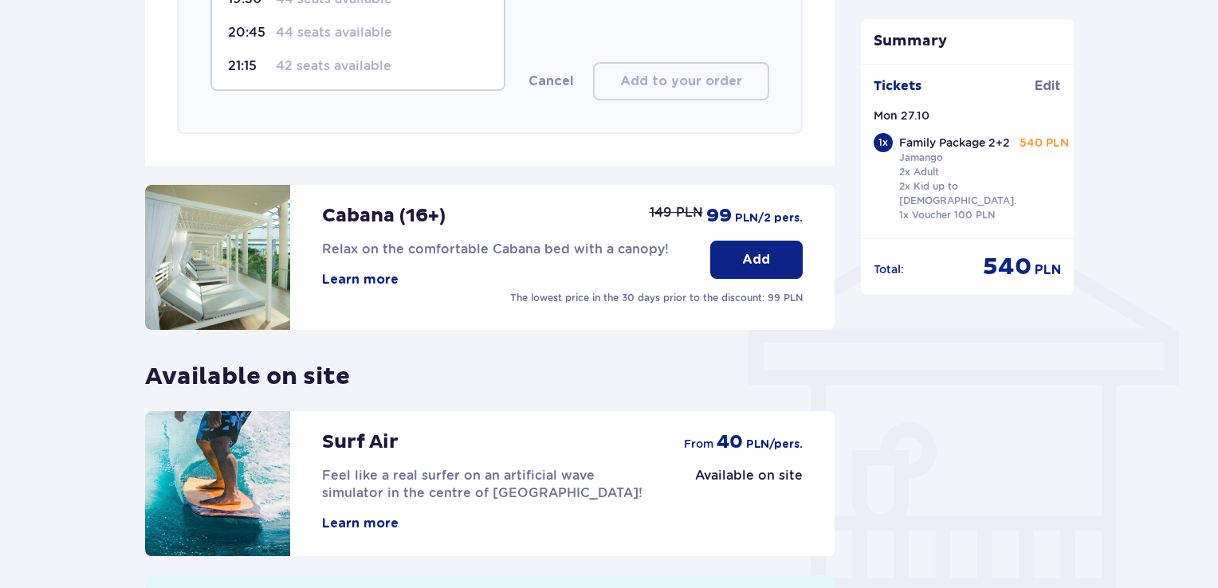
scroll to position [878, 0]
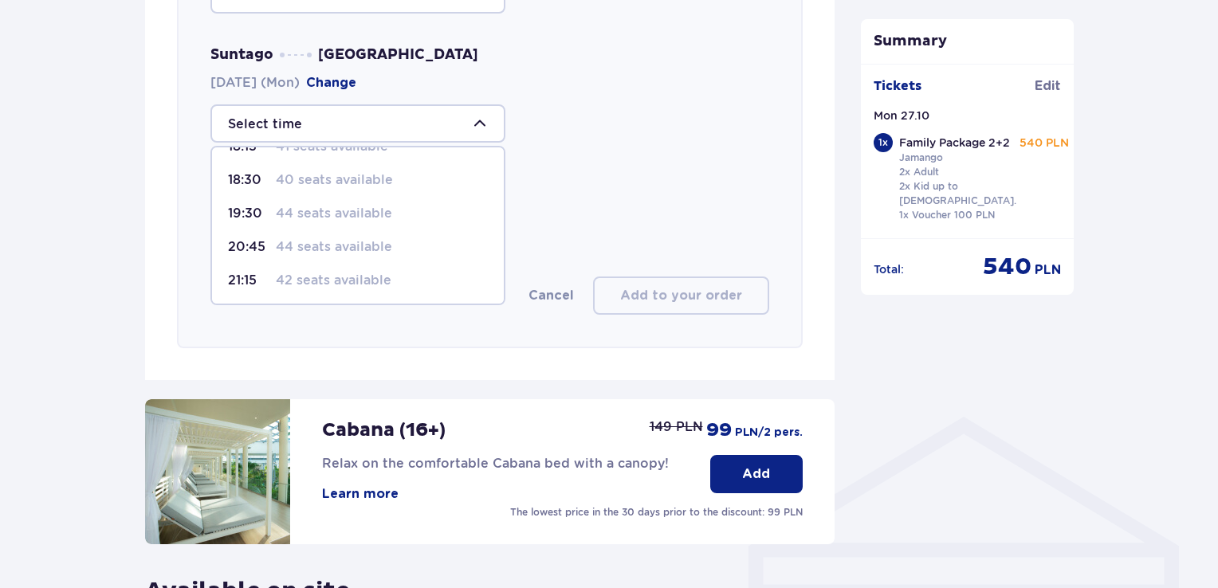
click at [312, 240] on p "44 seats available" at bounding box center [334, 247] width 116 height 18
type input "20:45"
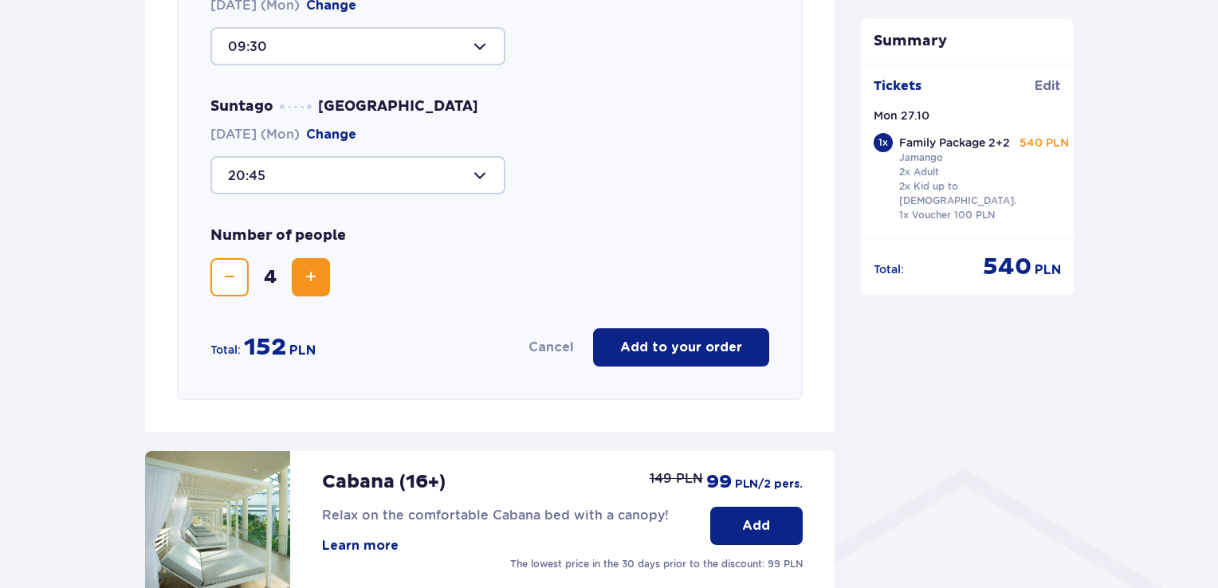
scroll to position [798, 0]
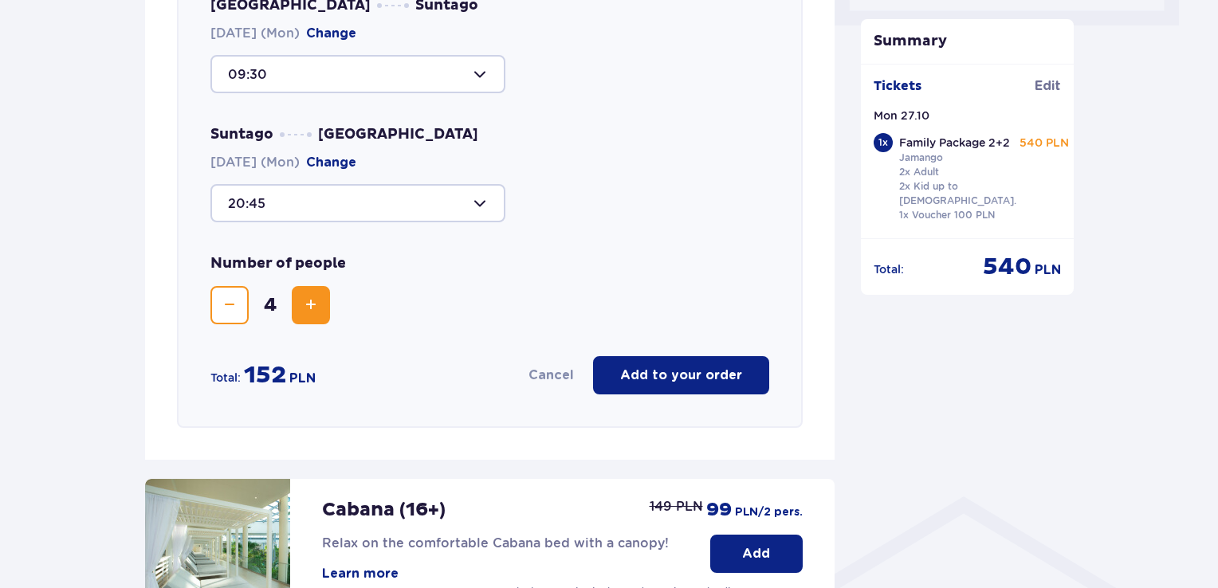
click at [693, 371] on p "Add to your order" at bounding box center [681, 376] width 122 height 18
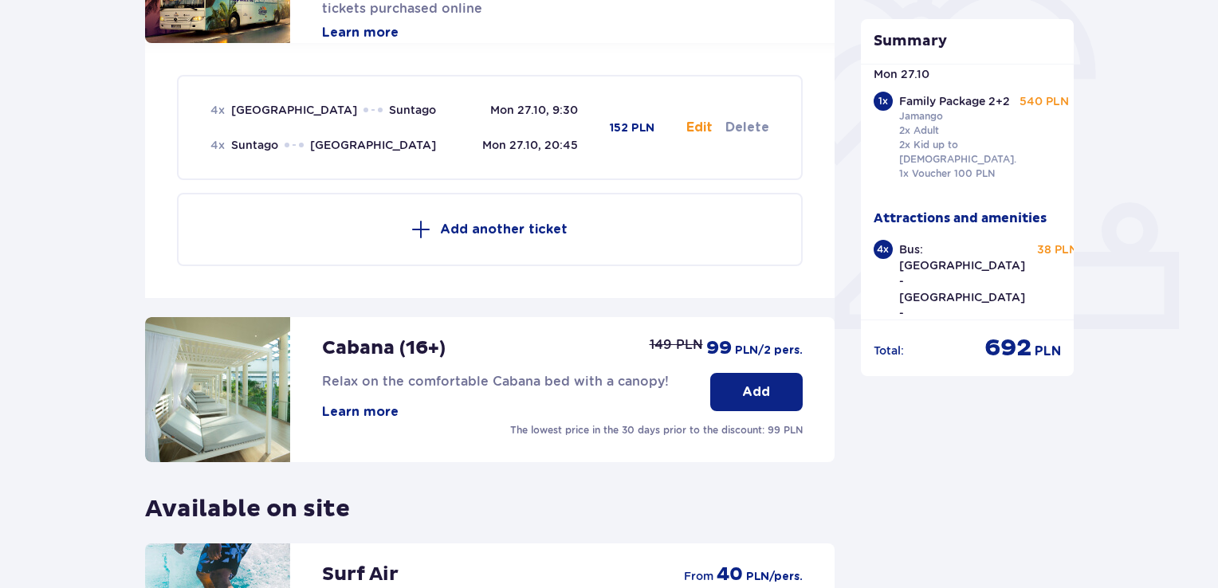
scroll to position [311, 0]
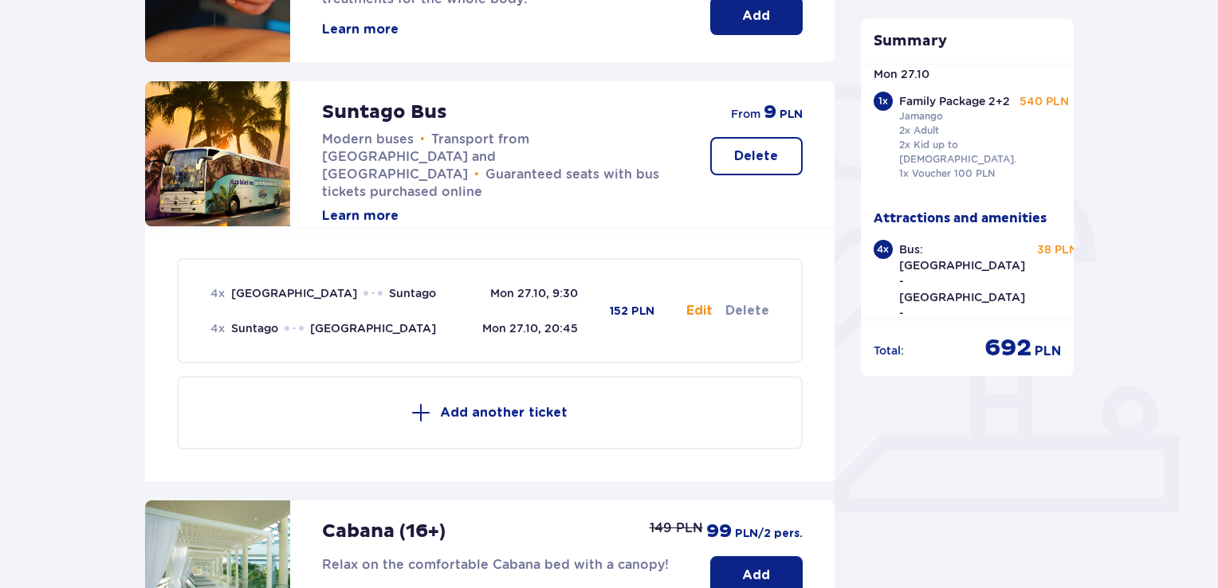
click at [706, 307] on button "Edit" at bounding box center [699, 311] width 26 height 18
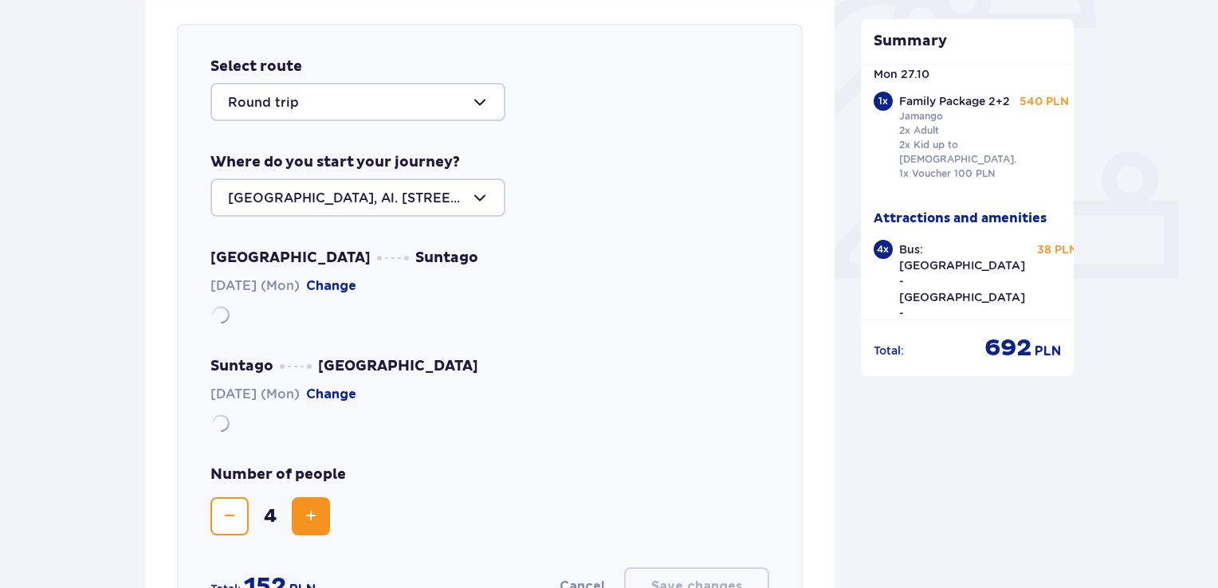
scroll to position [550, 0]
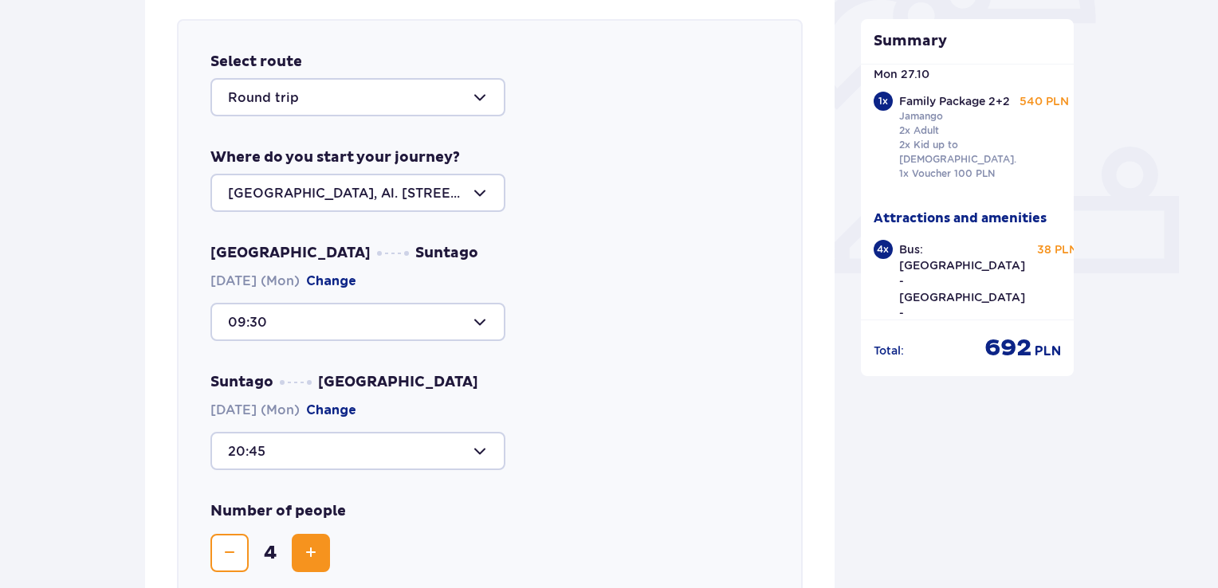
click at [281, 91] on div at bounding box center [357, 97] width 295 height 38
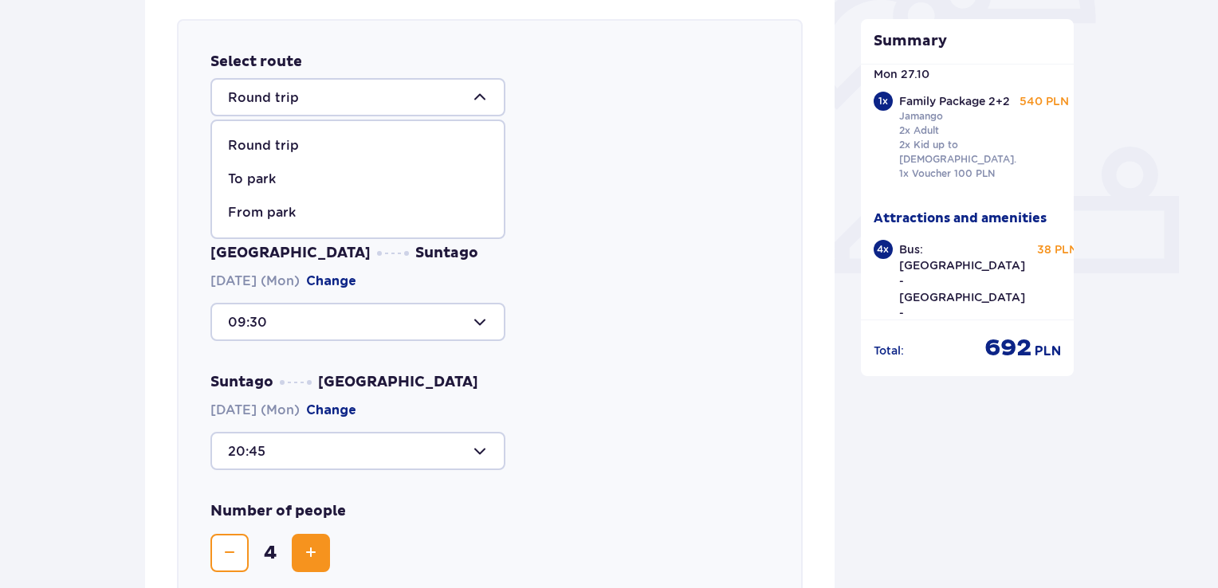
click at [281, 91] on div at bounding box center [357, 97] width 295 height 38
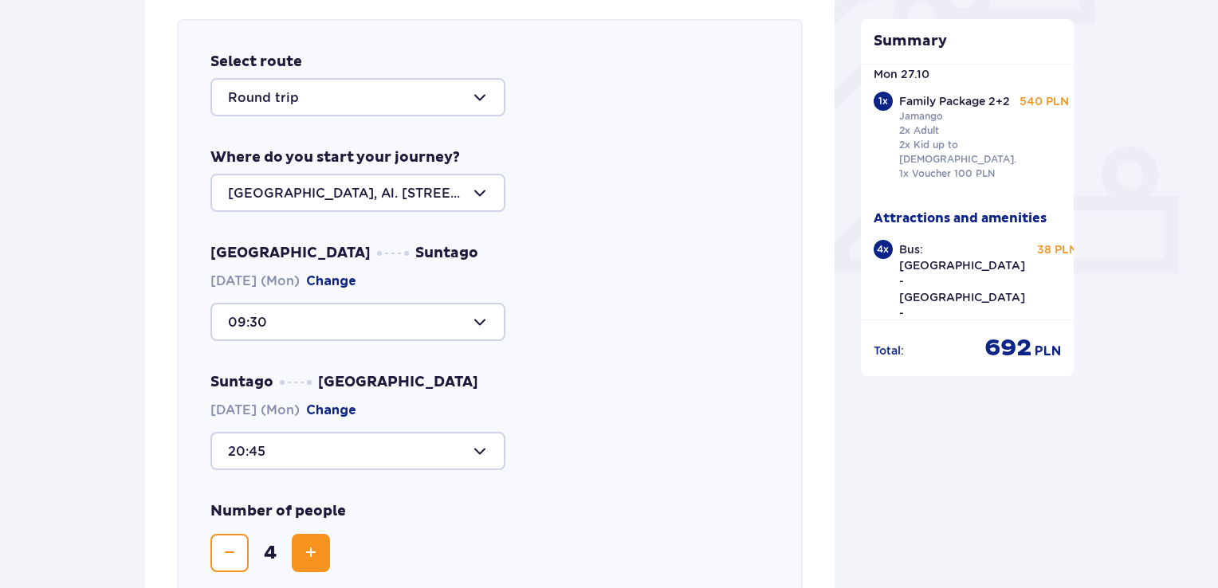
click at [293, 318] on div at bounding box center [357, 322] width 295 height 38
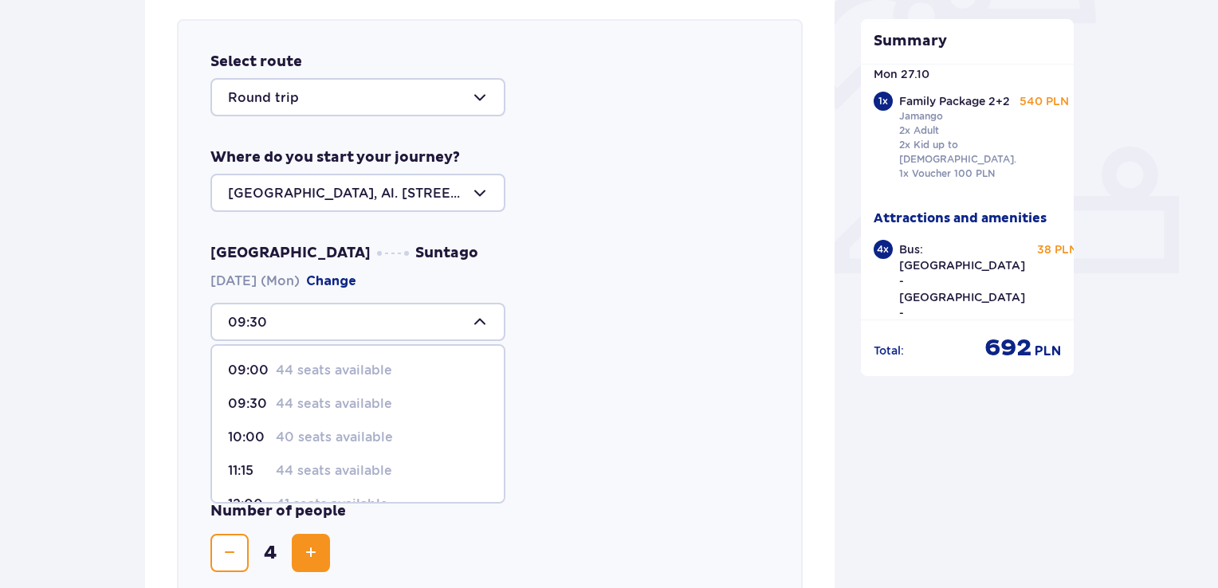
click at [278, 437] on p "40 seats available" at bounding box center [334, 438] width 117 height 18
type input "10:00"
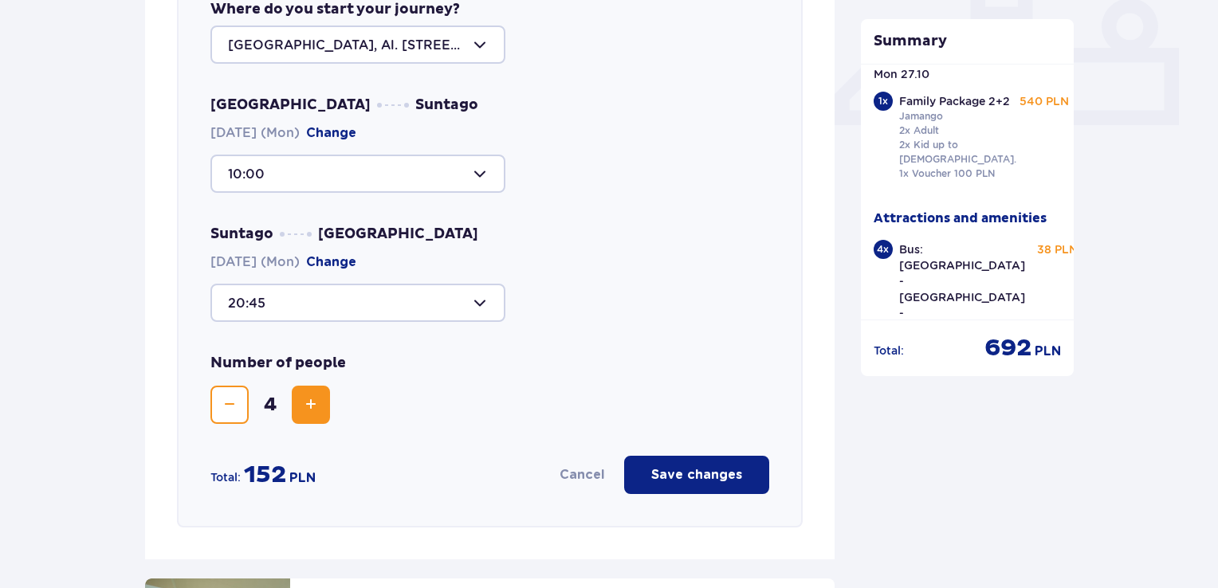
scroll to position [789, 0]
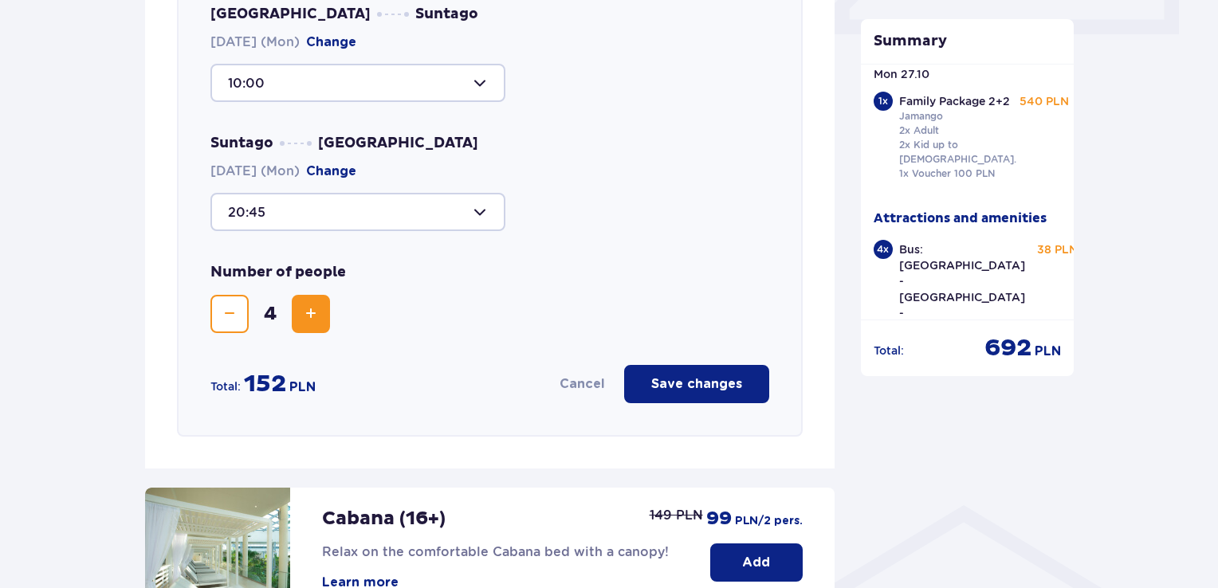
click at [717, 383] on p "Save changes" at bounding box center [696, 384] width 91 height 18
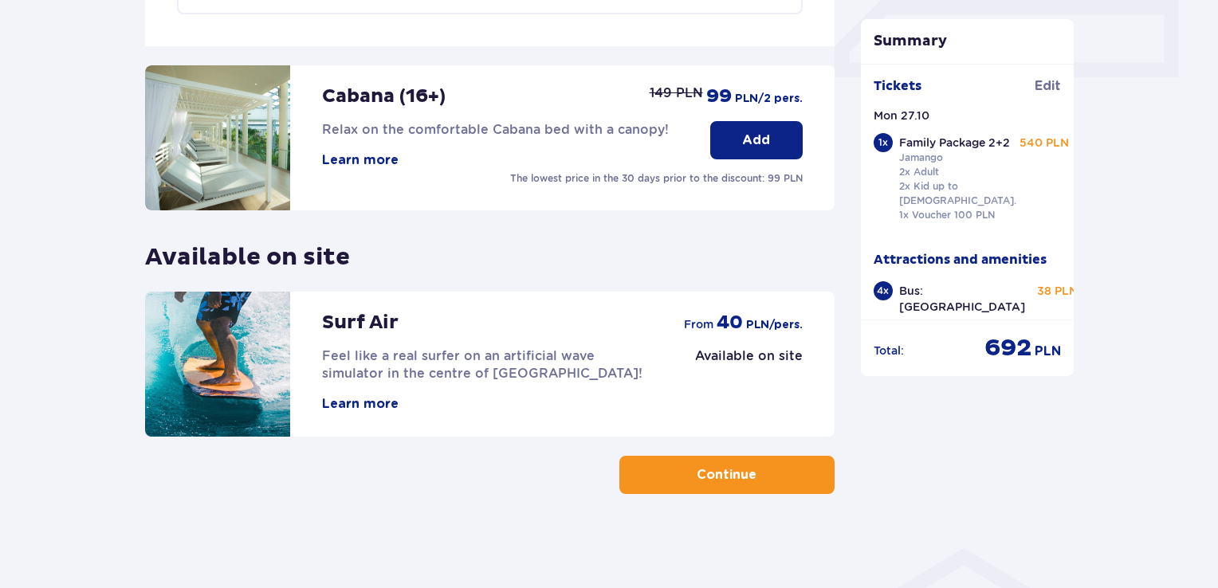
scroll to position [41, 0]
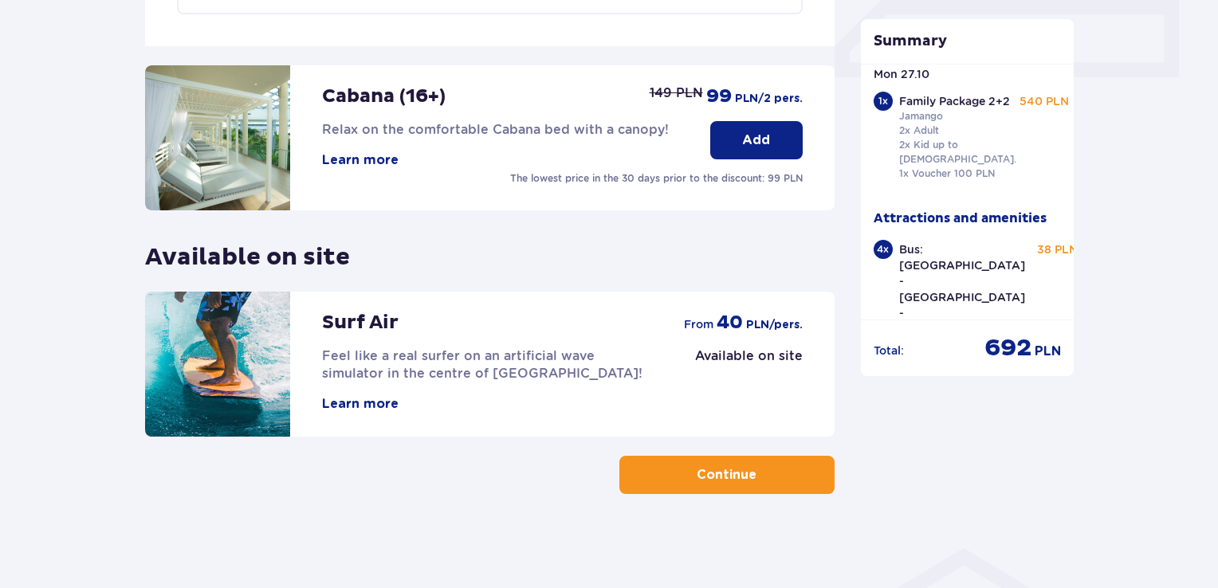
click at [804, 480] on button "Continue" at bounding box center [726, 475] width 215 height 38
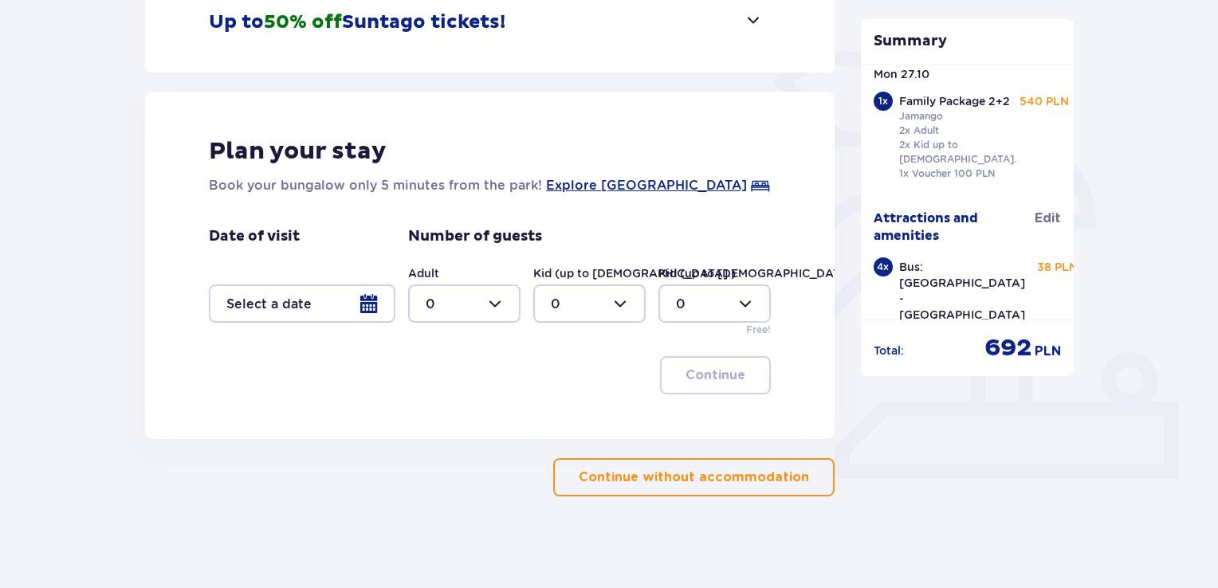
scroll to position [348, 0]
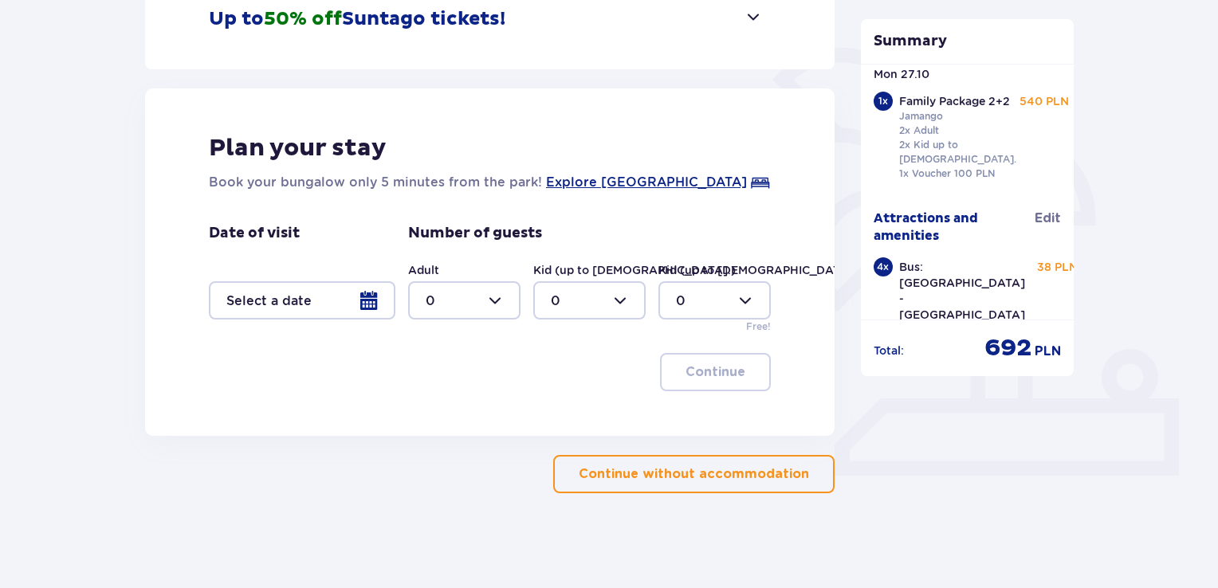
click at [771, 469] on p "Continue without accommodation" at bounding box center [694, 475] width 230 height 18
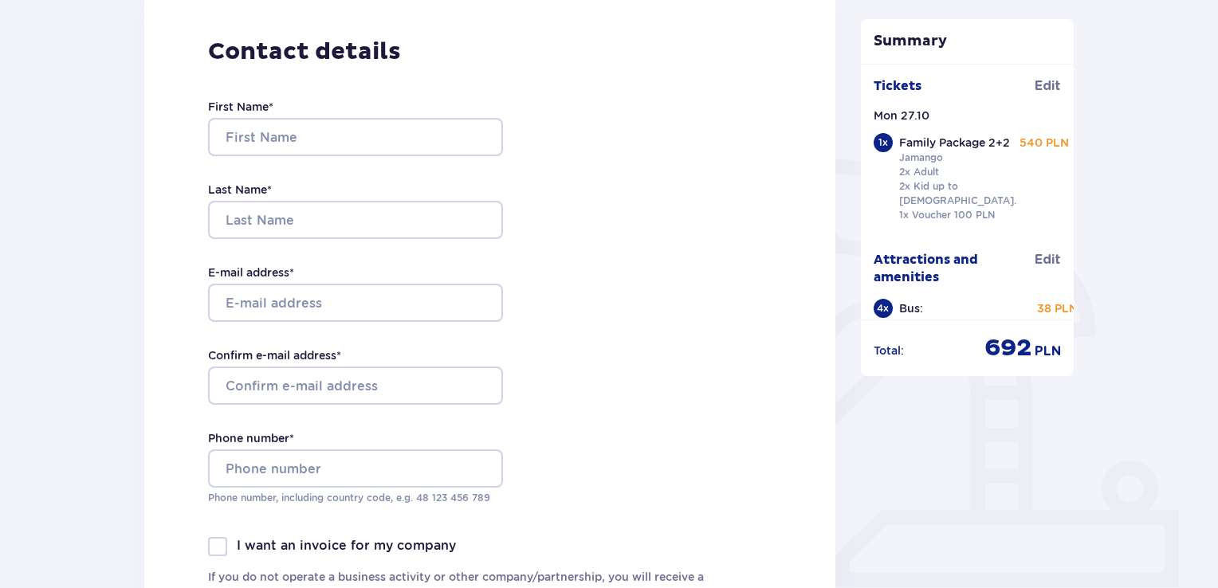
scroll to position [239, 0]
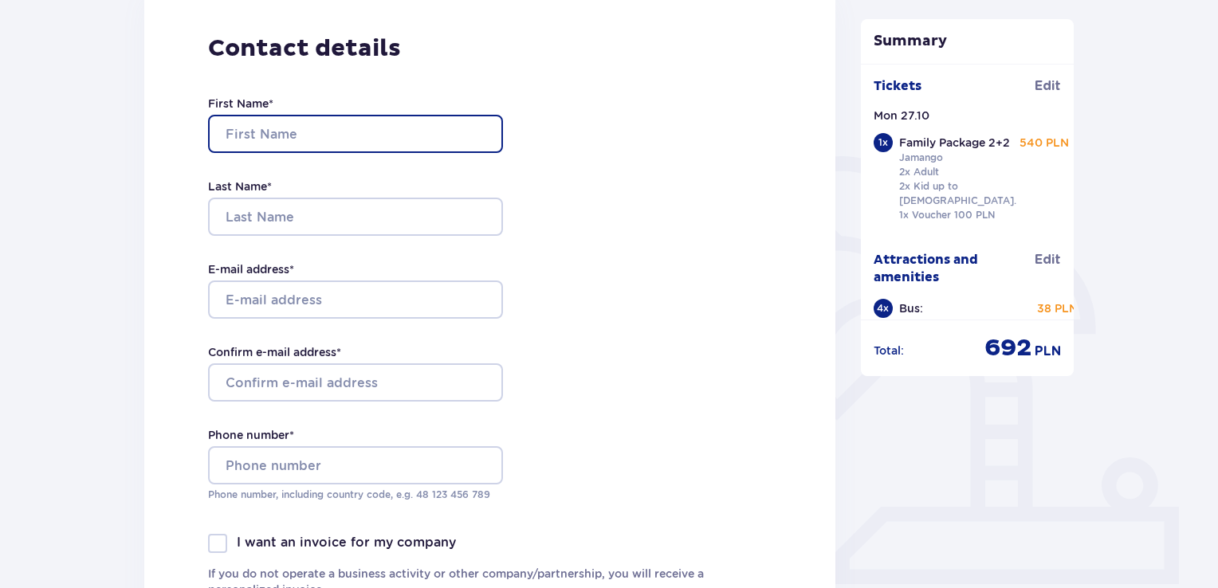
click at [377, 125] on input "First Name *" at bounding box center [355, 134] width 295 height 38
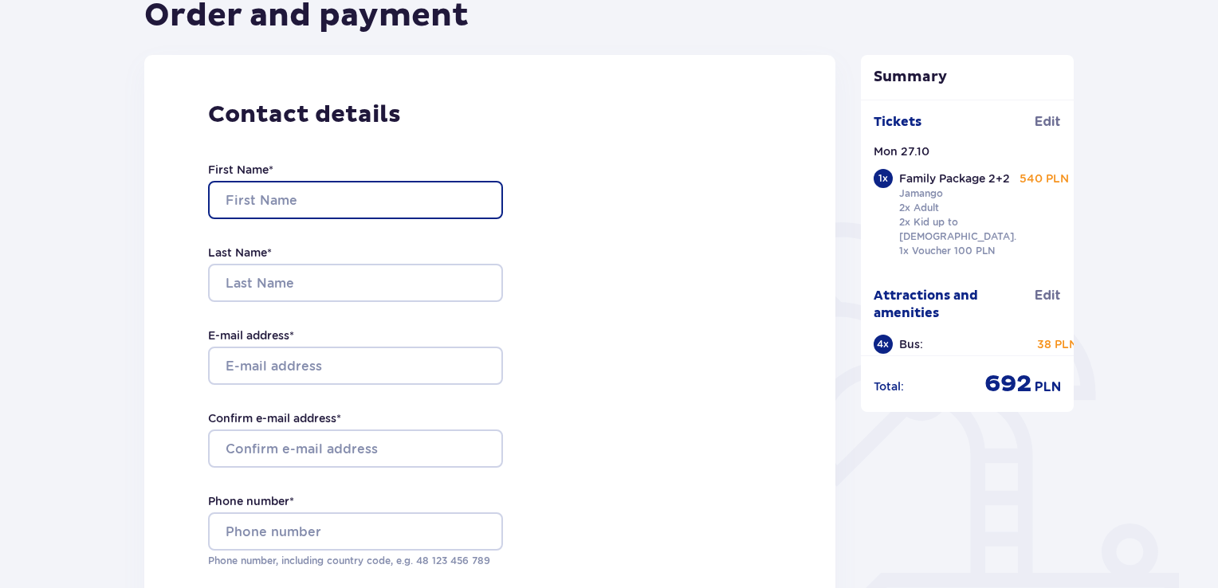
scroll to position [0, 0]
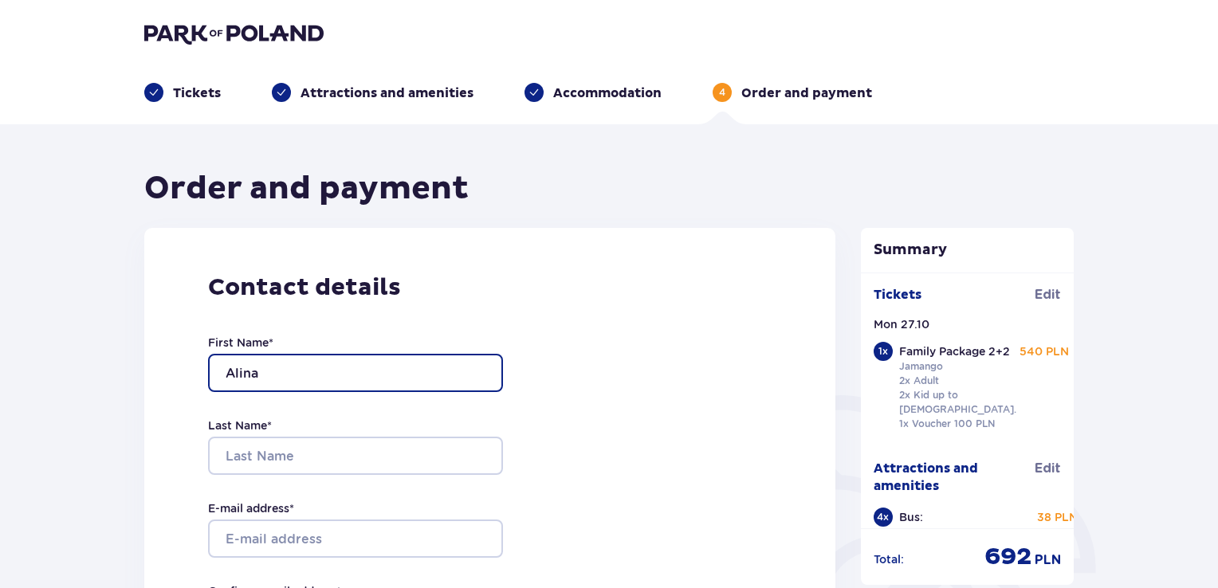
type input "Alina"
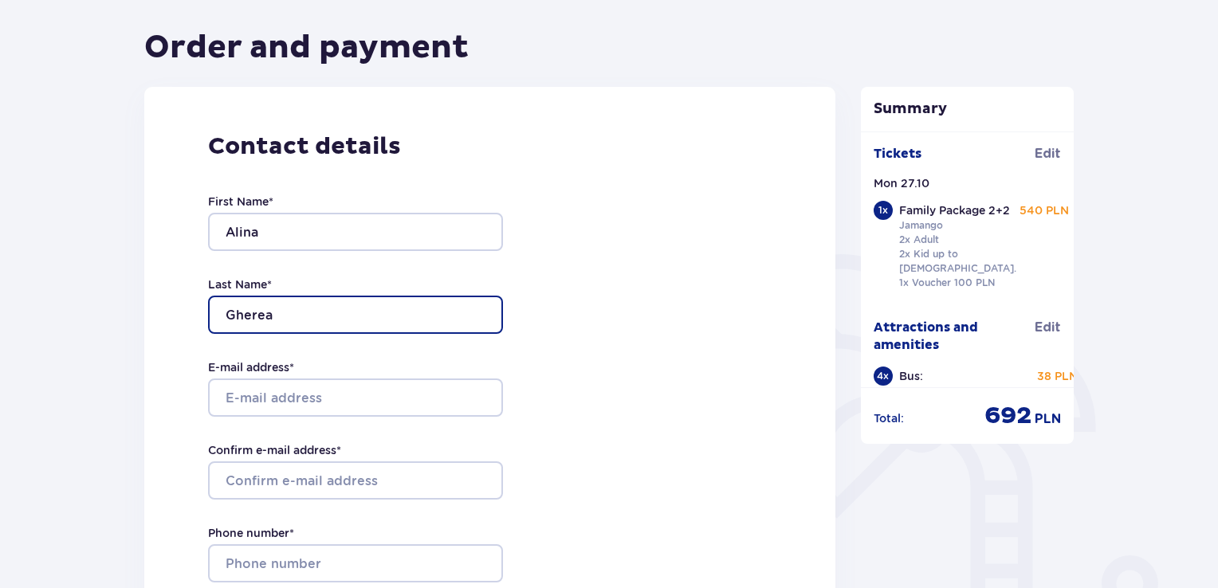
scroll to position [239, 0]
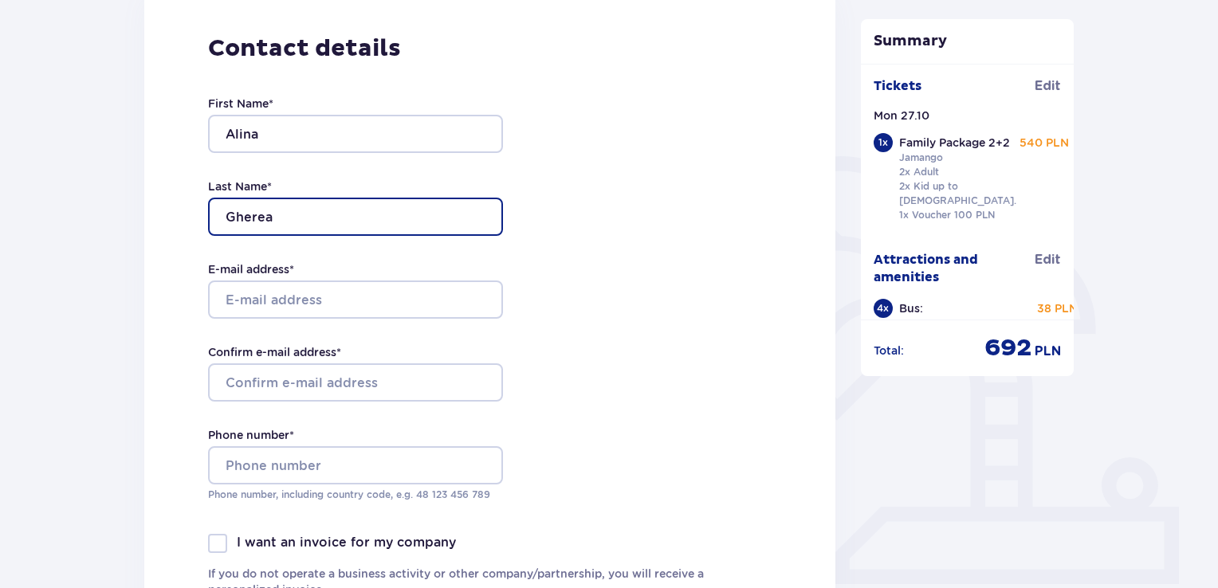
type input "Gherea"
drag, startPoint x: 332, startPoint y: 277, endPoint x: 324, endPoint y: 309, distance: 32.7
click at [332, 278] on div "E-mail address *" at bounding box center [355, 289] width 295 height 57
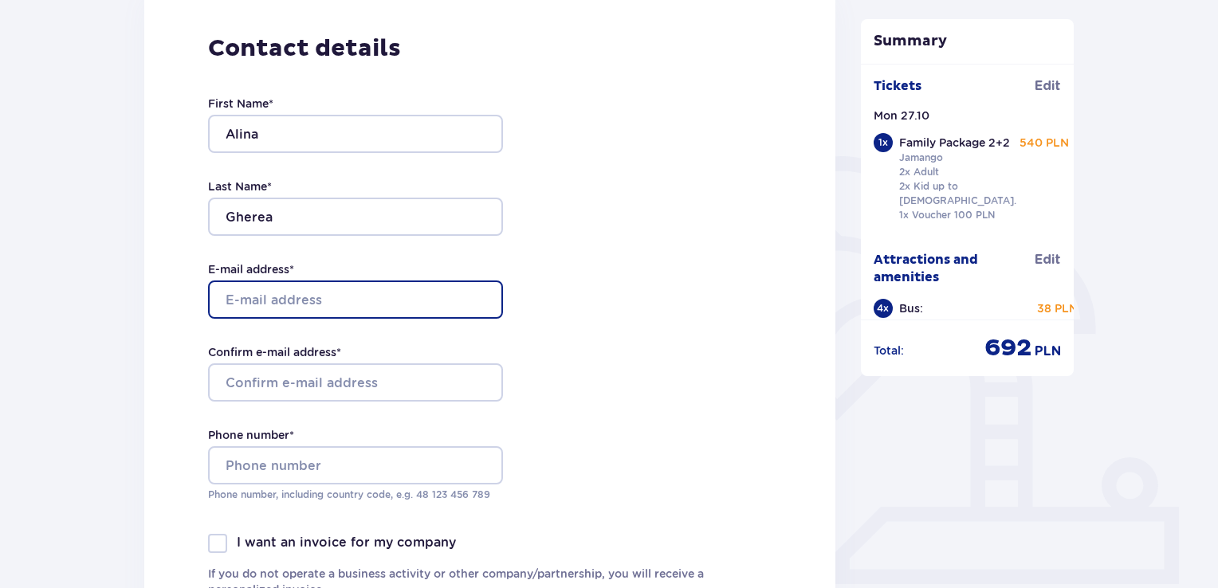
click at [325, 312] on input "E-mail address *" at bounding box center [355, 300] width 295 height 38
type input "[EMAIL_ADDRESS][DOMAIN_NAME]"
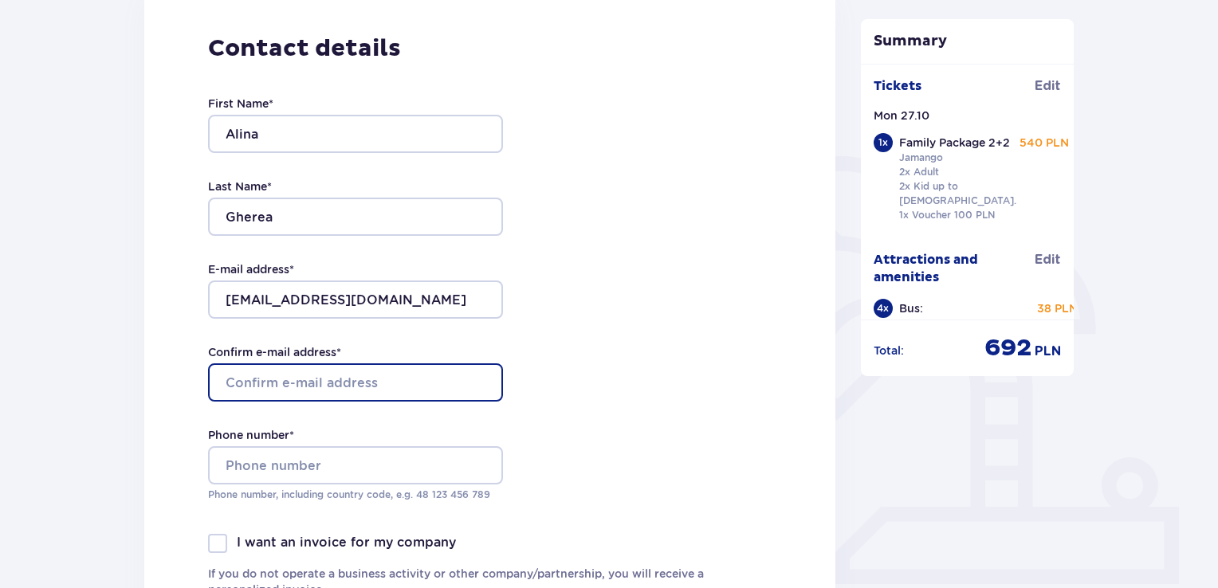
click at [295, 373] on input "Confirm e-mail address *" at bounding box center [355, 383] width 295 height 38
type input "[EMAIL_ADDRESS][DOMAIN_NAME]"
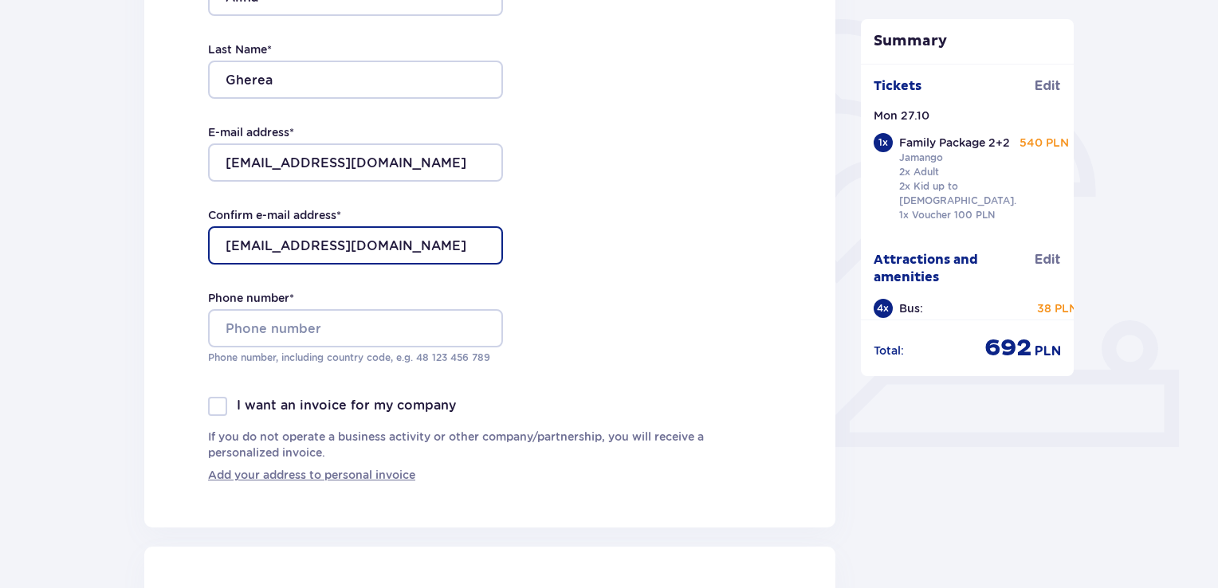
scroll to position [558, 0]
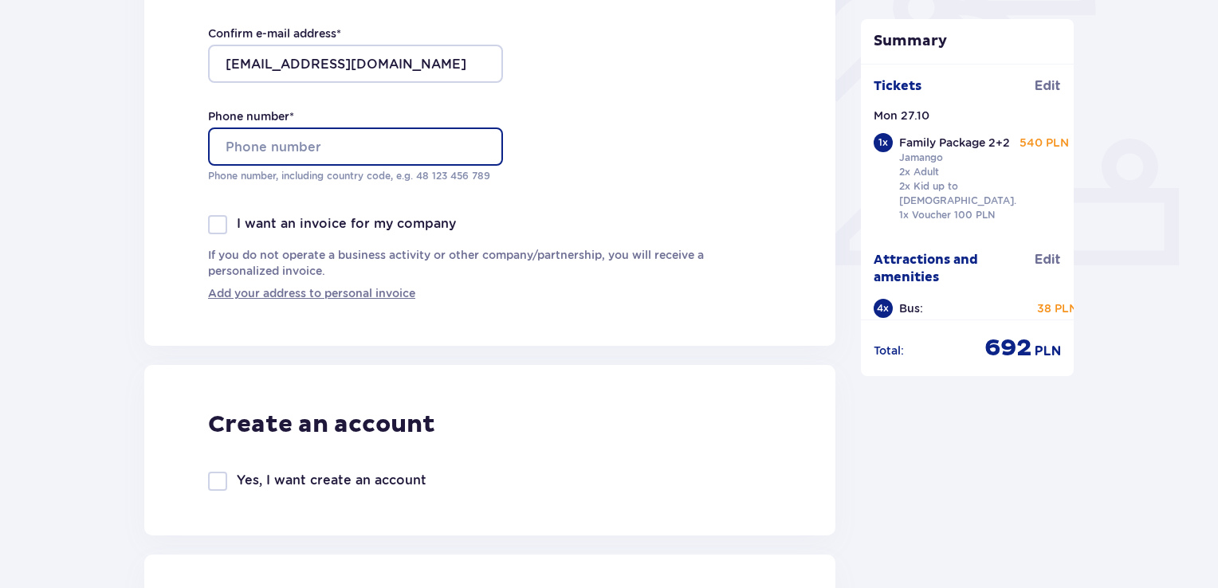
click at [290, 153] on input "Phone number *" at bounding box center [355, 147] width 295 height 38
type input "0"
click at [382, 143] on input "Phone number *" at bounding box center [355, 147] width 295 height 38
type input "0"
type input "6"
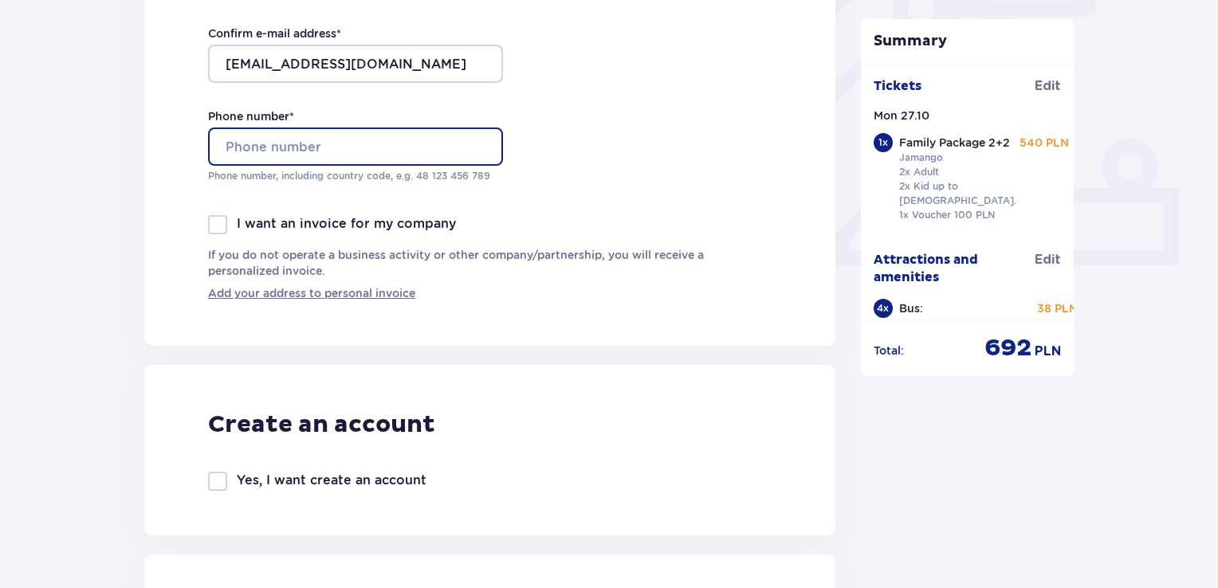
type input "6"
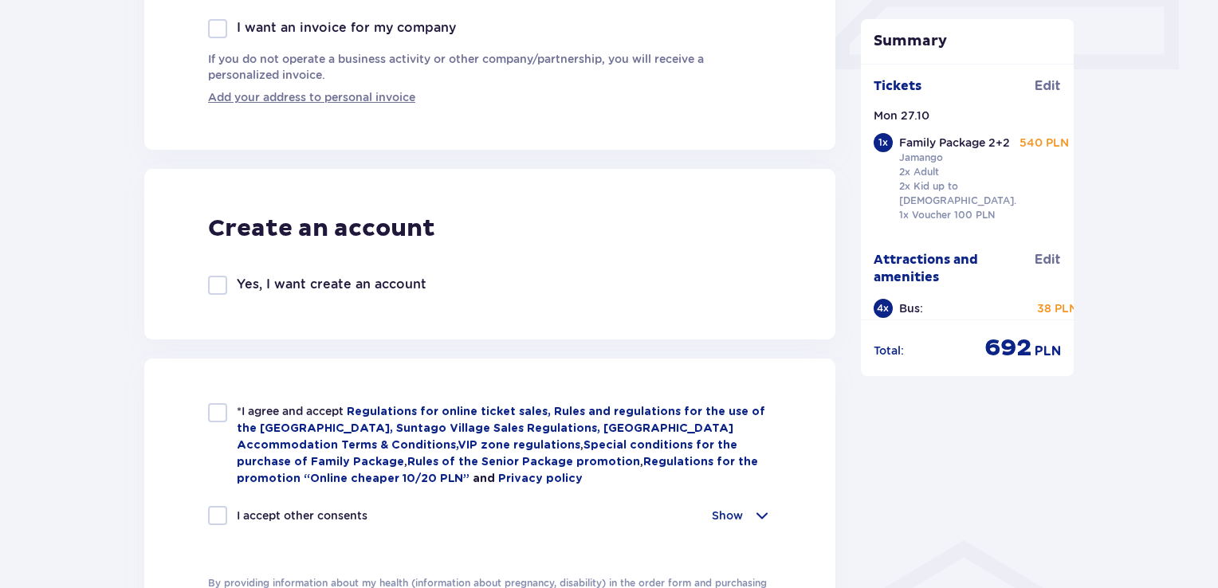
scroll to position [791, 0]
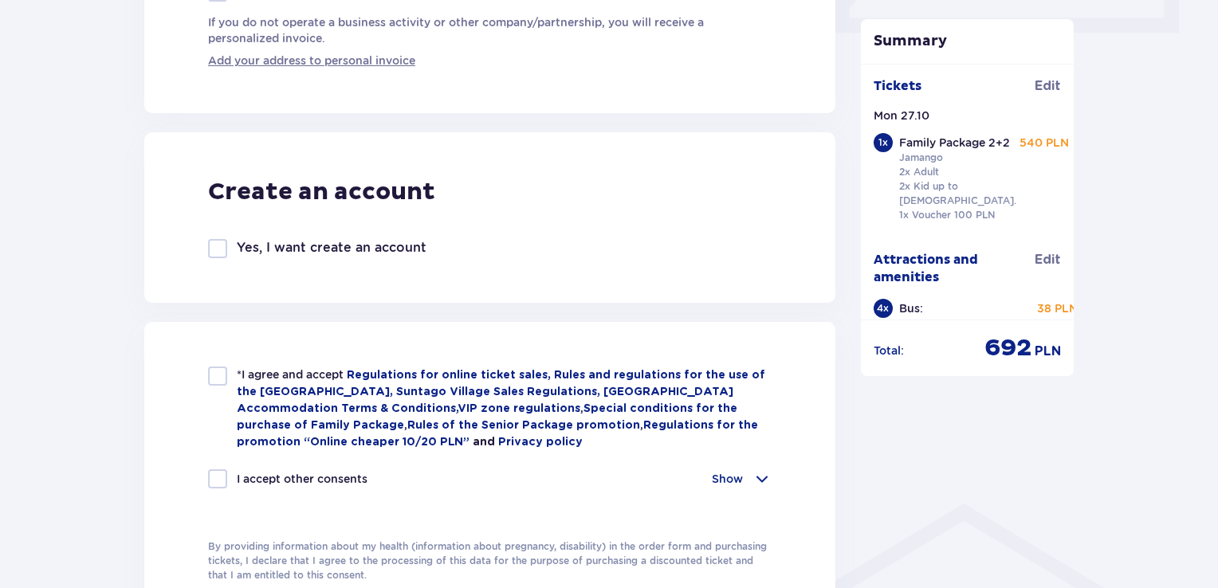
type input "[PHONE_NUMBER]"
click at [211, 378] on div at bounding box center [217, 376] width 19 height 19
checkbox input "true"
click at [207, 476] on div "*I agree and accept Regulations for online ticket sales, Rules and regulations …" at bounding box center [489, 474] width 691 height 305
click at [749, 481] on div "Show" at bounding box center [742, 479] width 60 height 19
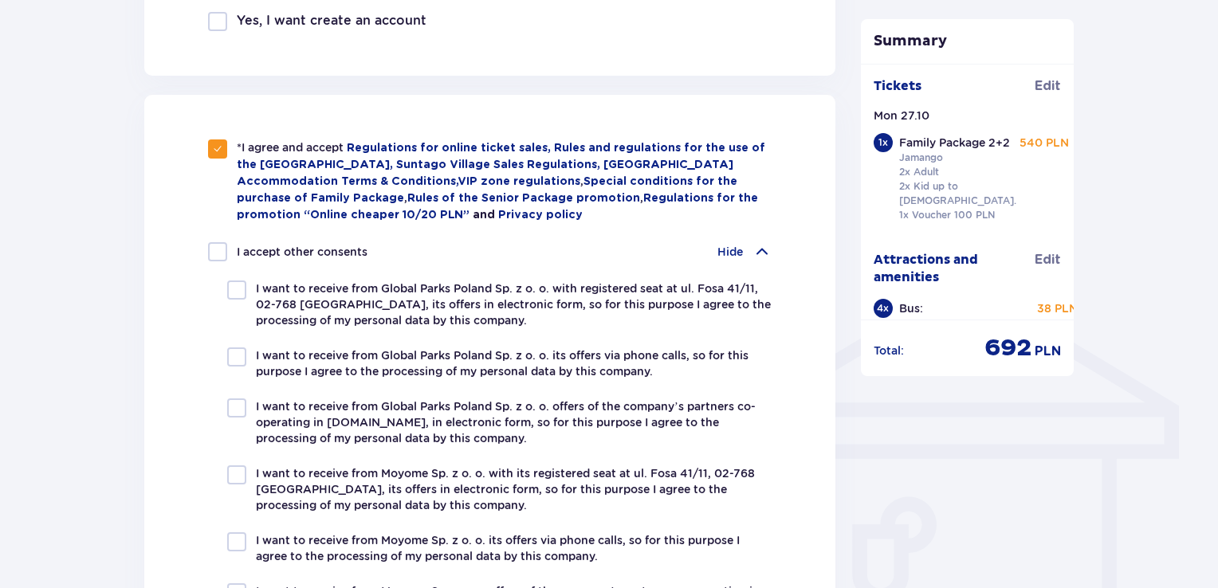
scroll to position [1030, 0]
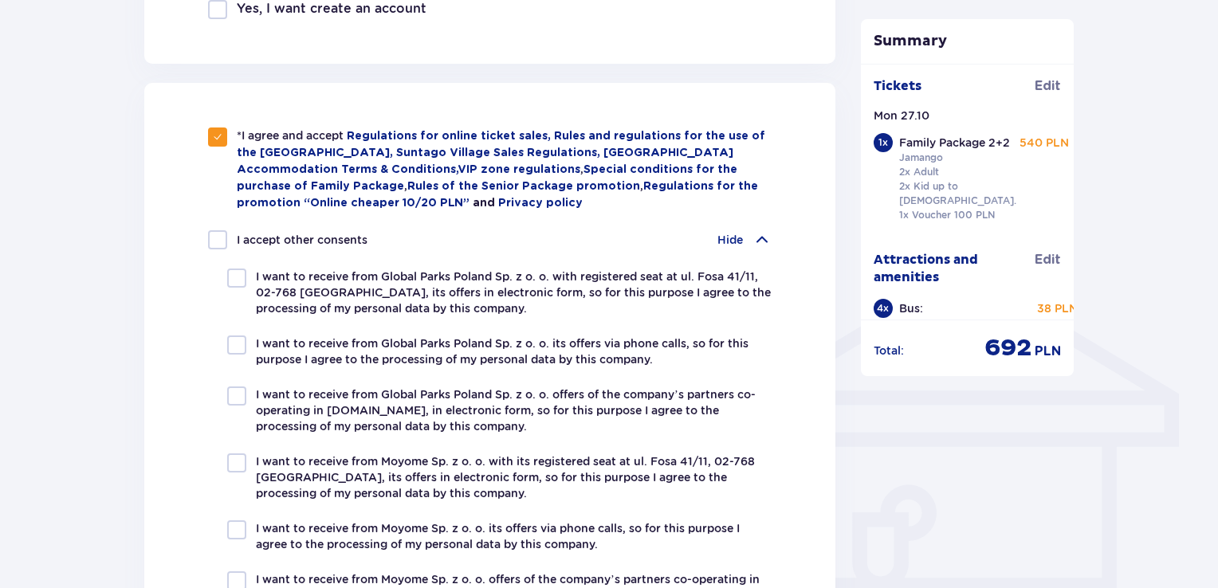
click at [214, 245] on div "I accept other consents Hide I want to receive from Global Parks Poland Sp. z o…" at bounding box center [490, 424] width 564 height 389
click at [218, 230] on div at bounding box center [217, 239] width 19 height 19
checkbox input "true"
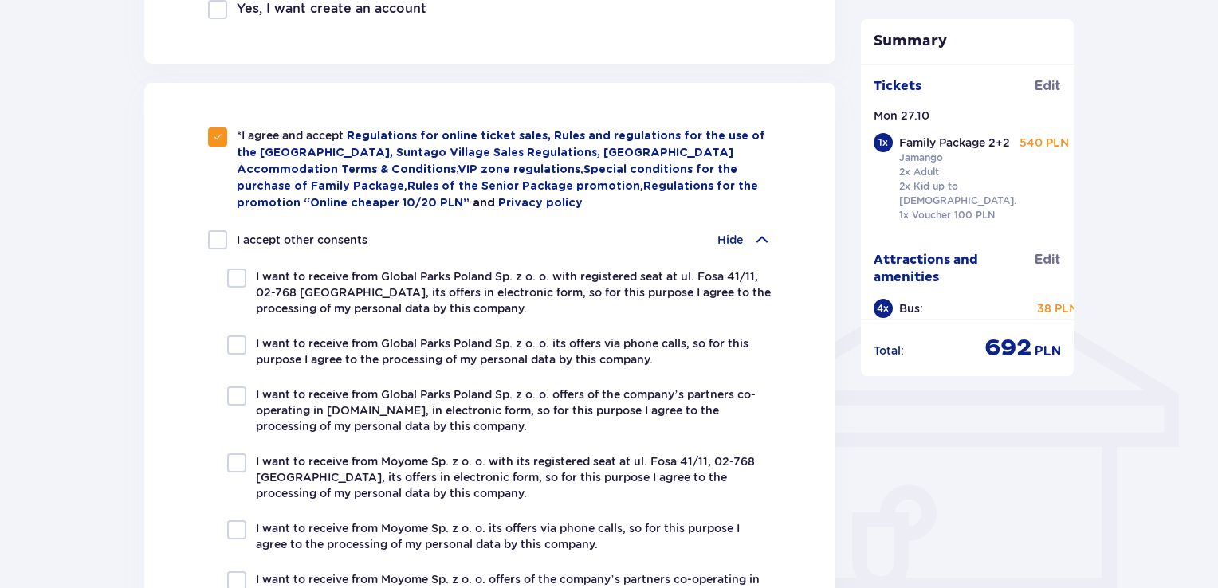
checkbox input "true"
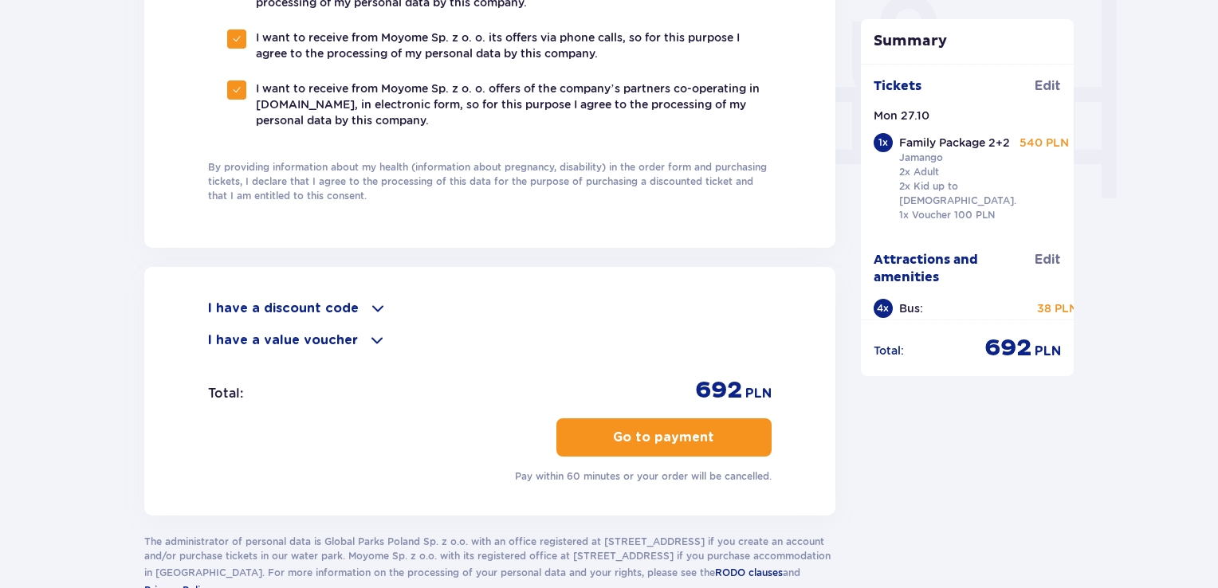
scroll to position [1620, 0]
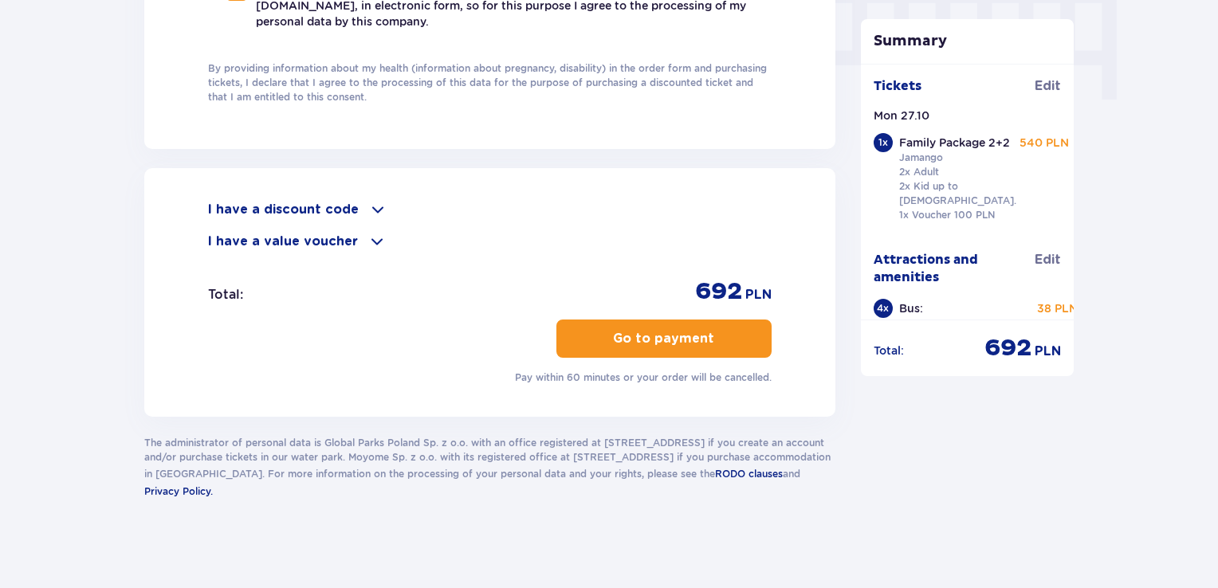
click at [620, 338] on p "Go to payment" at bounding box center [663, 339] width 101 height 18
